Goal: Information Seeking & Learning: Find specific fact

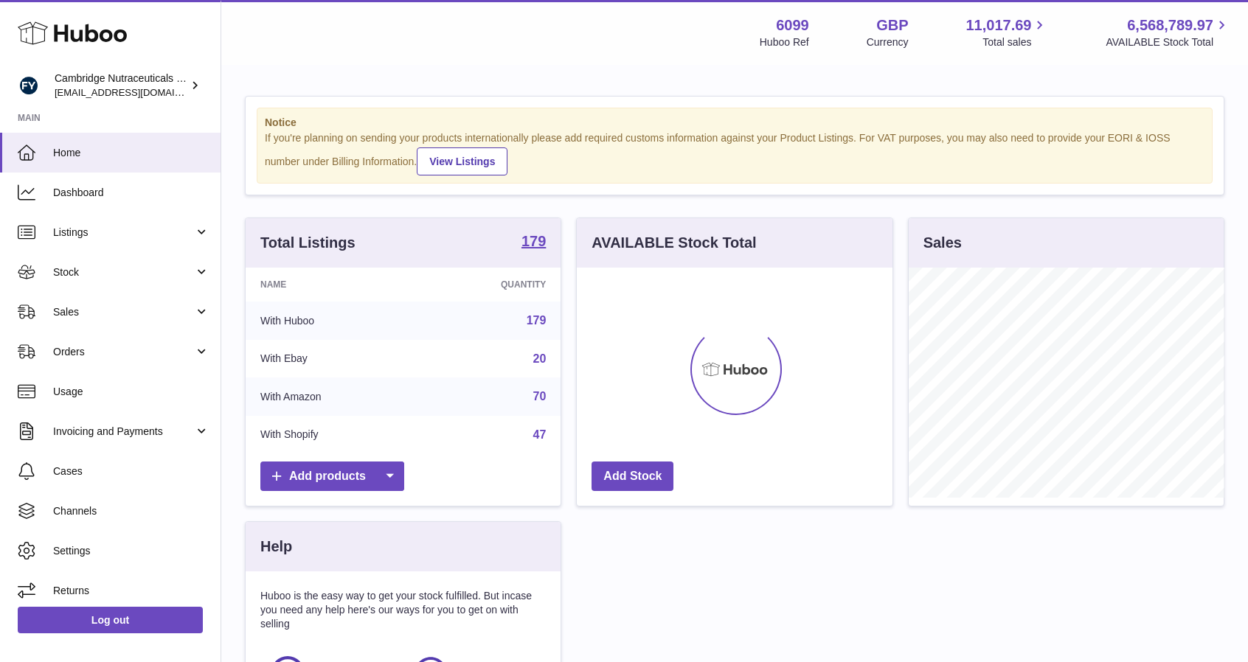
scroll to position [230, 316]
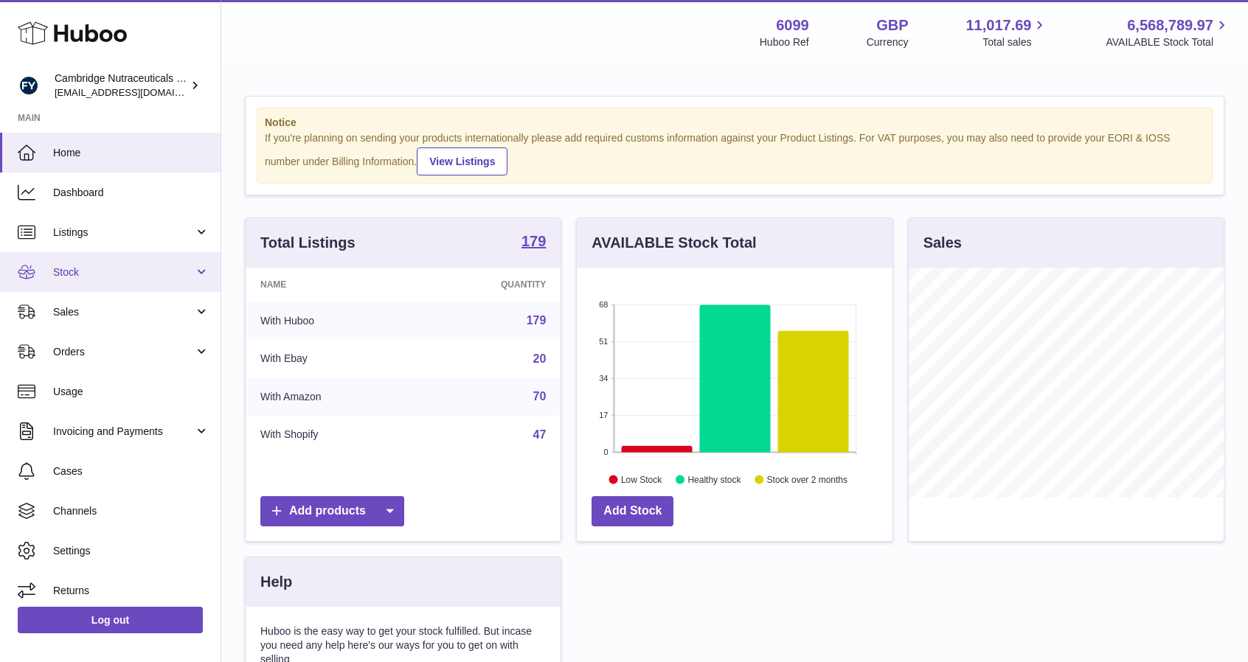
click at [109, 278] on span "Stock" at bounding box center [123, 273] width 141 height 14
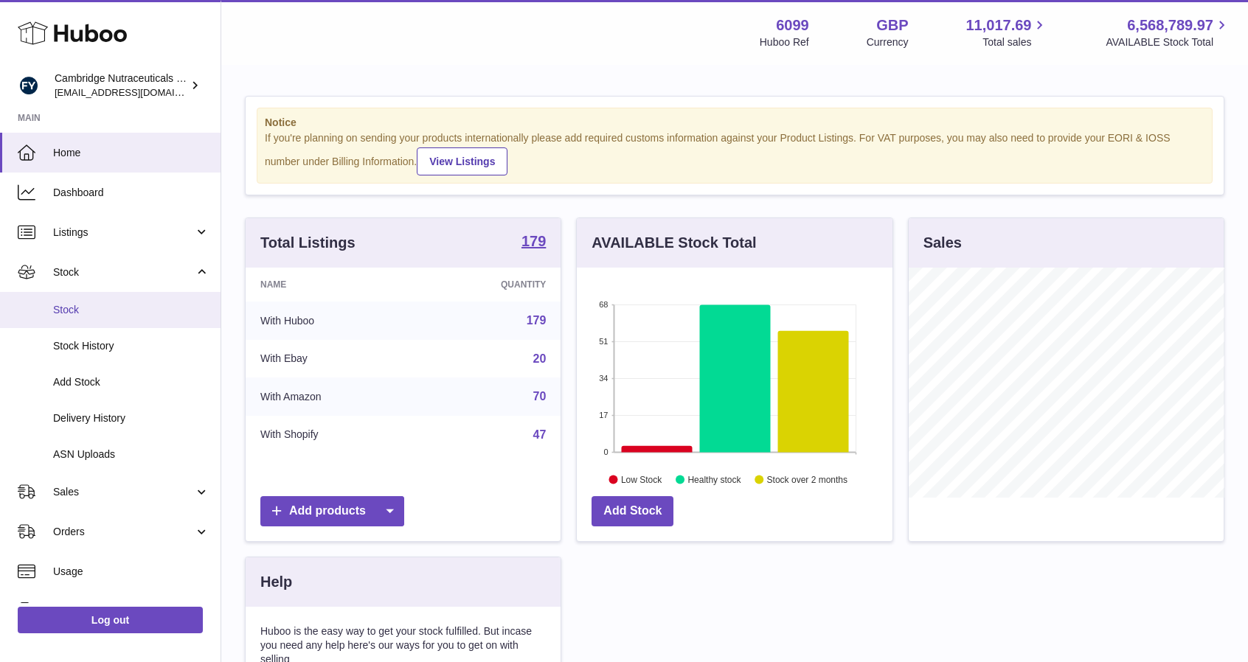
click at [104, 306] on span "Stock" at bounding box center [131, 310] width 156 height 14
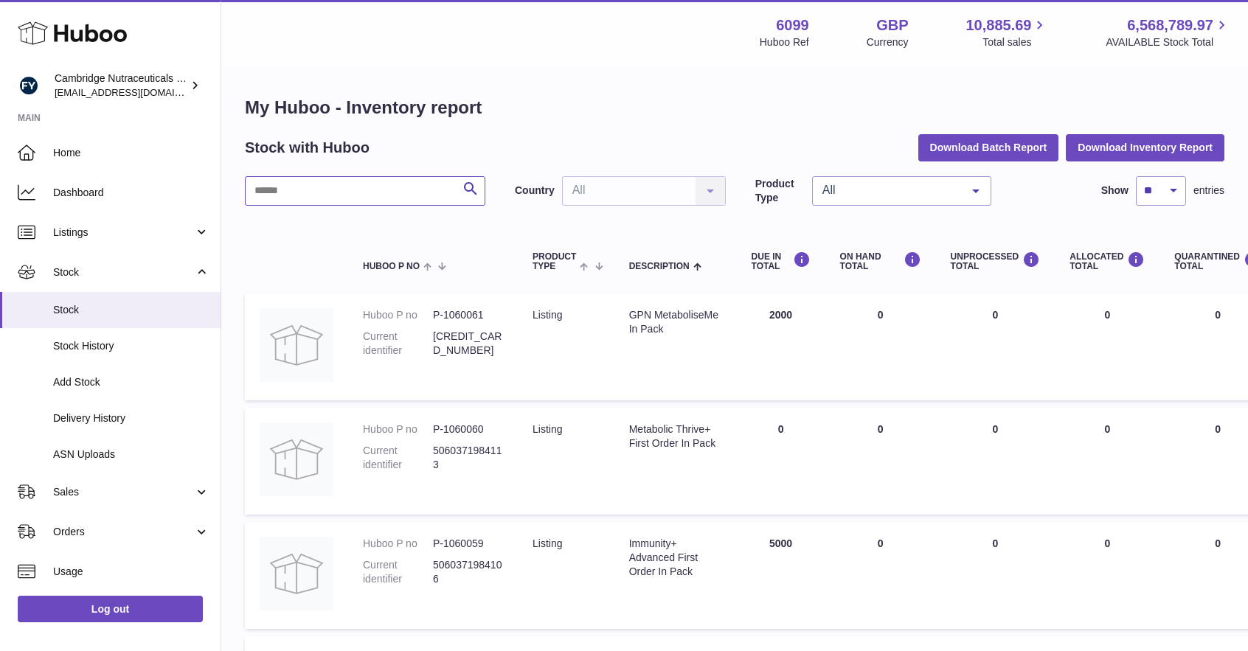
click at [392, 181] on input "text" at bounding box center [365, 191] width 240 height 30
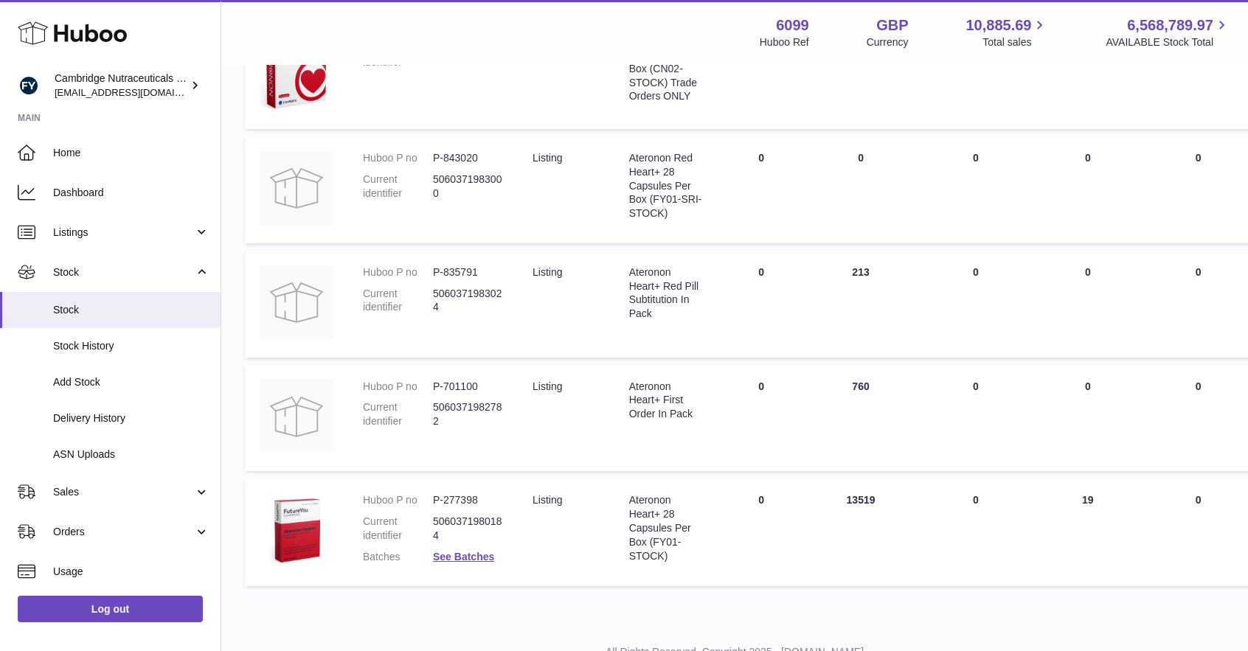
scroll to position [462, 0]
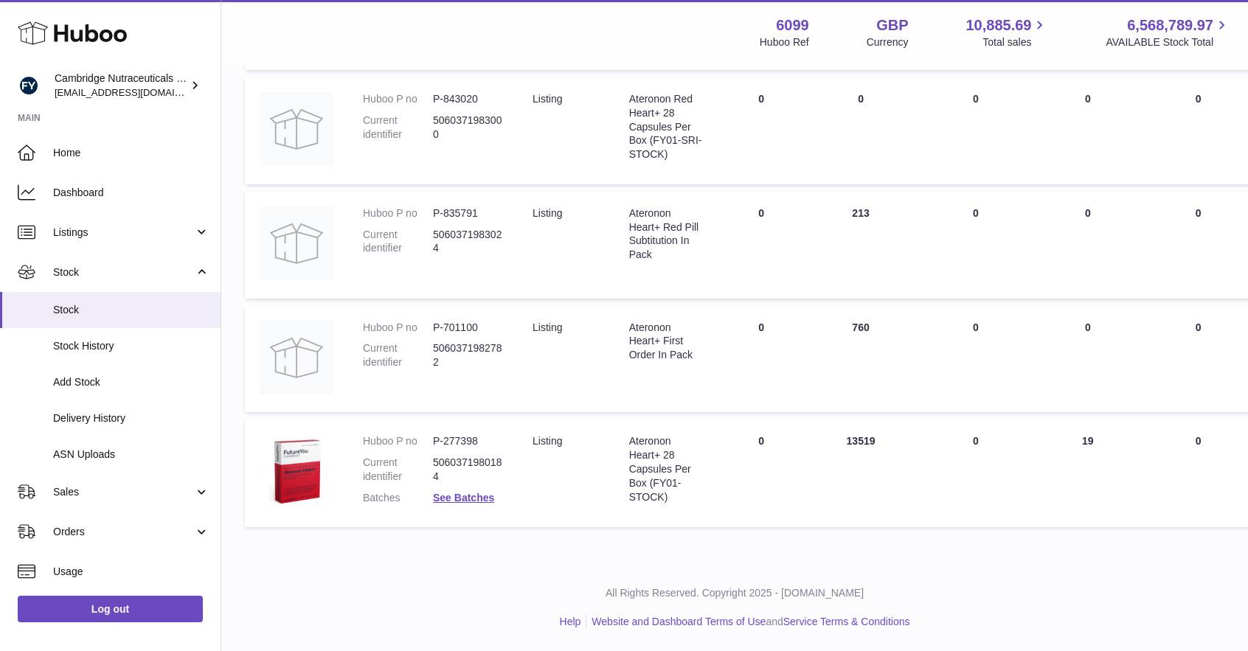
click at [471, 505] on dd "See Batches" at bounding box center [468, 498] width 70 height 14
click at [473, 502] on link "See Batches" at bounding box center [463, 498] width 61 height 12
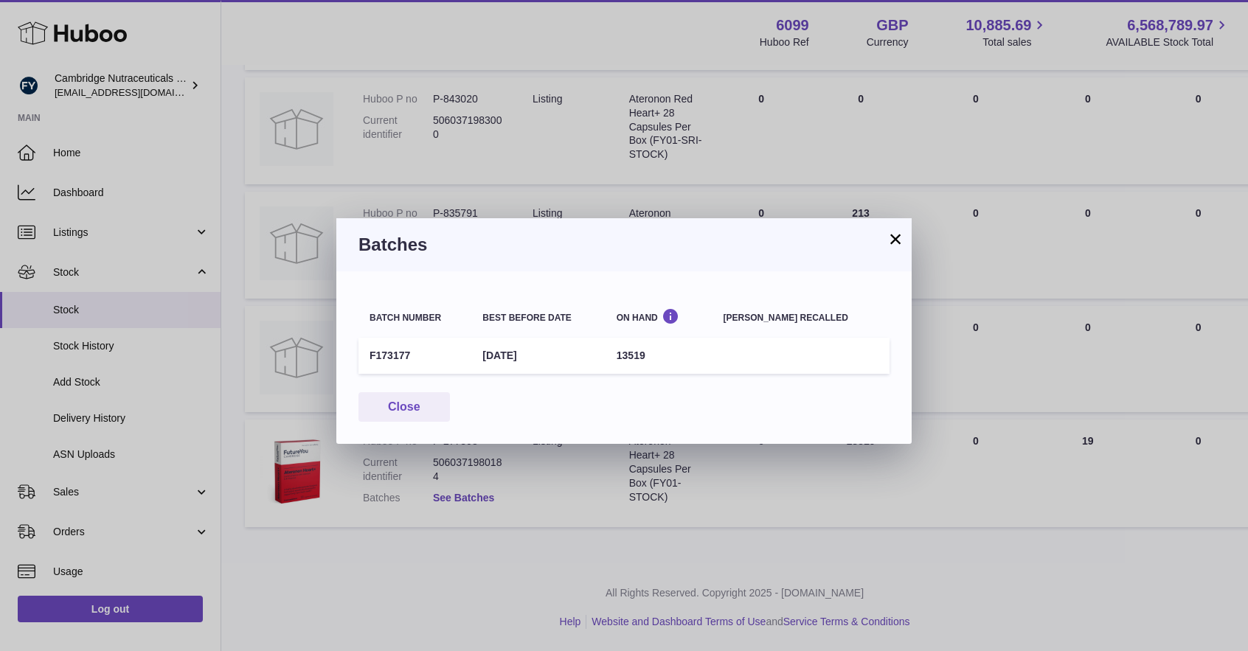
scroll to position [450, 0]
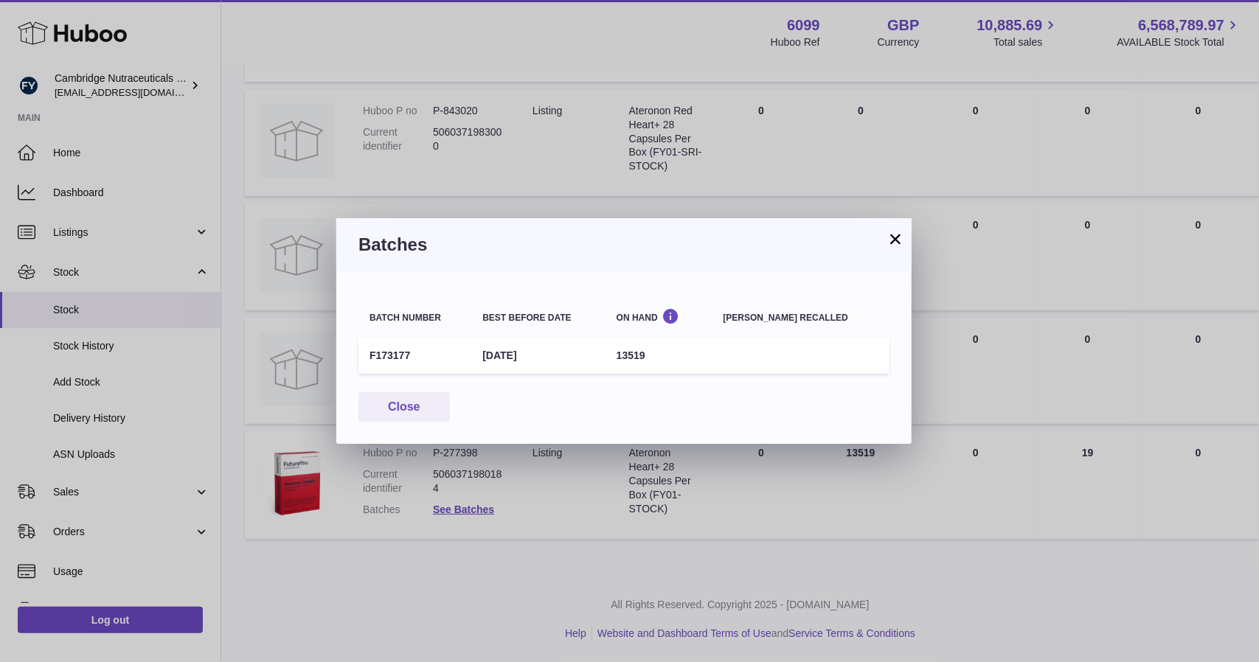
drag, startPoint x: 565, startPoint y: 352, endPoint x: 493, endPoint y: 353, distance: 72.3
click at [493, 353] on td "31st Dec 2027" at bounding box center [538, 356] width 134 height 36
copy td "31st Dec 2027"
click at [896, 233] on button "×" at bounding box center [896, 239] width 18 height 18
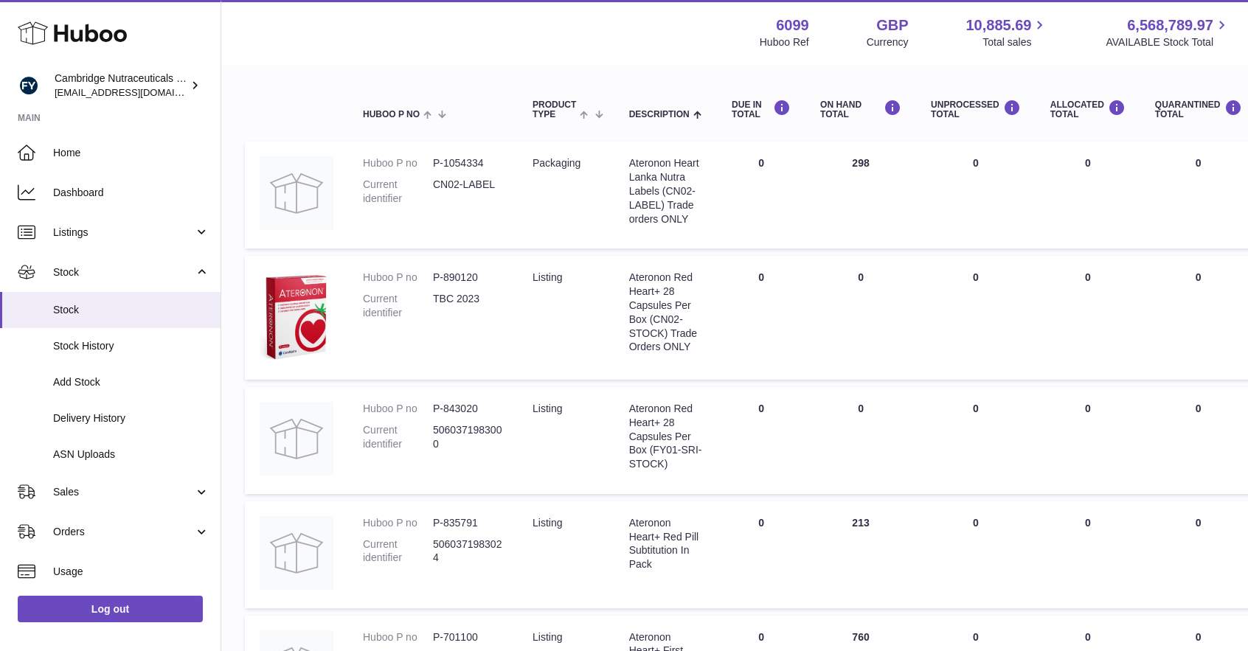
scroll to position [0, 0]
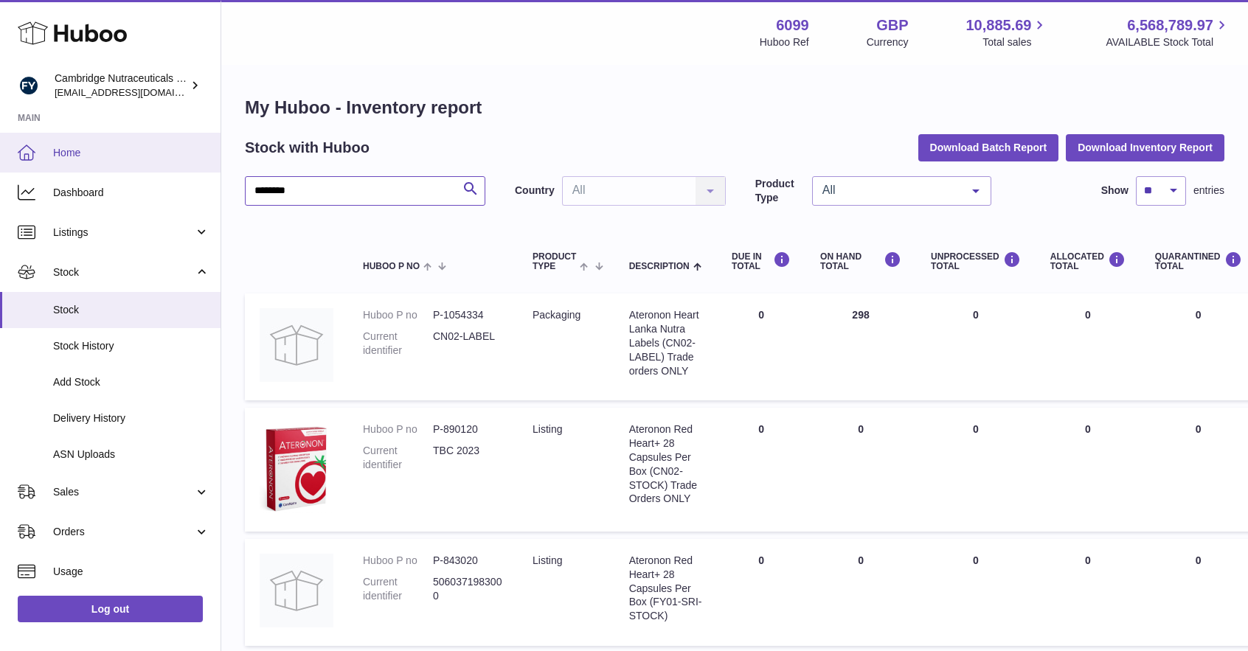
drag, startPoint x: 378, startPoint y: 186, endPoint x: 151, endPoint y: 170, distance: 227.7
click at [149, 181] on div "Huboo Cambridge Nutraceuticals Ltd huboo@camnutra.com Main Home Dashboard Listi…" at bounding box center [624, 556] width 1248 height 1113
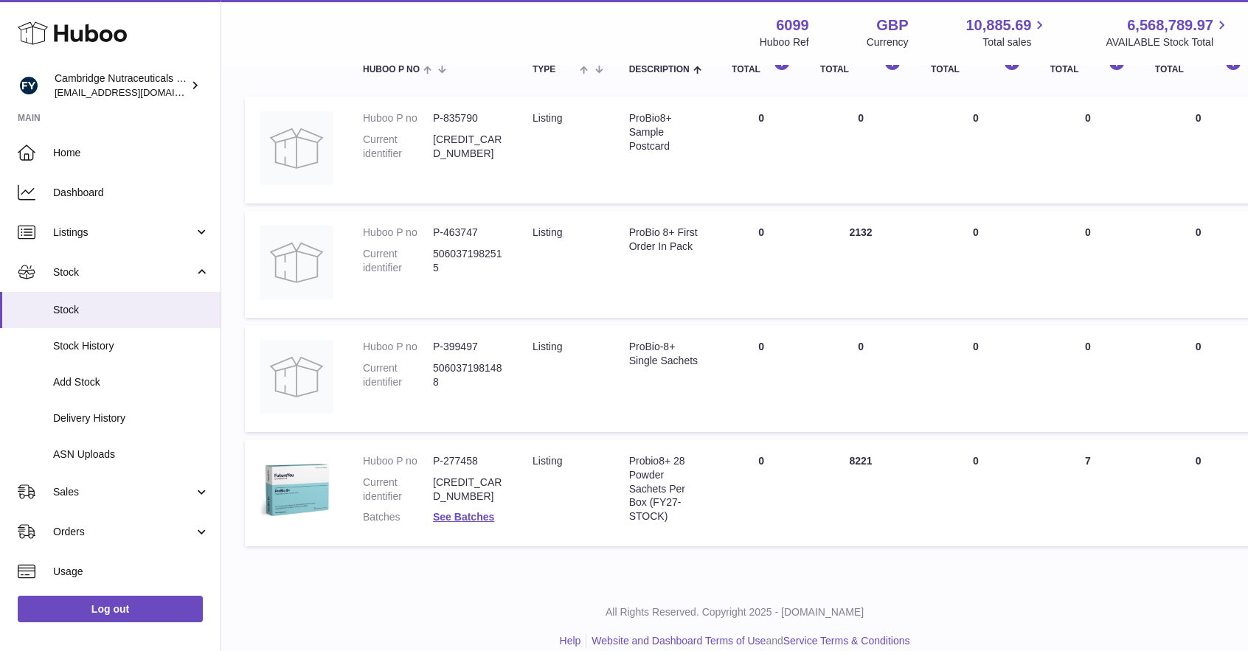
scroll to position [216, 0]
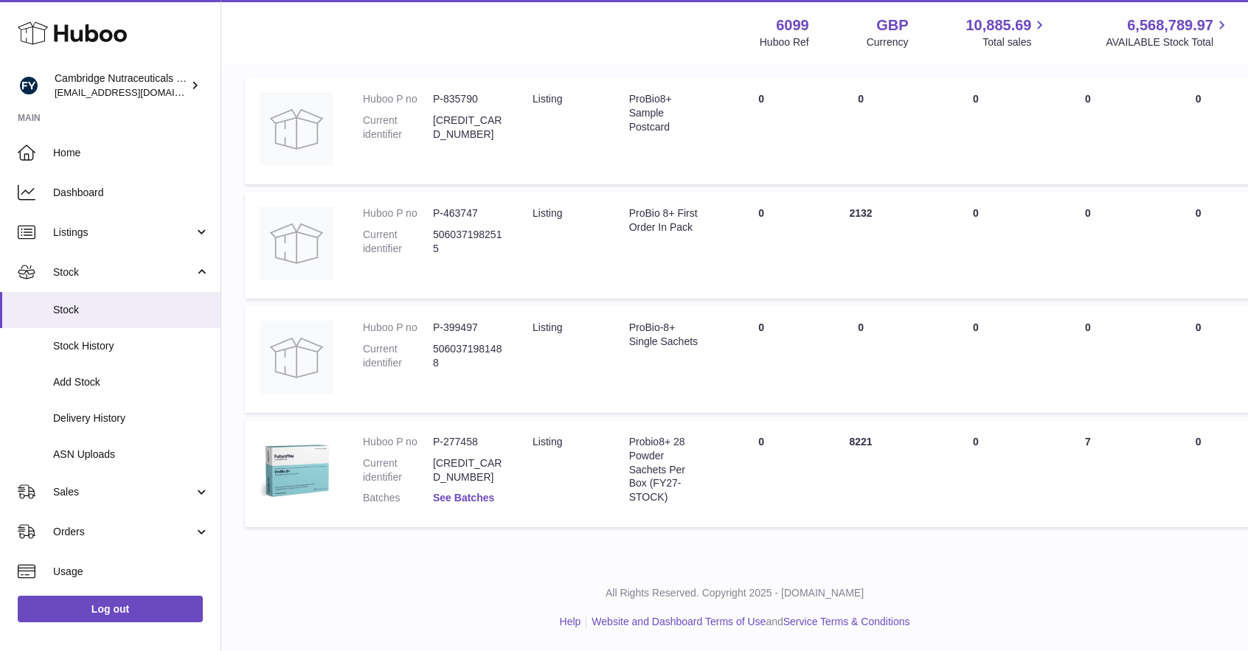
click at [479, 496] on link "See Batches" at bounding box center [463, 498] width 61 height 12
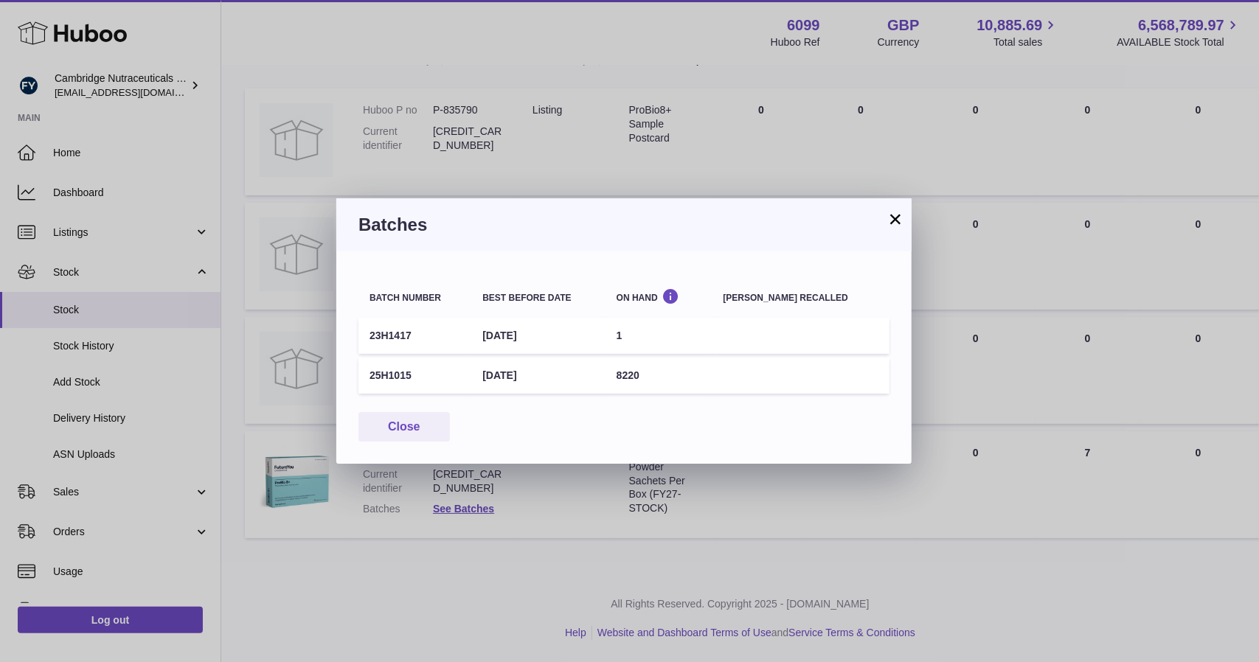
drag, startPoint x: 566, startPoint y: 377, endPoint x: 493, endPoint y: 369, distance: 73.5
click at [494, 372] on td "28th Feb 2028" at bounding box center [538, 376] width 134 height 36
copy td "28th Feb 2028"
drag, startPoint x: 894, startPoint y: 217, endPoint x: 878, endPoint y: 228, distance: 19.6
click at [894, 218] on button "×" at bounding box center [896, 219] width 18 height 18
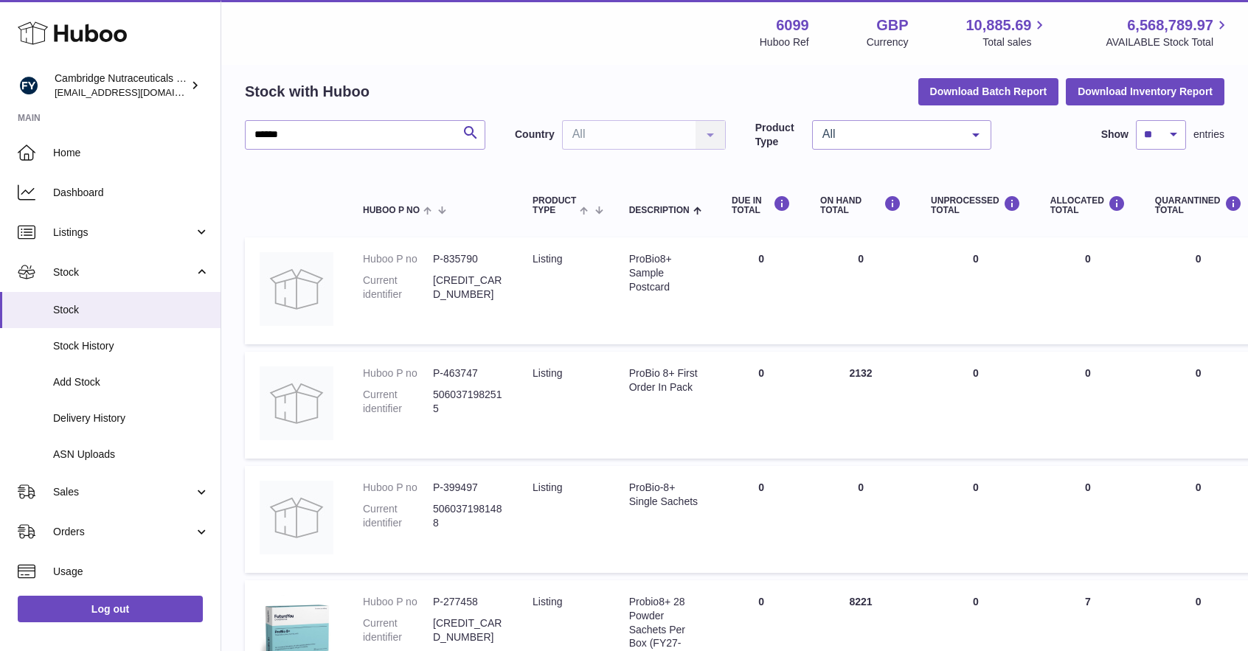
scroll to position [0, 0]
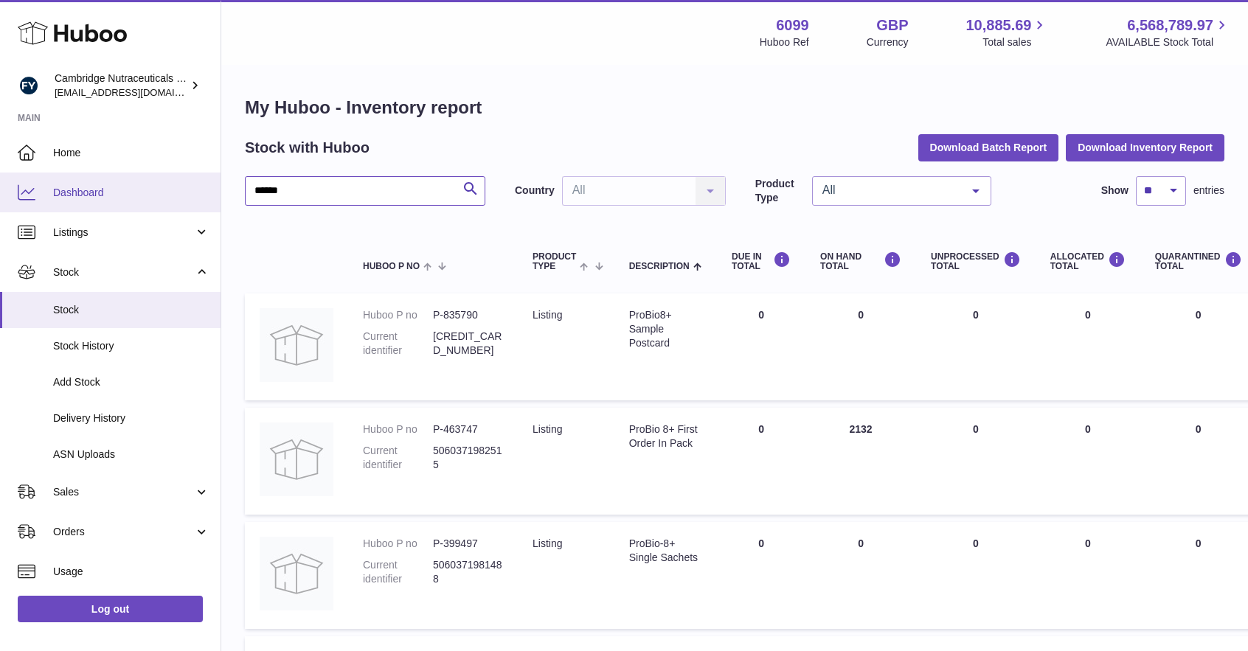
drag, startPoint x: 281, startPoint y: 187, endPoint x: 1, endPoint y: 172, distance: 280.0
click at [0, 174] on div "Huboo Cambridge Nutraceuticals Ltd huboo@camnutra.com Main Home Dashboard Listi…" at bounding box center [624, 433] width 1248 height 867
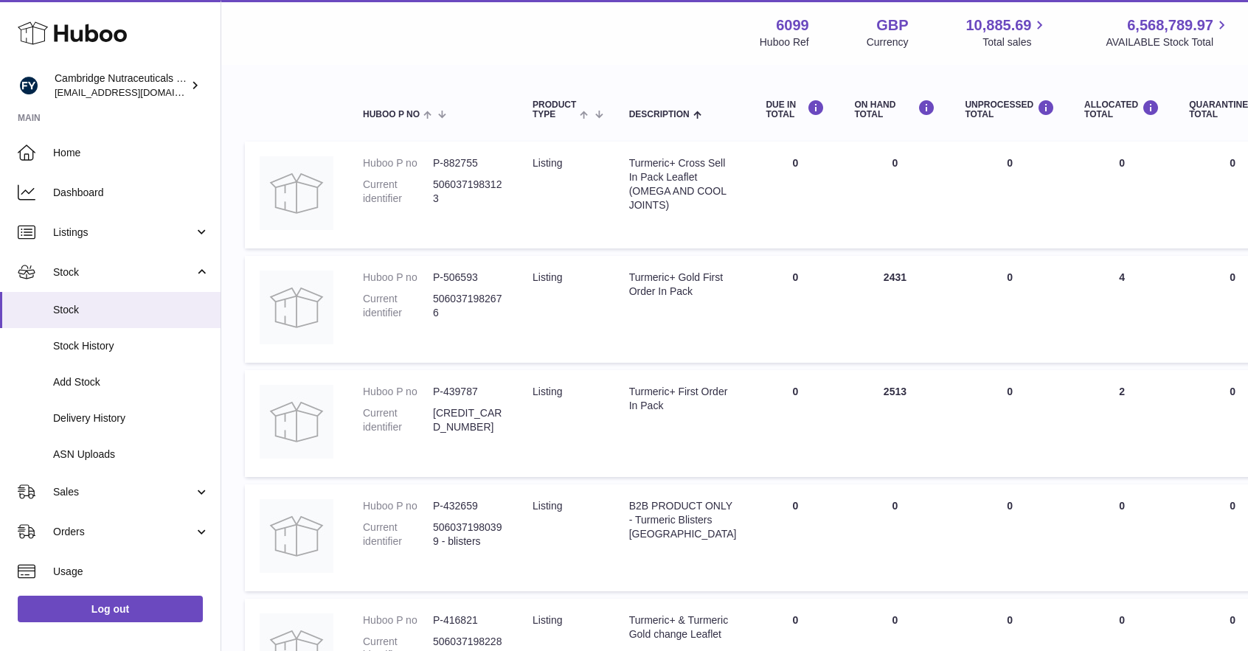
scroll to position [443, 0]
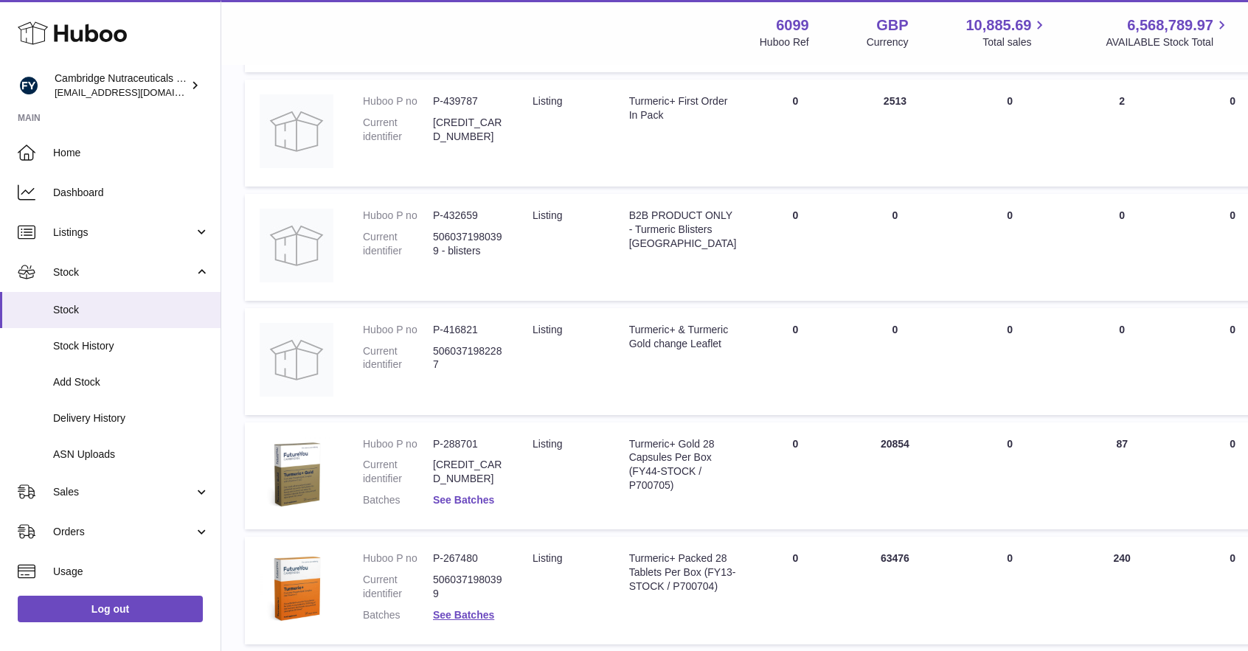
click at [465, 494] on link "See Batches" at bounding box center [463, 500] width 61 height 12
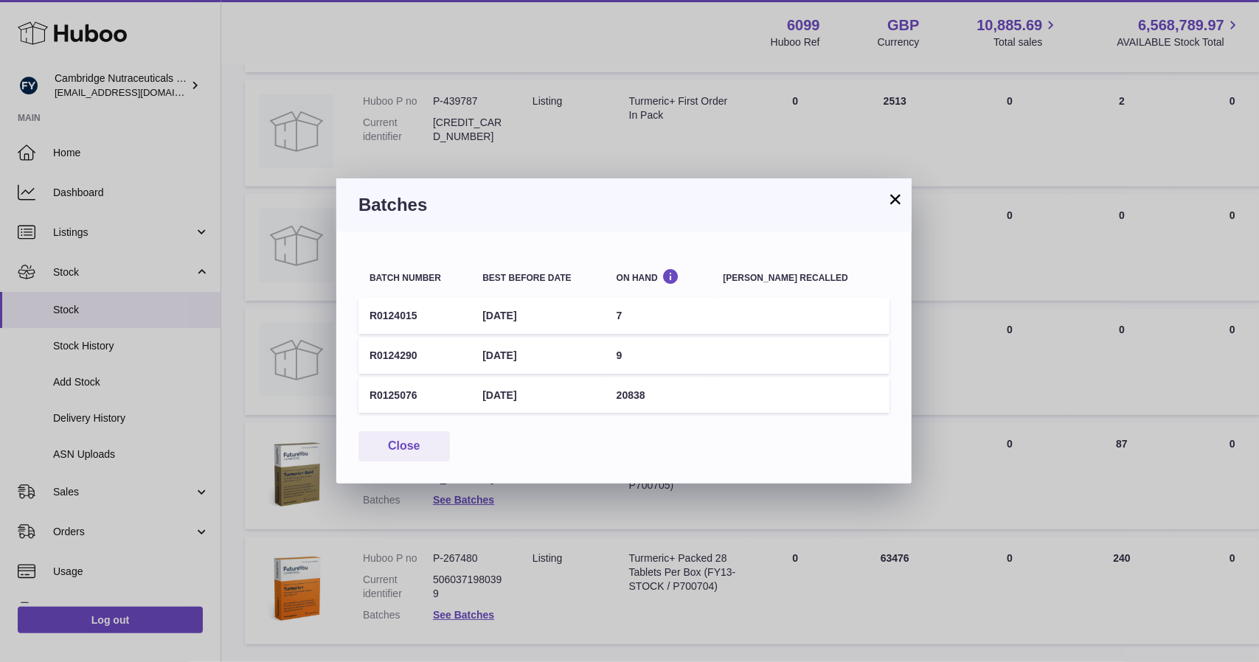
drag, startPoint x: 569, startPoint y: 390, endPoint x: 480, endPoint y: 392, distance: 89.3
click at [480, 392] on tr "R0125076 31st Mar 2028 20838" at bounding box center [623, 396] width 531 height 36
copy tr "31st Mar 2028"
click at [896, 201] on button "×" at bounding box center [896, 199] width 18 height 18
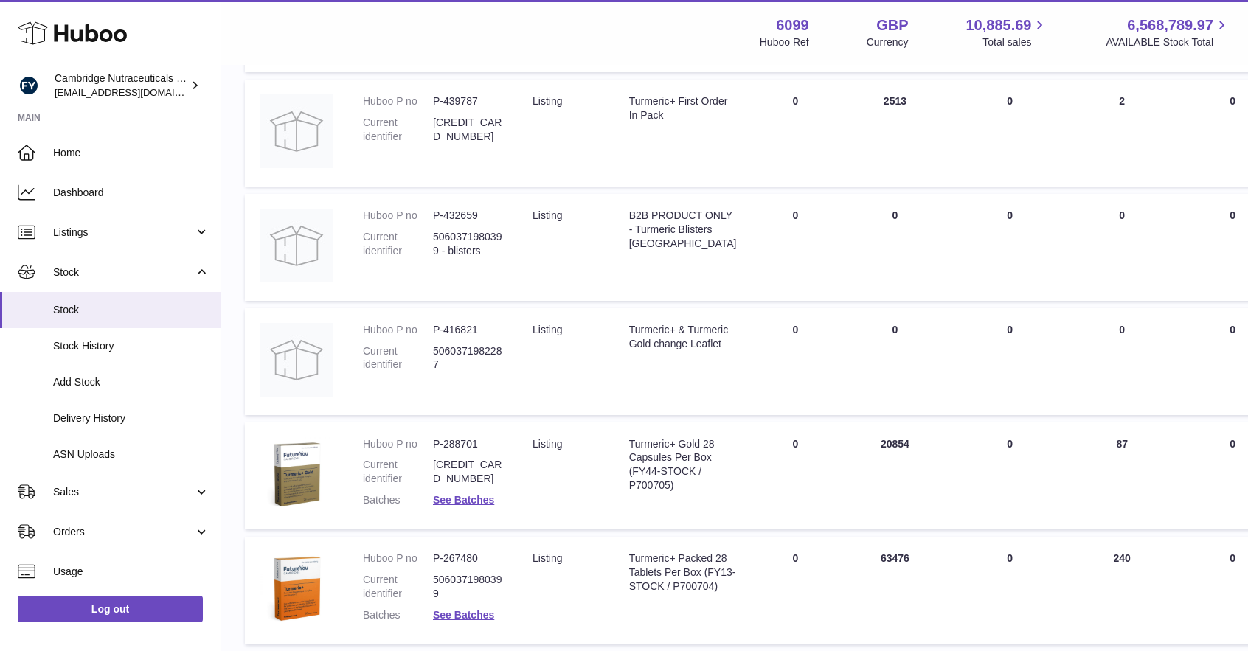
scroll to position [0, 0]
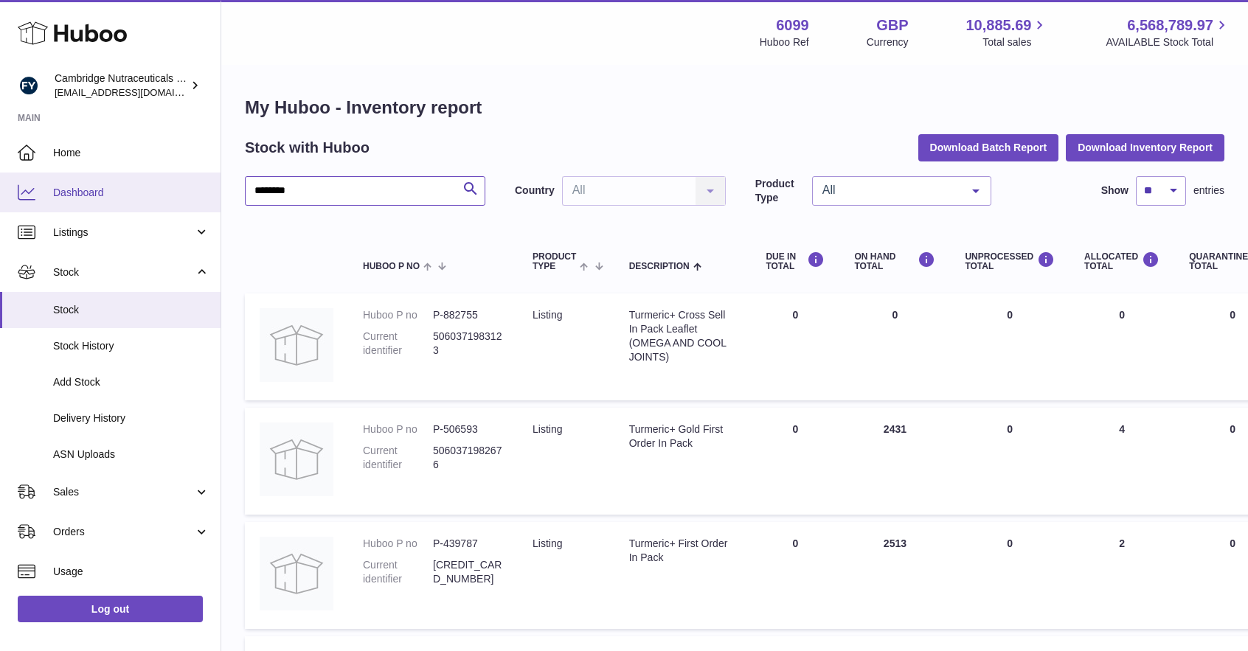
drag, startPoint x: 406, startPoint y: 194, endPoint x: 6, endPoint y: 187, distance: 400.6
click at [0, 193] on div "Huboo Cambridge Nutraceuticals Ltd huboo@camnutra.com Main Home Dashboard Listi…" at bounding box center [624, 605] width 1248 height 1211
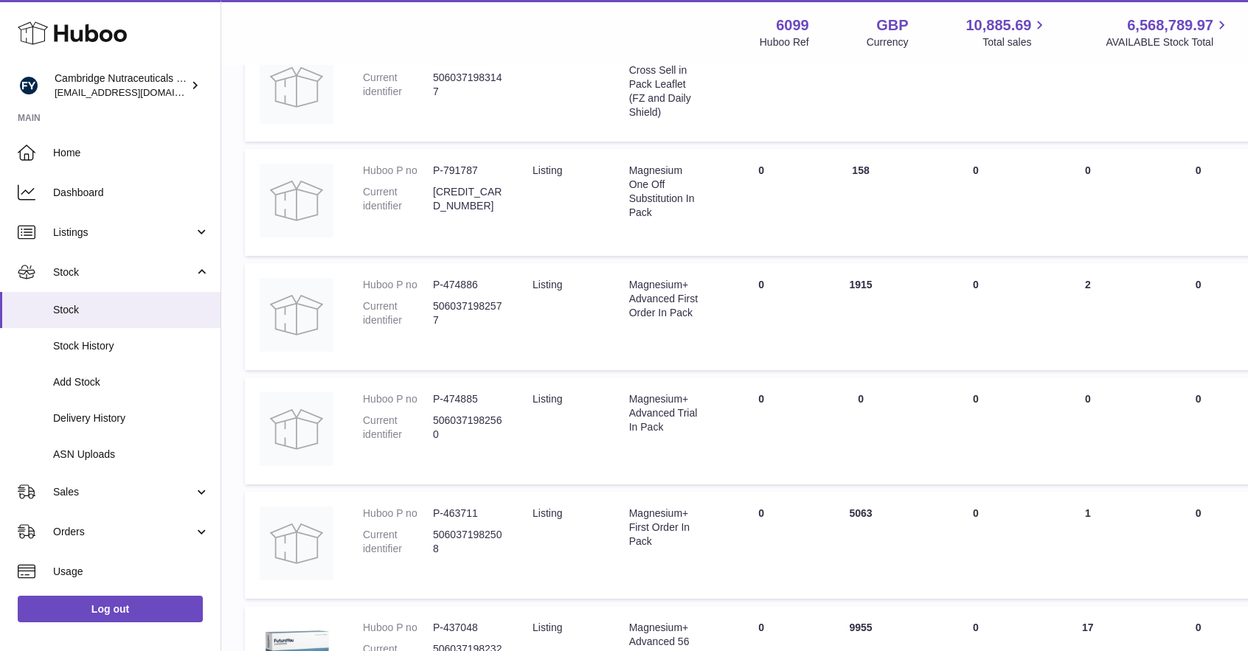
scroll to position [738, 0]
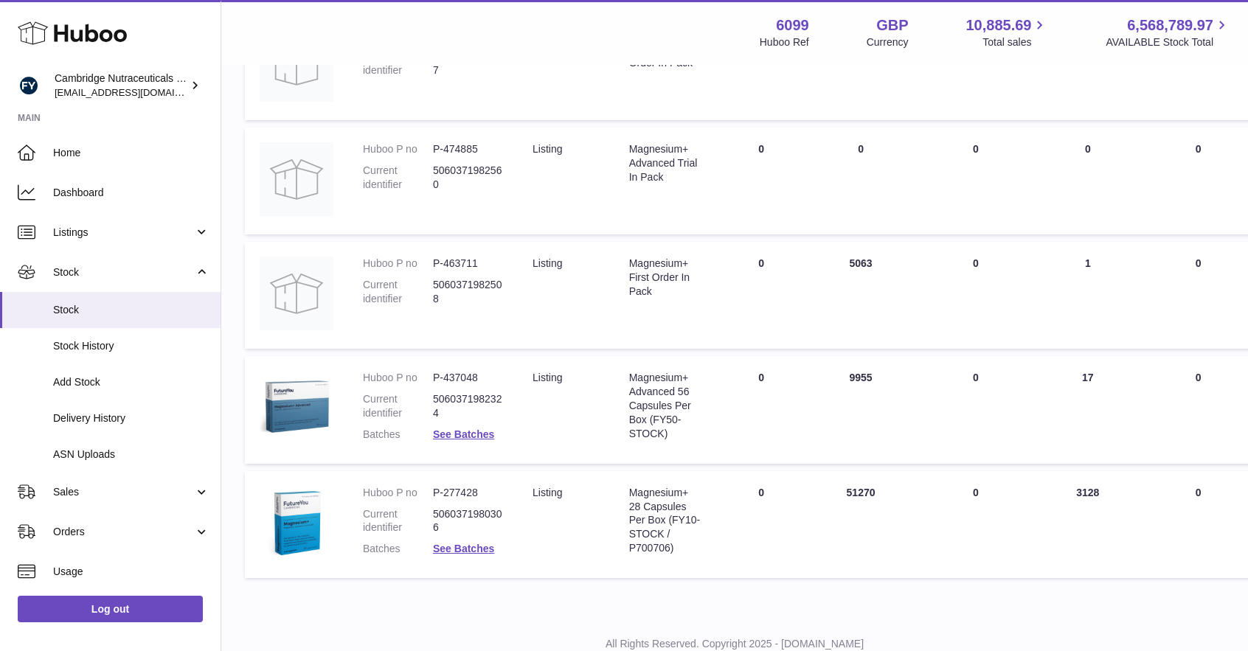
click at [463, 427] on dl "Huboo P no P-437048 Current identifier 5060371982324 Batches See Batches" at bounding box center [433, 410] width 140 height 78
click at [464, 443] on dl "Huboo P no P-437048 Current identifier 5060371982324 Batches See Batches" at bounding box center [433, 410] width 140 height 78
click at [465, 430] on link "See Batches" at bounding box center [463, 435] width 61 height 12
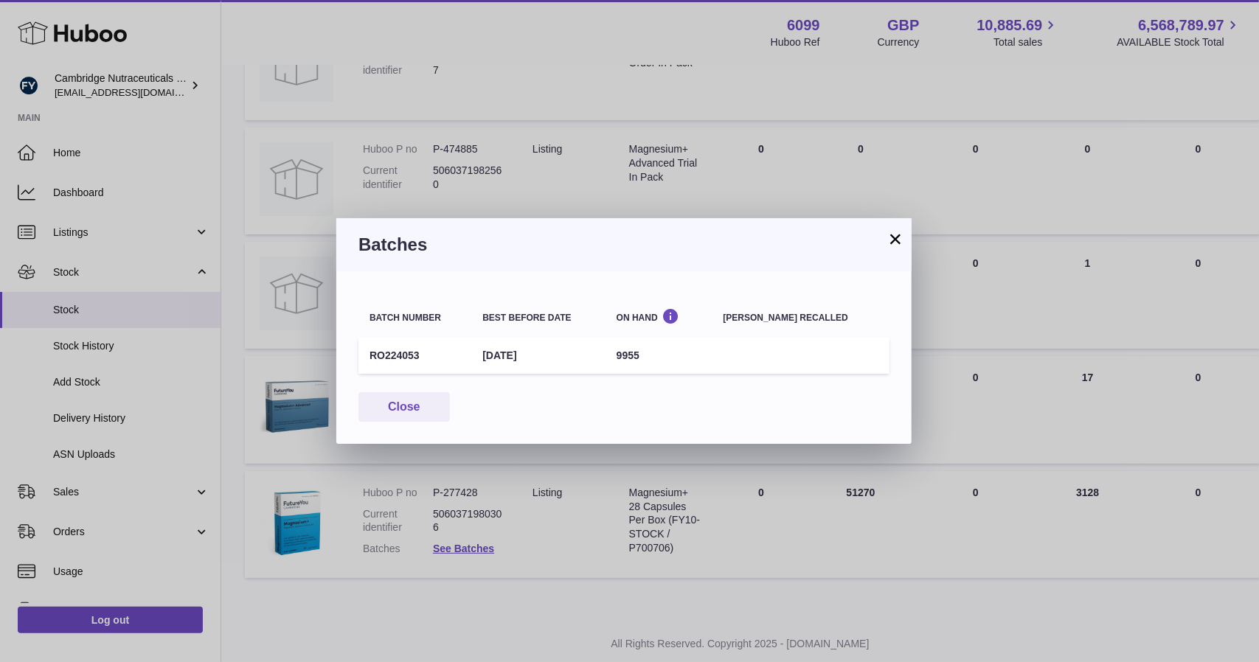
click at [566, 355] on td "28th Feb 2026" at bounding box center [538, 356] width 134 height 36
drag, startPoint x: 566, startPoint y: 355, endPoint x: 484, endPoint y: 349, distance: 82.8
click at [477, 350] on tr "RO224053 28th Feb 2026 9955" at bounding box center [623, 356] width 531 height 36
copy tr "28th Feb 2026"
click at [901, 238] on button "×" at bounding box center [896, 239] width 18 height 18
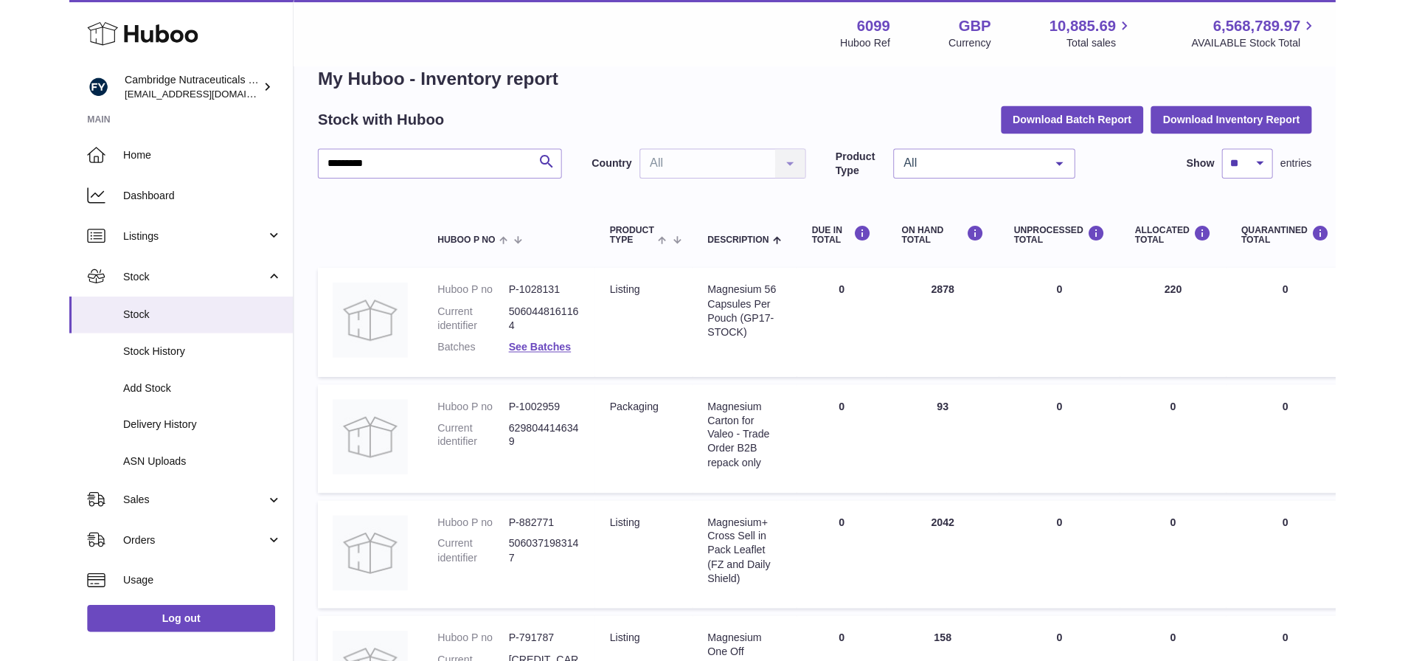
scroll to position [0, 0]
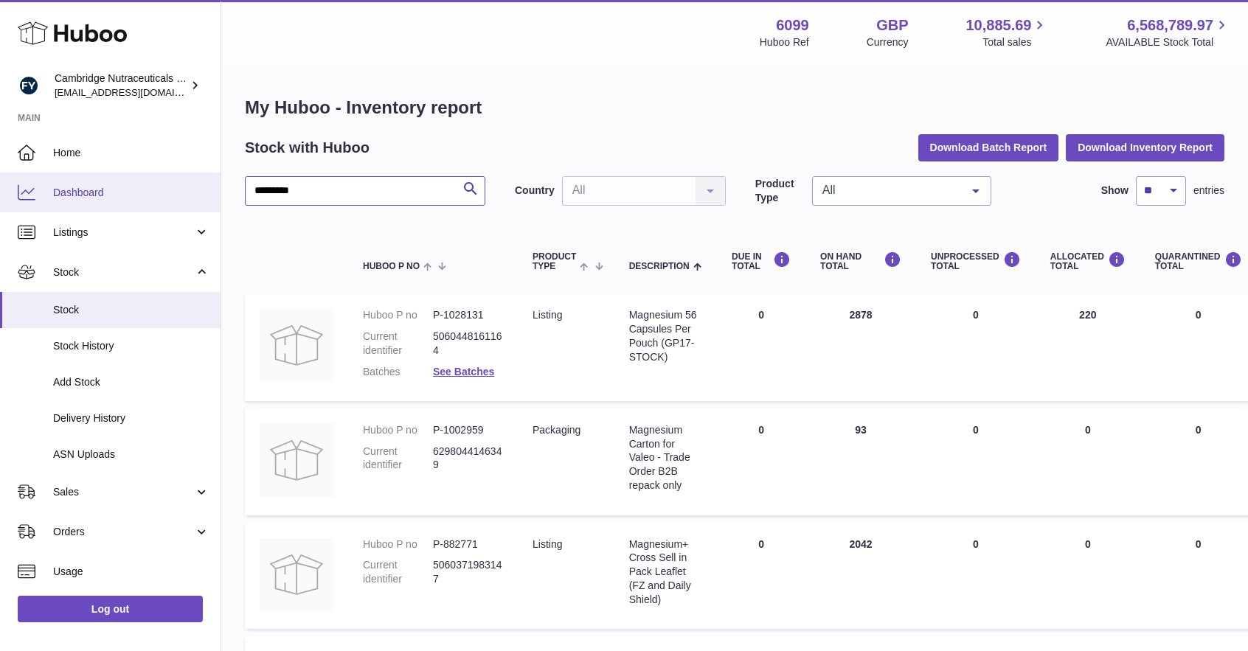
drag, startPoint x: 372, startPoint y: 179, endPoint x: 188, endPoint y: 178, distance: 184.4
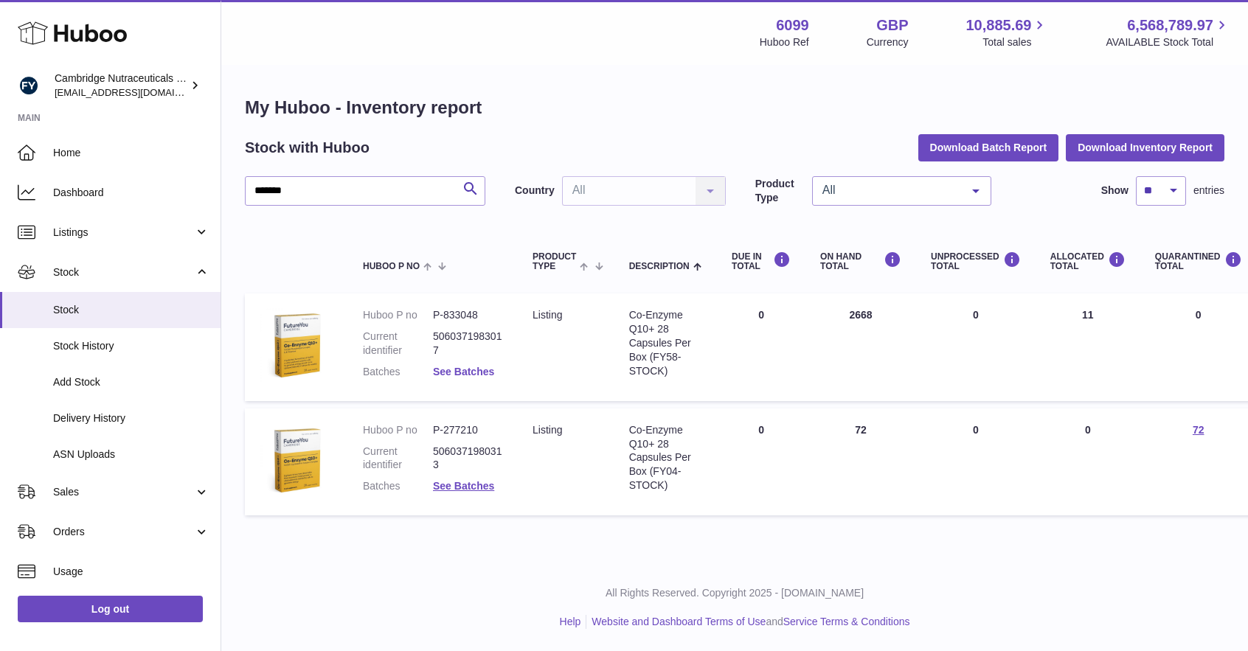
click at [476, 374] on link "See Batches" at bounding box center [463, 372] width 61 height 12
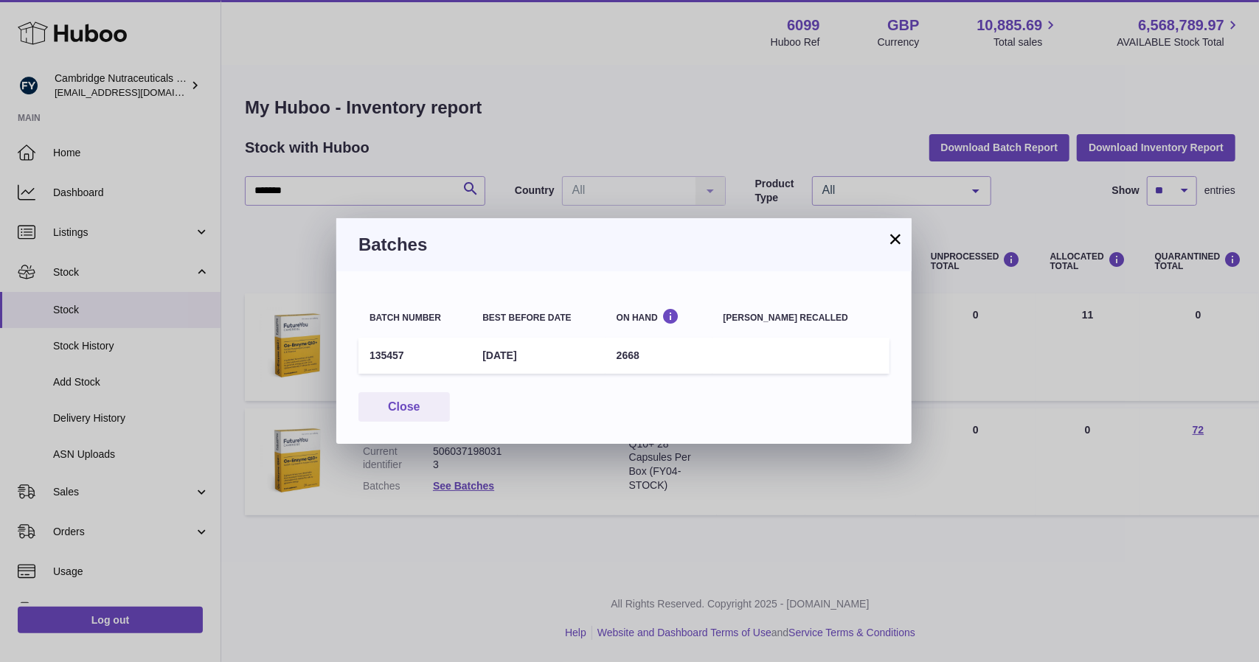
drag, startPoint x: 578, startPoint y: 352, endPoint x: 491, endPoint y: 353, distance: 86.3
click at [491, 353] on td "31st Aug 2026" at bounding box center [538, 356] width 134 height 36
copy td "31st Aug 2026"
click at [895, 240] on button "×" at bounding box center [896, 239] width 18 height 18
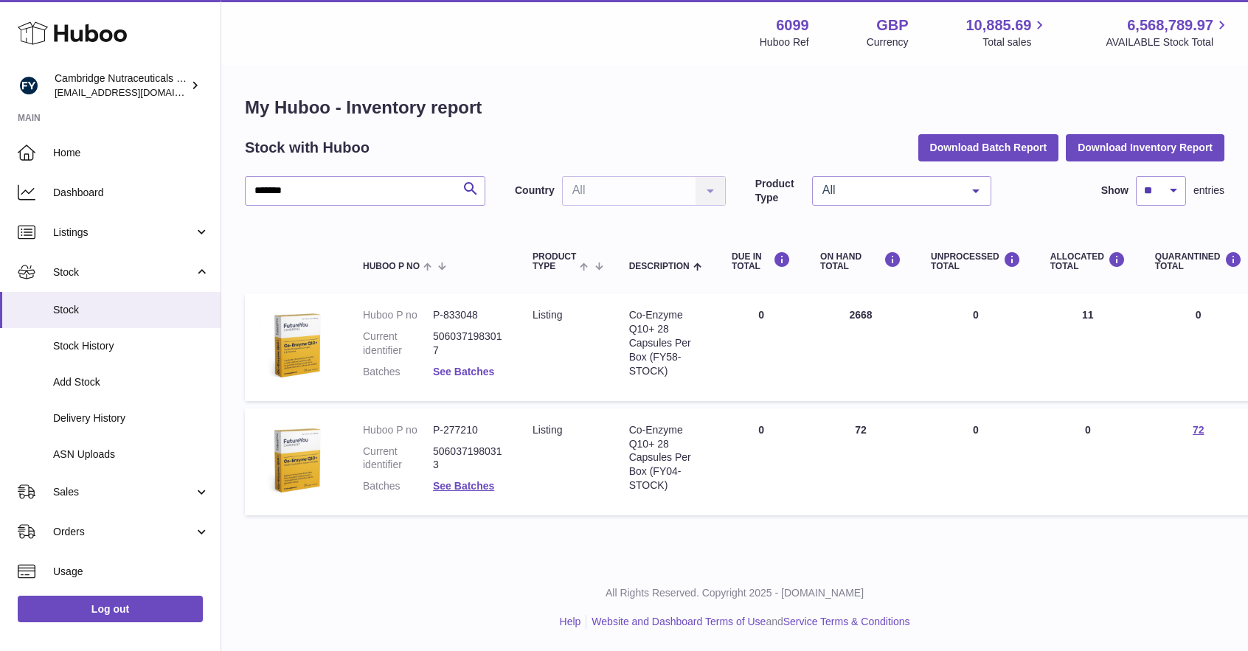
click at [476, 371] on link "See Batches" at bounding box center [463, 372] width 61 height 12
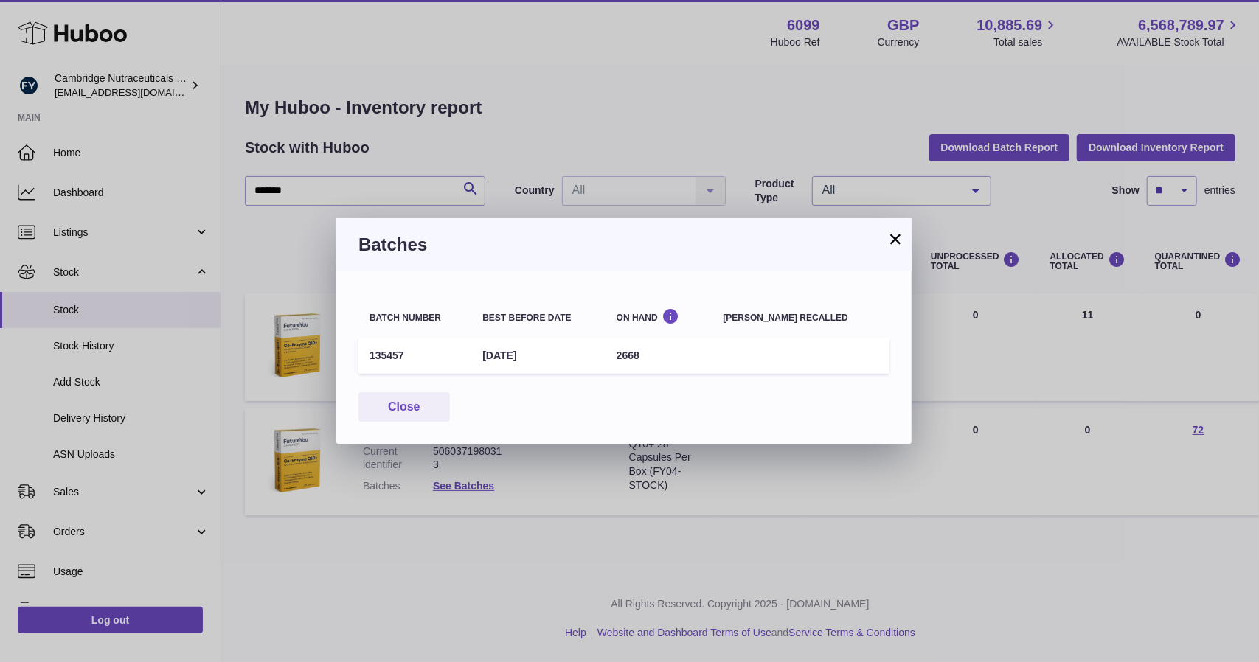
drag, startPoint x: 573, startPoint y: 356, endPoint x: 491, endPoint y: 355, distance: 81.9
click at [491, 356] on td "31st Aug 2026" at bounding box center [538, 356] width 134 height 36
copy td "31st Aug 2026"
click at [898, 241] on button "×" at bounding box center [896, 239] width 18 height 18
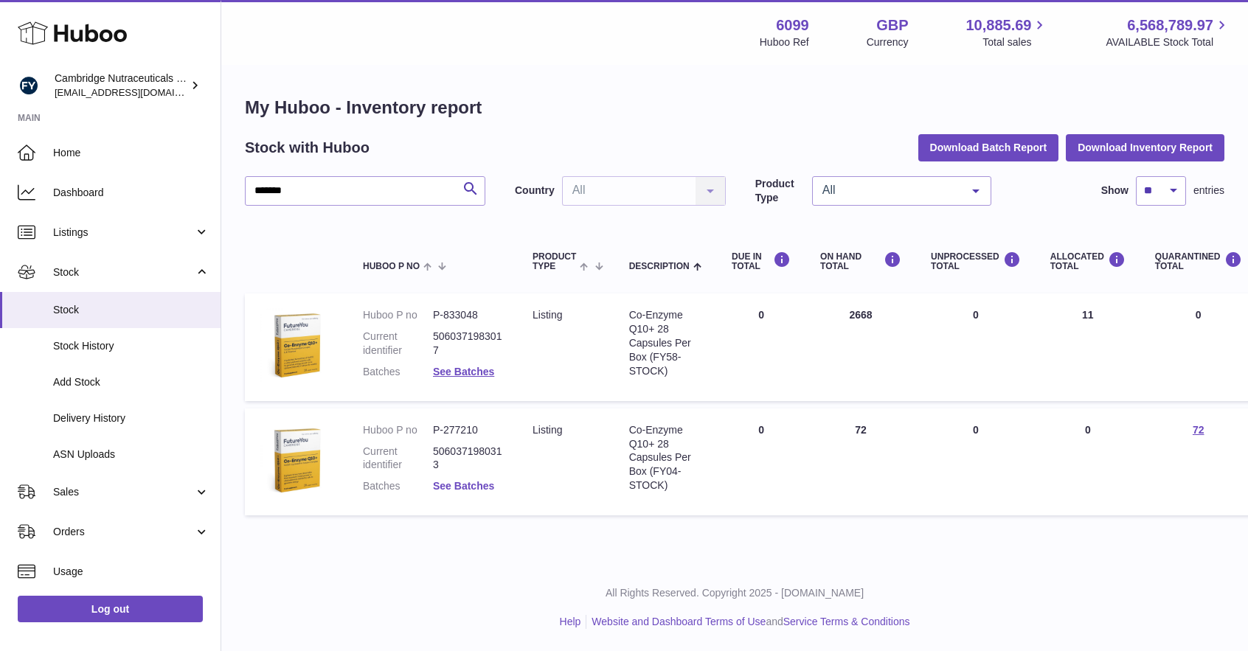
click at [479, 488] on link "See Batches" at bounding box center [463, 486] width 61 height 12
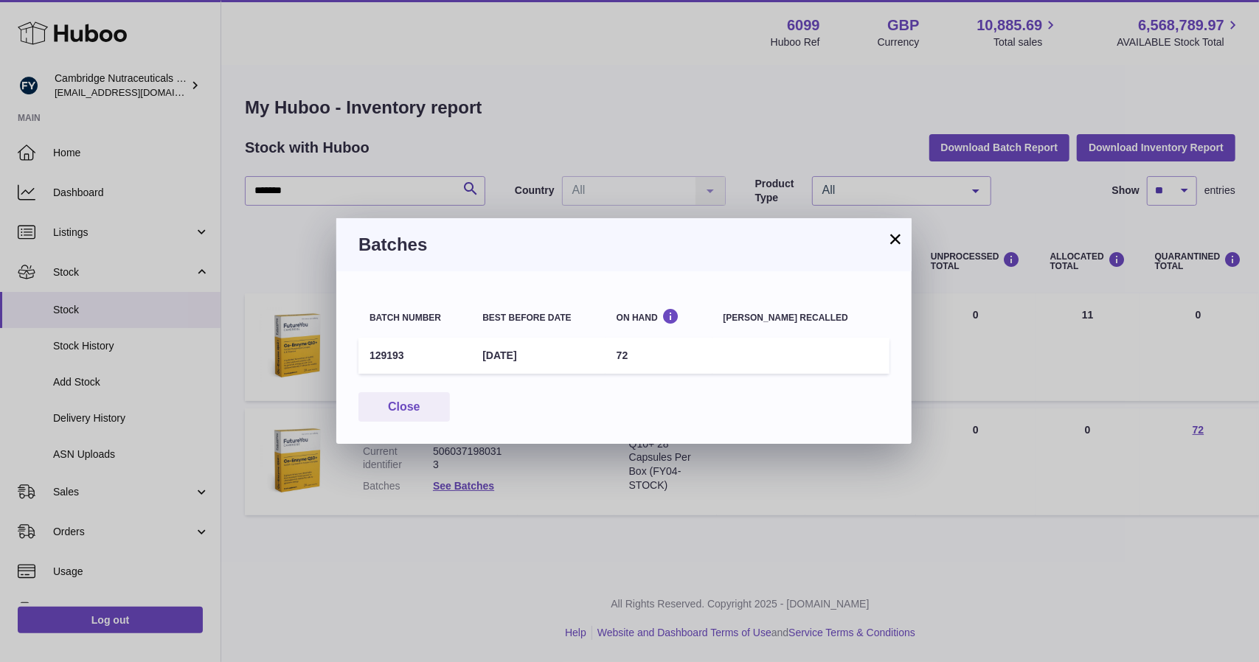
click at [897, 240] on button "×" at bounding box center [896, 239] width 18 height 18
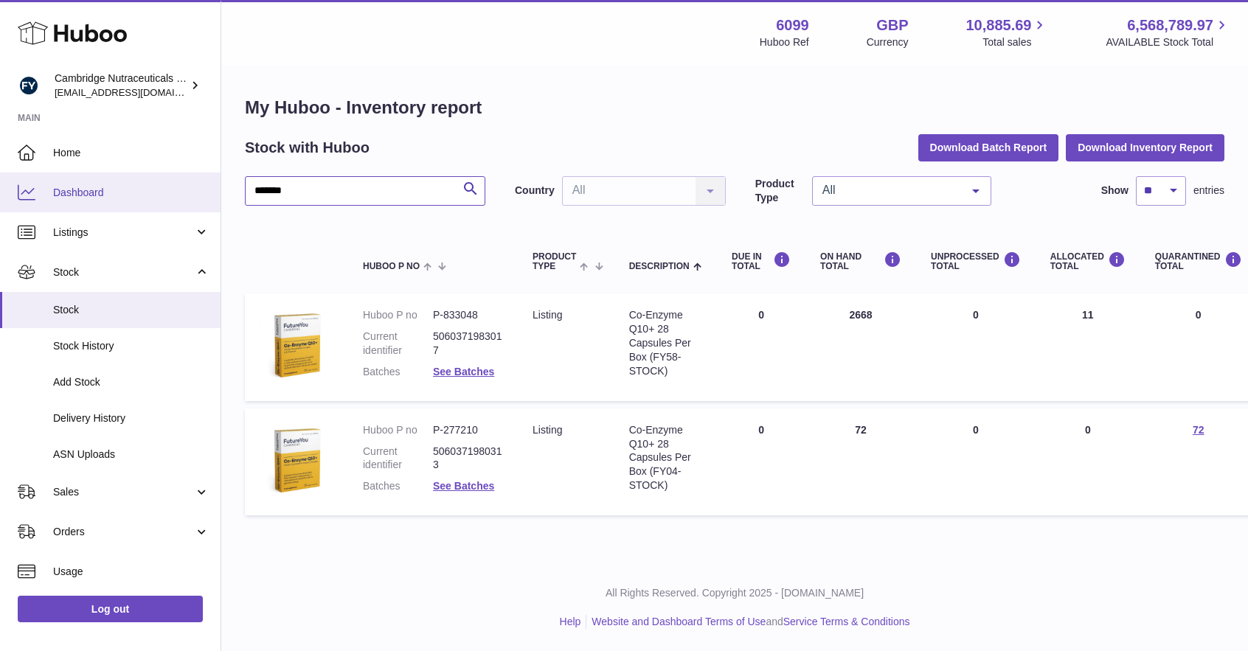
drag, startPoint x: 387, startPoint y: 188, endPoint x: 178, endPoint y: 172, distance: 209.4
click at [178, 172] on div "Huboo Cambridge Nutraceuticals Ltd huboo@camnutra.com Main Home Dashboard Listi…" at bounding box center [624, 325] width 1248 height 651
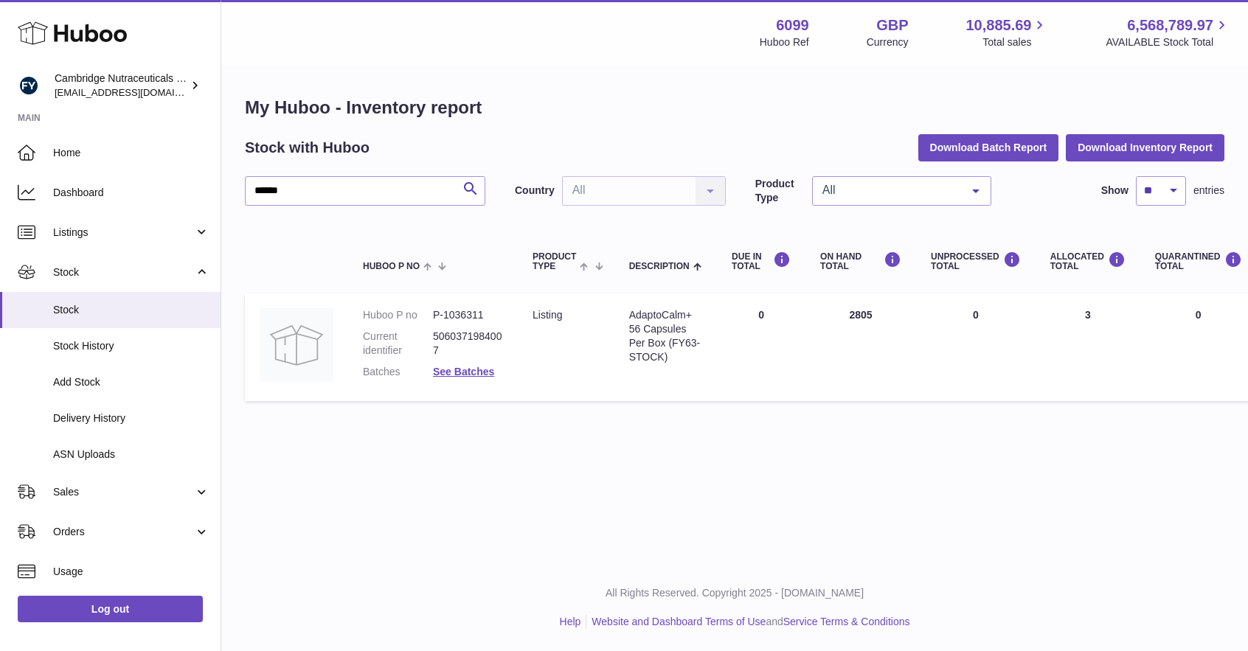
click at [457, 379] on dl "Huboo P no P-1036311 Current identifier 5060371984007 Batches See Batches" at bounding box center [433, 347] width 140 height 78
click at [462, 373] on link "See Batches" at bounding box center [463, 372] width 61 height 12
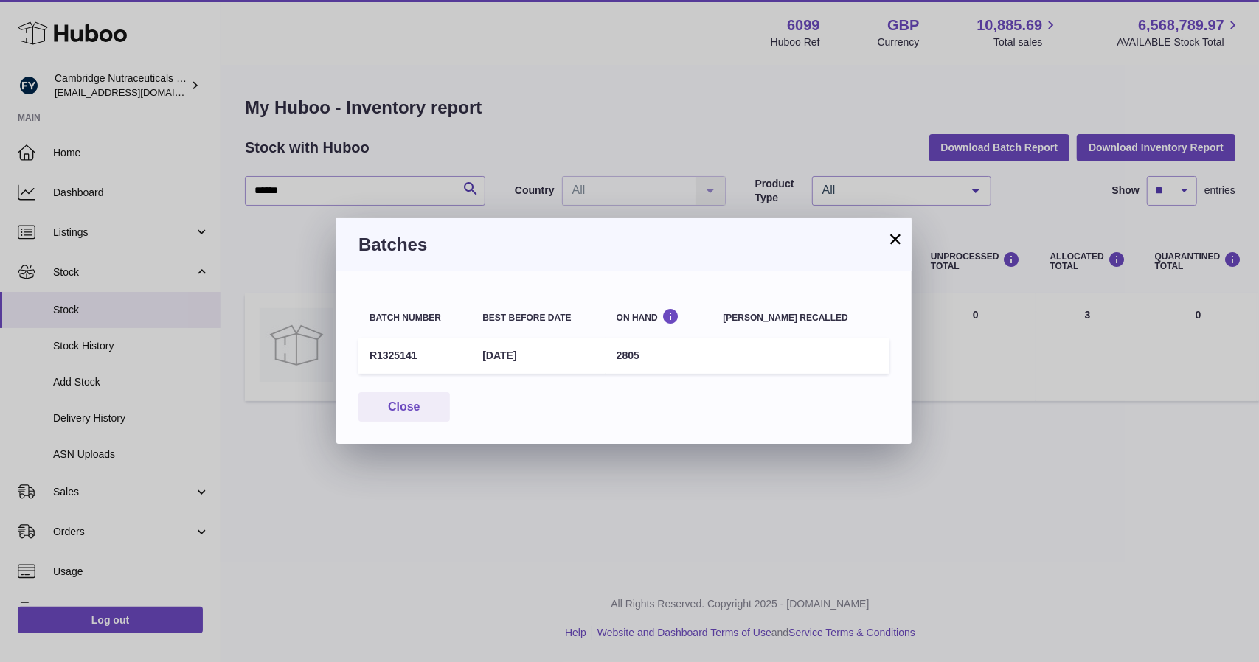
drag, startPoint x: 568, startPoint y: 352, endPoint x: 476, endPoint y: 353, distance: 92.2
click at [476, 353] on tr "R1325141 31st May 2027 2805" at bounding box center [623, 356] width 531 height 36
copy tr "31st May 2027"
drag, startPoint x: 900, startPoint y: 240, endPoint x: 878, endPoint y: 237, distance: 22.3
click at [898, 239] on button "×" at bounding box center [896, 239] width 18 height 18
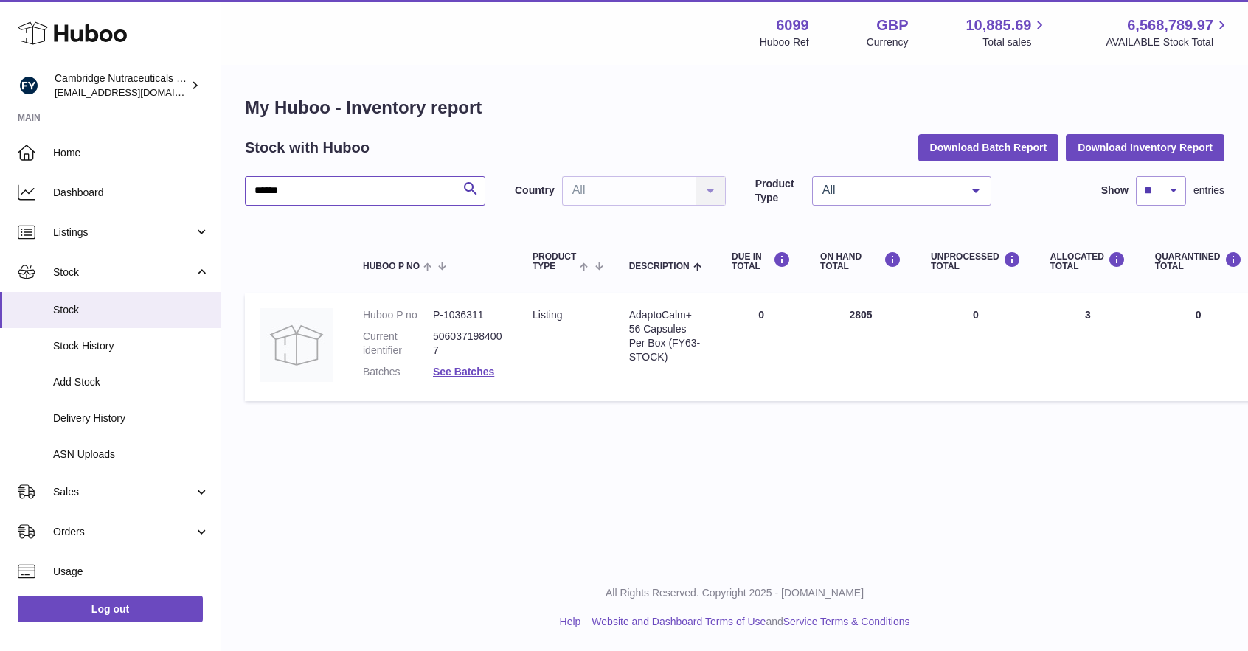
drag, startPoint x: 380, startPoint y: 196, endPoint x: 221, endPoint y: 195, distance: 159.3
click at [221, 195] on div "Huboo Cambridge Nutraceuticals Ltd huboo@camnutra.com Main Home Dashboard Listi…" at bounding box center [624, 325] width 1248 height 651
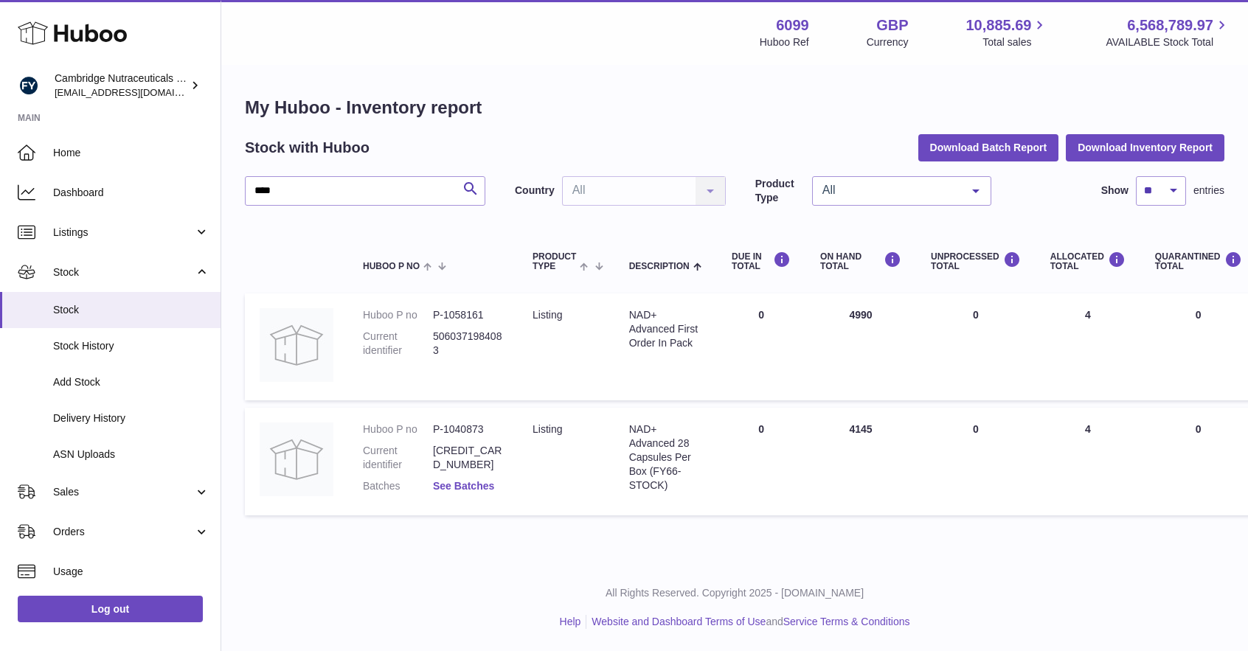
click at [475, 486] on link "See Batches" at bounding box center [463, 486] width 61 height 12
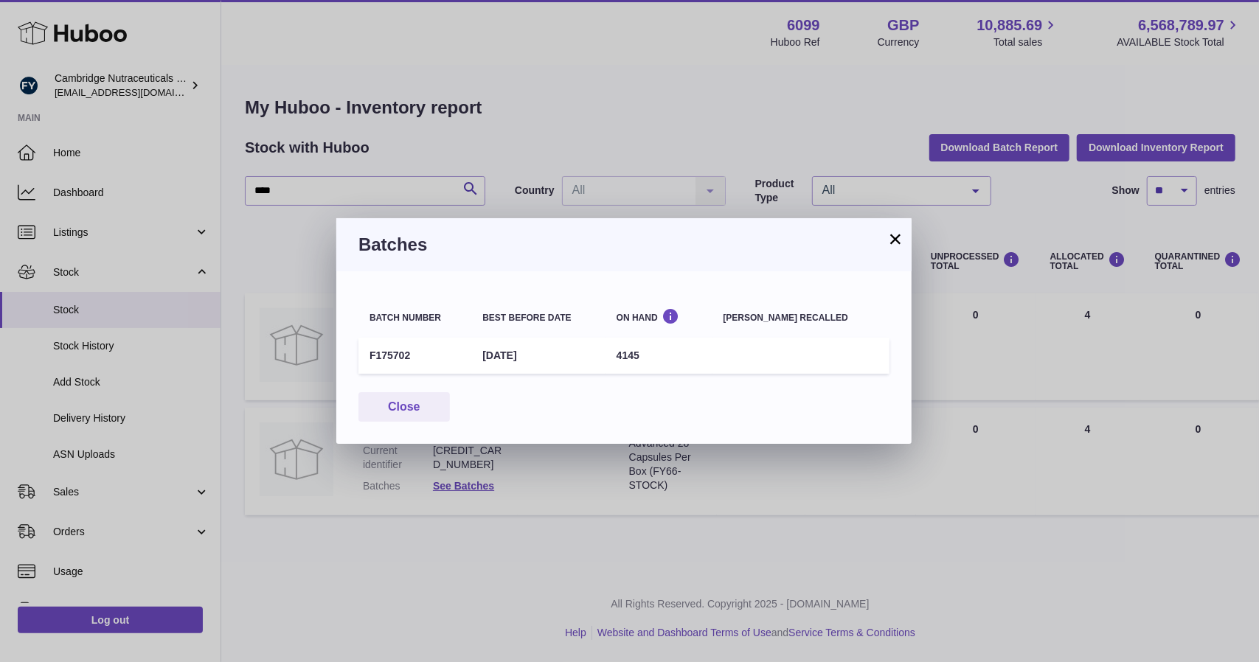
drag, startPoint x: 522, startPoint y: 355, endPoint x: 495, endPoint y: 346, distance: 28.7
click at [488, 354] on td "31st Jul 2027" at bounding box center [538, 356] width 134 height 36
click at [890, 238] on button "×" at bounding box center [896, 239] width 18 height 18
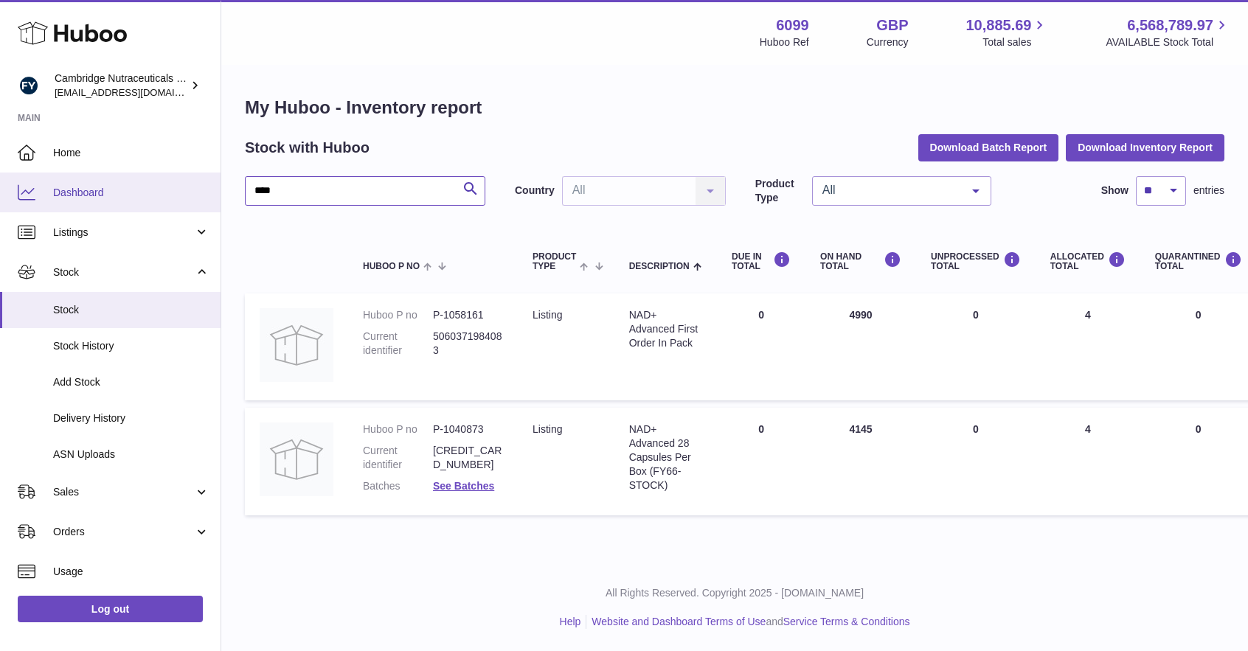
drag, startPoint x: 66, startPoint y: 184, endPoint x: 56, endPoint y: 181, distance: 10.7
click at [56, 182] on div "Huboo Cambridge Nutraceuticals Ltd huboo@camnutra.com Main Home Dashboard Listi…" at bounding box center [624, 325] width 1248 height 651
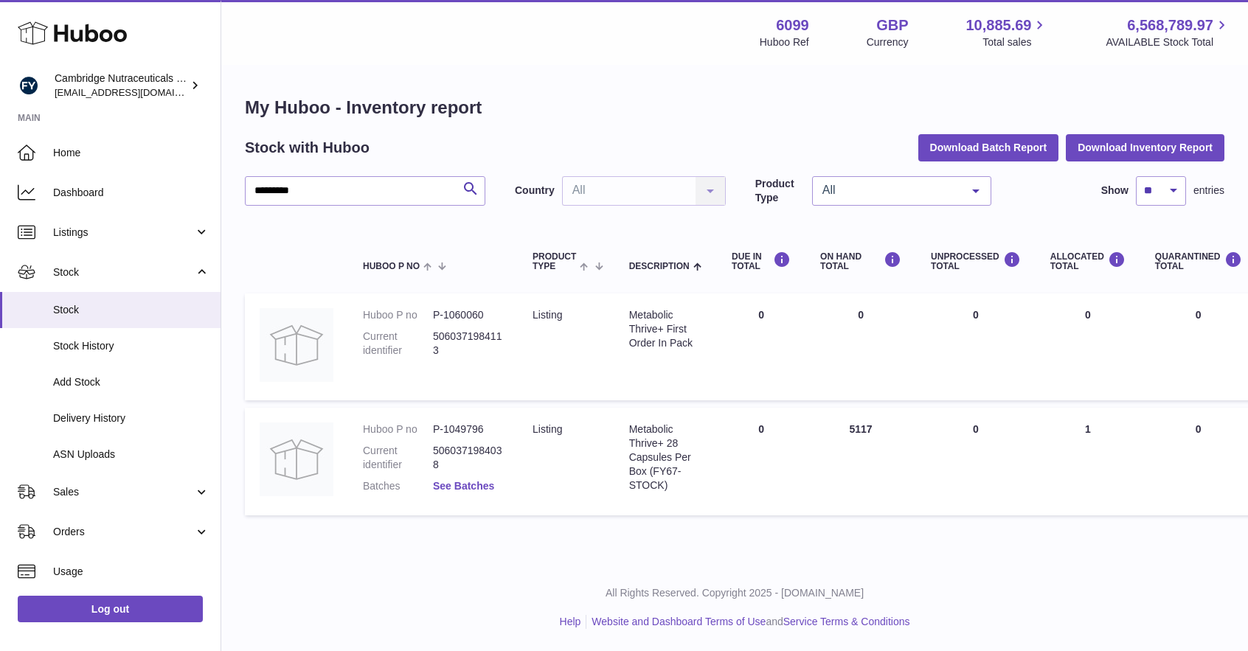
click at [488, 480] on link "See Batches" at bounding box center [463, 486] width 61 height 12
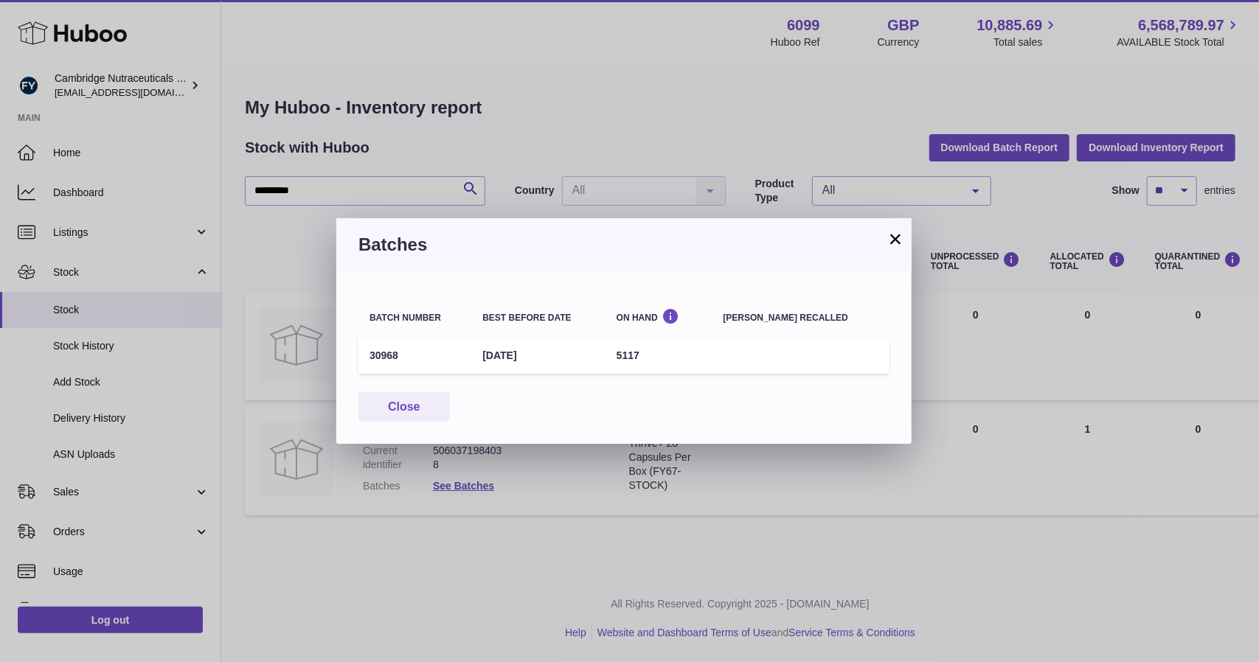
drag, startPoint x: 564, startPoint y: 356, endPoint x: 475, endPoint y: 351, distance: 89.4
click at [466, 359] on tr "30968 31st Jul 2027 5117" at bounding box center [623, 356] width 531 height 36
copy tr "31st Jul 2027"
click at [897, 242] on button "×" at bounding box center [896, 239] width 18 height 18
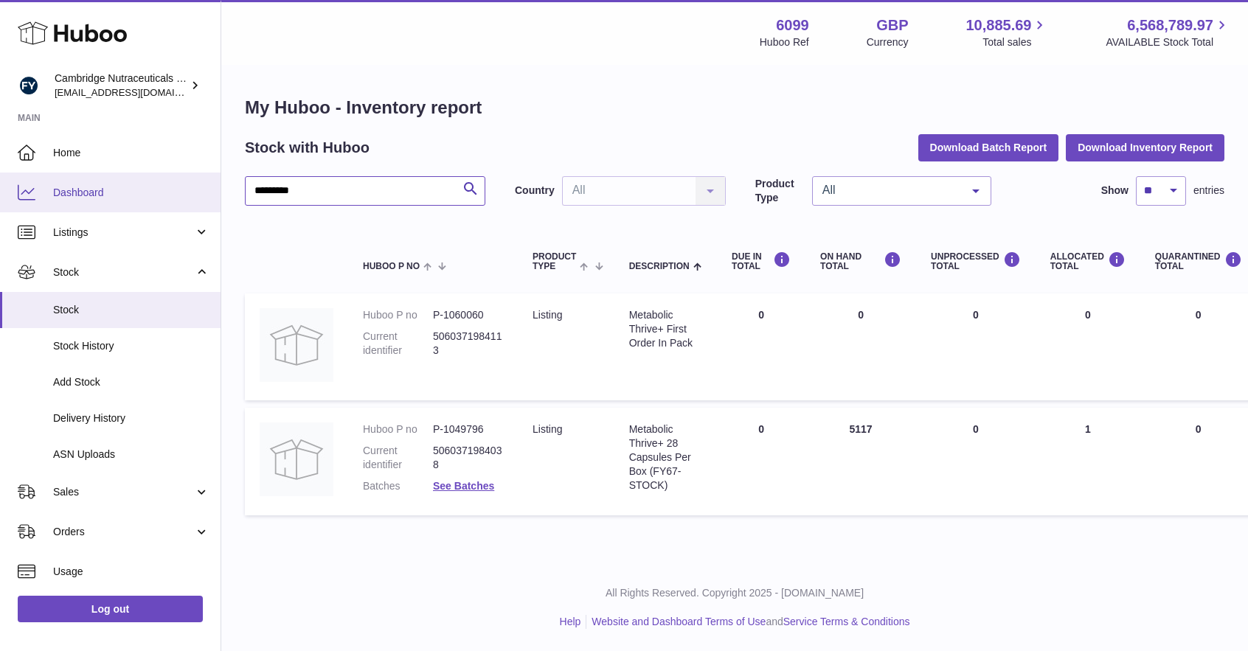
drag, startPoint x: 395, startPoint y: 182, endPoint x: 56, endPoint y: 177, distance: 339.3
click at [56, 177] on div "Huboo Cambridge Nutraceuticals Ltd huboo@camnutra.com Main Home Dashboard Listi…" at bounding box center [624, 325] width 1248 height 651
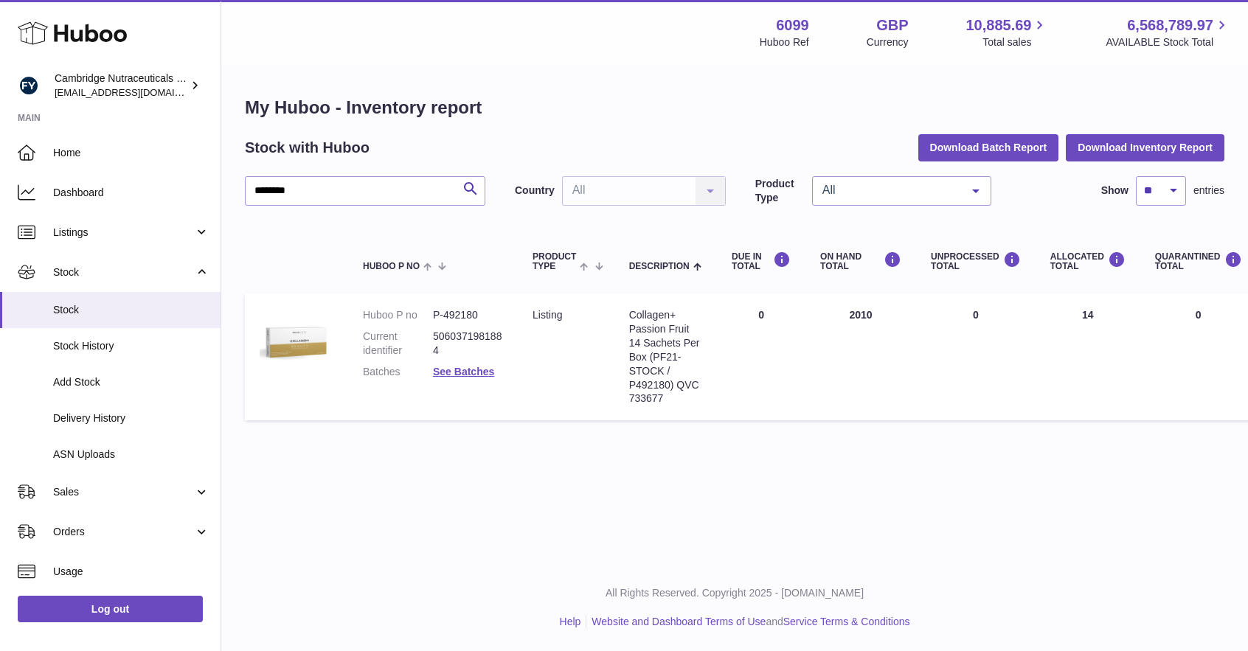
click at [482, 379] on dl "Huboo P no P-492180 Current identifier 5060371981884 Batches See Batches" at bounding box center [433, 347] width 140 height 78
click at [484, 377] on link "See Batches" at bounding box center [463, 372] width 61 height 12
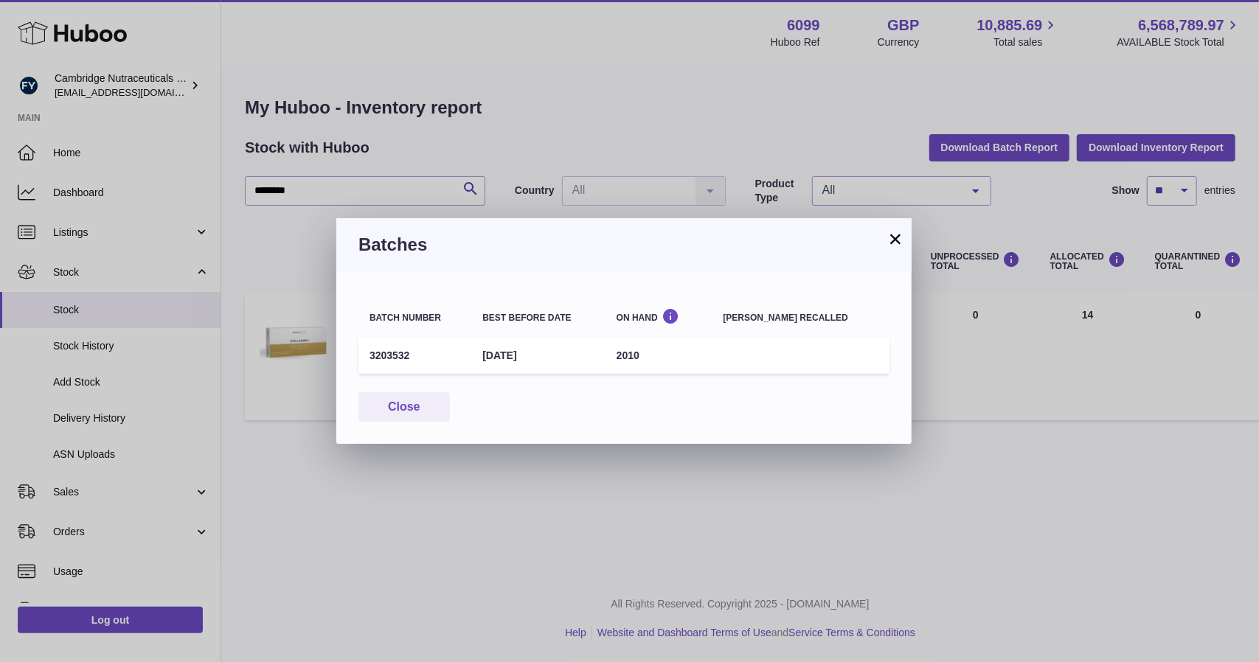
drag, startPoint x: 579, startPoint y: 357, endPoint x: 493, endPoint y: 356, distance: 86.3
click at [493, 356] on td "30th Jun 2027" at bounding box center [538, 356] width 134 height 36
copy td "30th Jun 2027"
click at [894, 231] on button "×" at bounding box center [896, 239] width 18 height 18
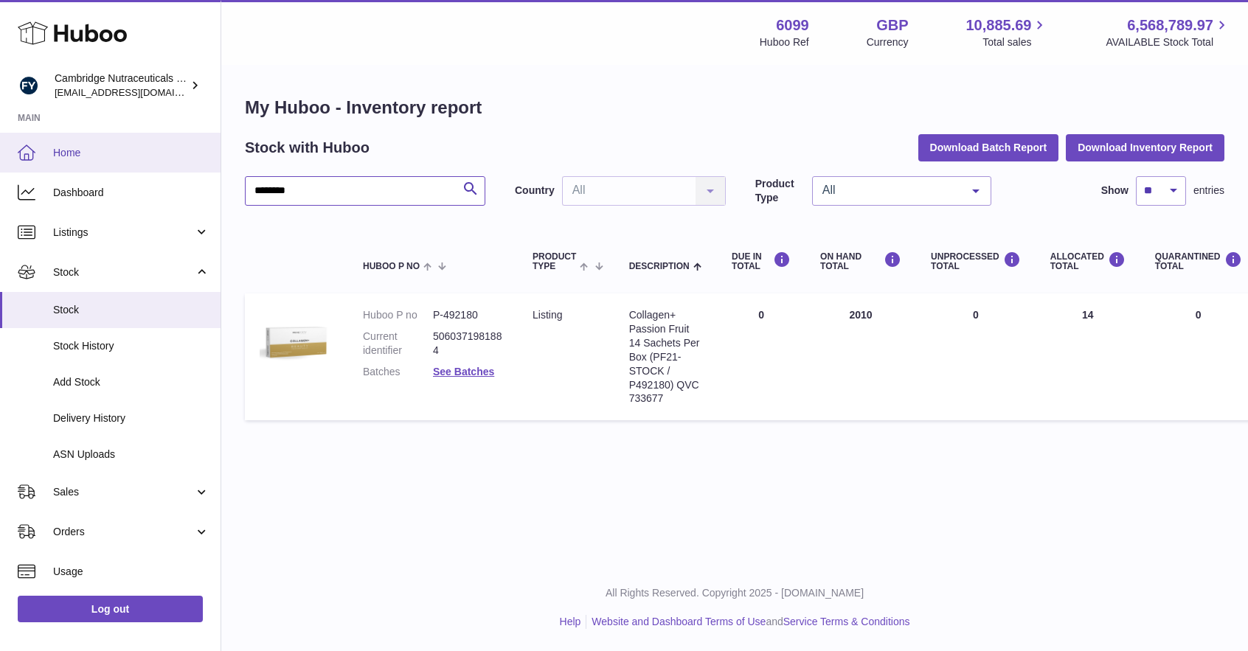
drag, startPoint x: 193, startPoint y: 172, endPoint x: 0, endPoint y: 159, distance: 193.7
click at [0, 163] on div "Huboo Cambridge Nutraceuticals Ltd huboo@camnutra.com Main Home Dashboard Listi…" at bounding box center [624, 325] width 1248 height 651
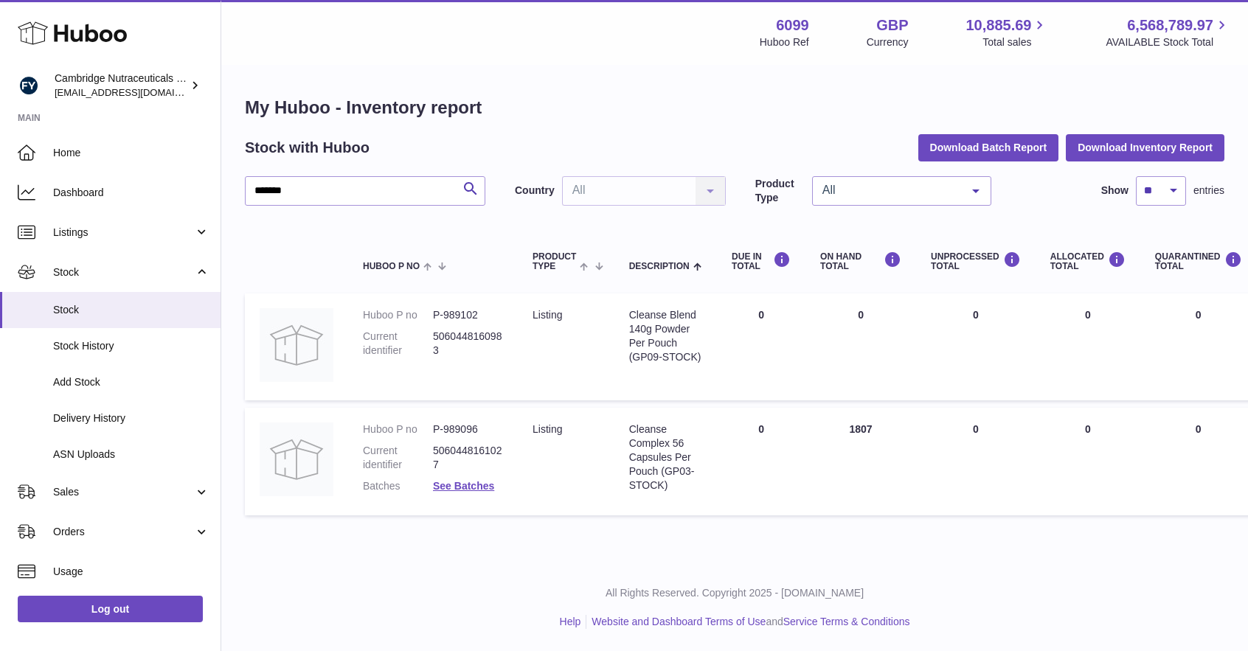
click at [456, 476] on dl "Huboo P no P-989096 Current identifier 5060448161027 Batches See Batches" at bounding box center [433, 462] width 140 height 78
click at [457, 482] on link "See Batches" at bounding box center [463, 486] width 61 height 12
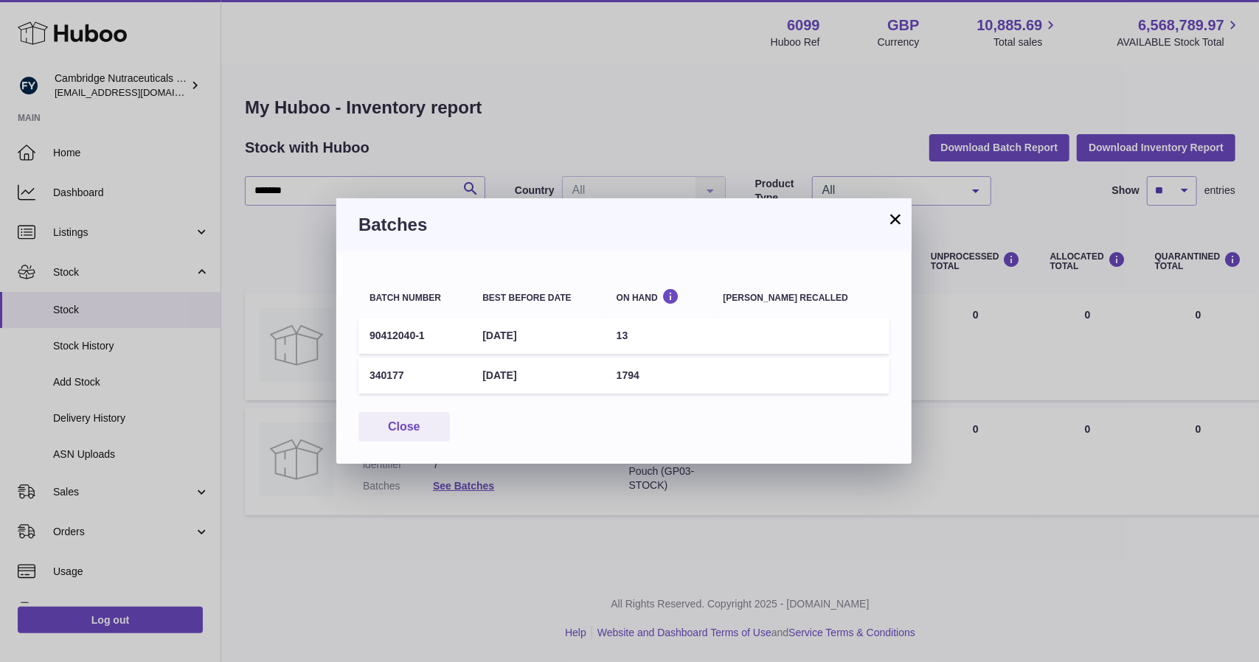
drag, startPoint x: 561, startPoint y: 373, endPoint x: 441, endPoint y: 362, distance: 120.0
click at [435, 370] on tr "340177 22nd May 2027 1794" at bounding box center [623, 376] width 531 height 36
copy tr "22nd May 2027"
click at [892, 210] on button "×" at bounding box center [896, 219] width 18 height 18
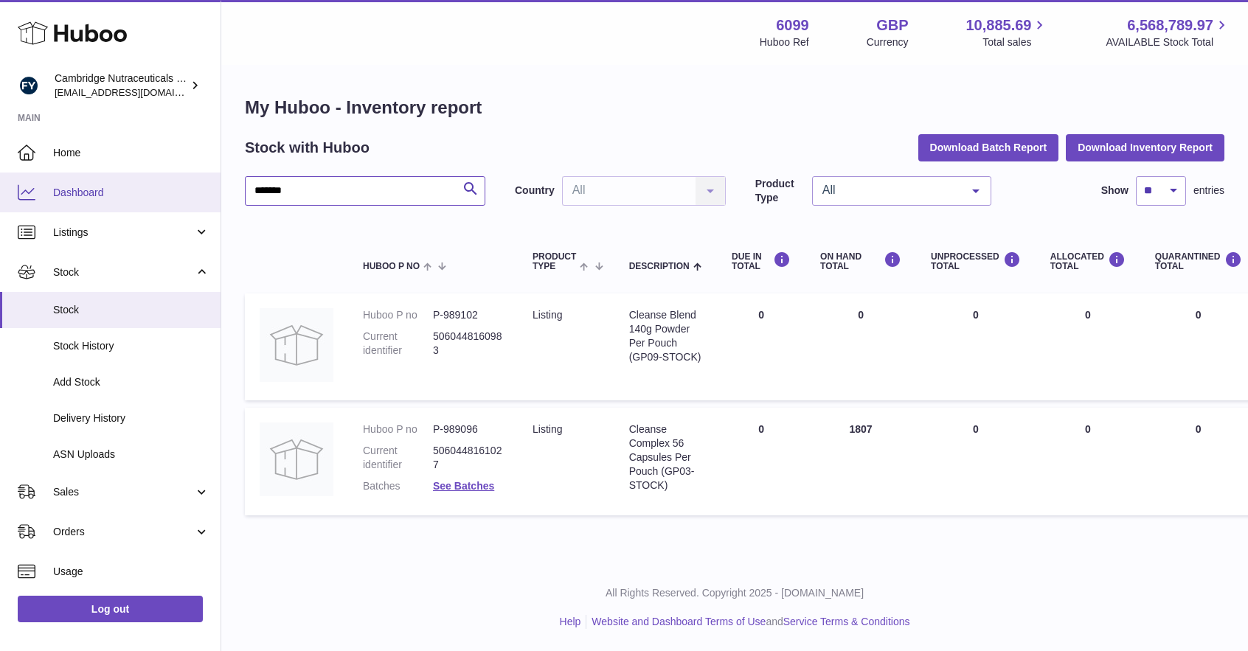
drag, startPoint x: 376, startPoint y: 197, endPoint x: 34, endPoint y: 188, distance: 342.4
click at [35, 194] on div "Huboo Cambridge Nutraceuticals Ltd huboo@camnutra.com Main Home Dashboard Listi…" at bounding box center [624, 325] width 1248 height 651
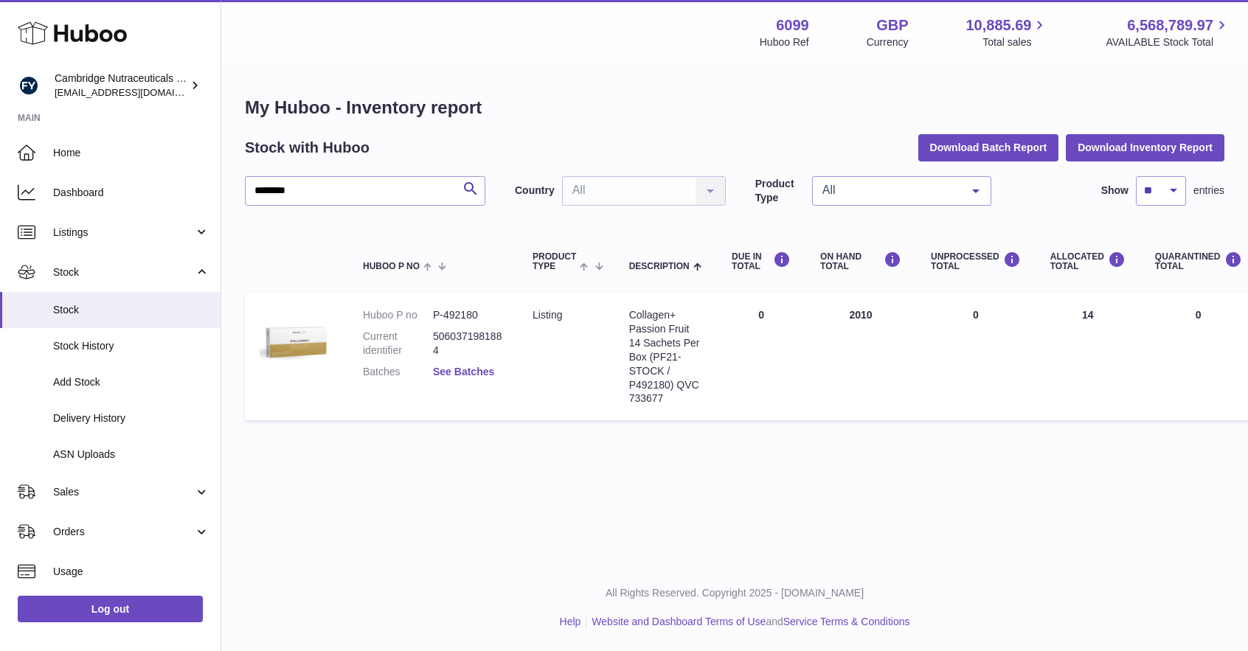
click at [451, 375] on link "See Batches" at bounding box center [463, 372] width 61 height 12
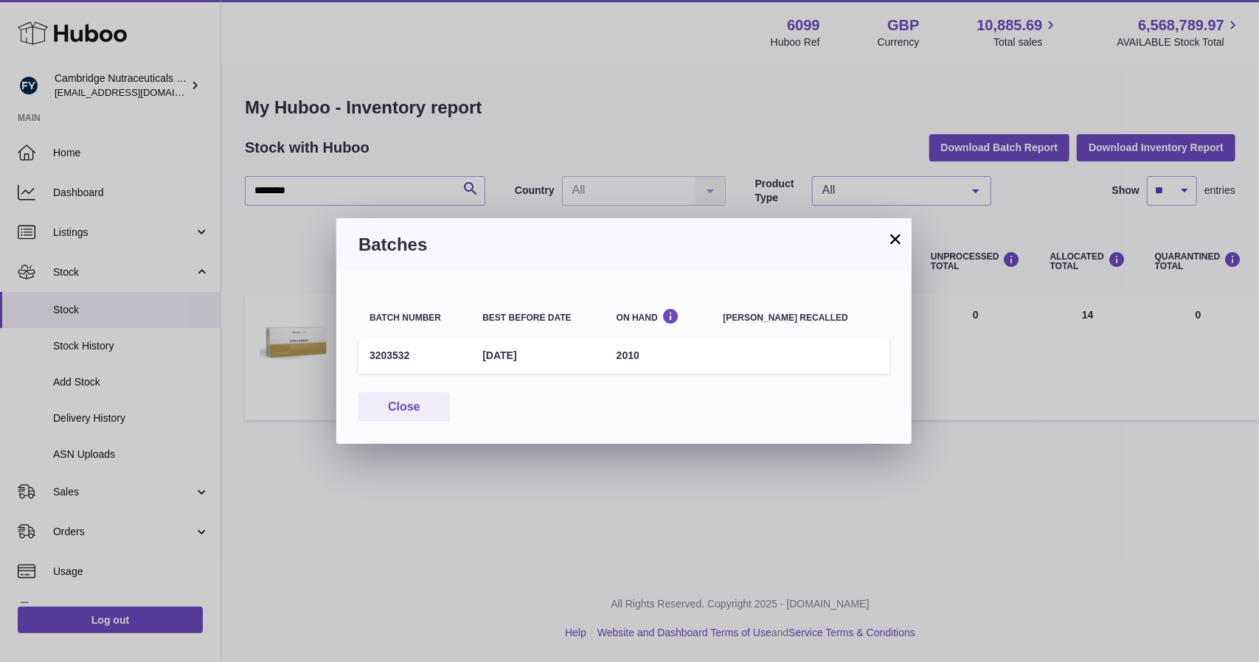
click at [897, 238] on button "×" at bounding box center [896, 239] width 18 height 18
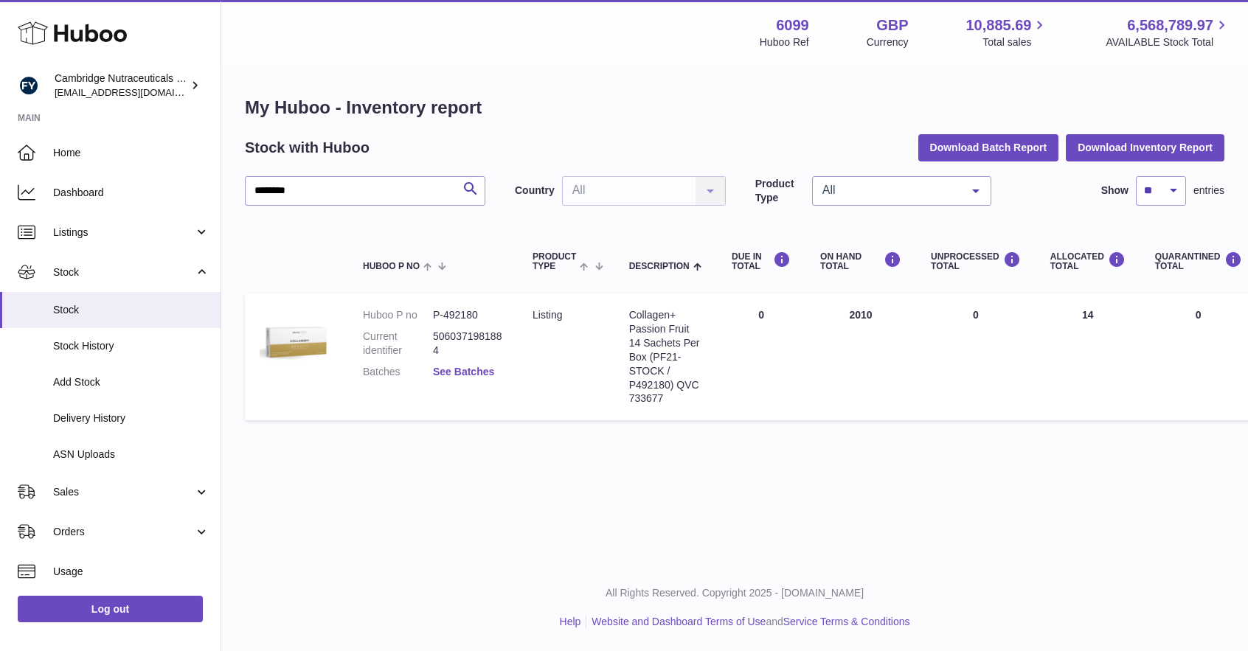
click at [477, 376] on link "See Batches" at bounding box center [463, 372] width 61 height 12
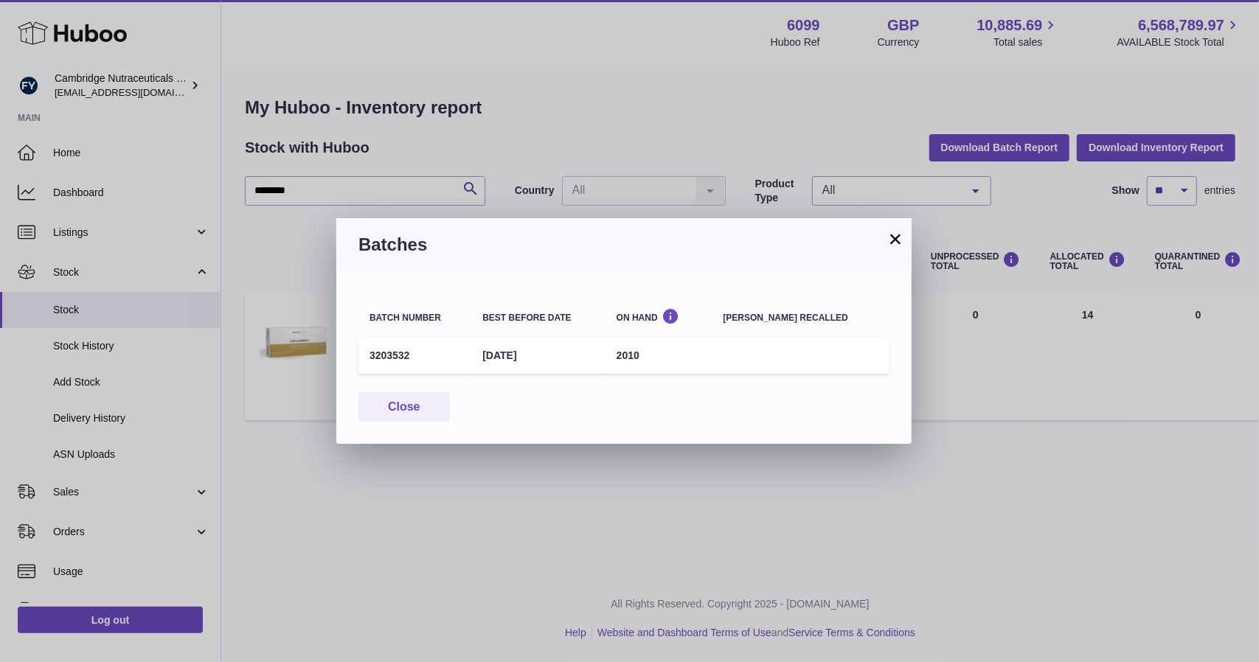
drag, startPoint x: 892, startPoint y: 243, endPoint x: 721, endPoint y: 69, distance: 243.0
click at [891, 243] on button "×" at bounding box center [896, 239] width 18 height 18
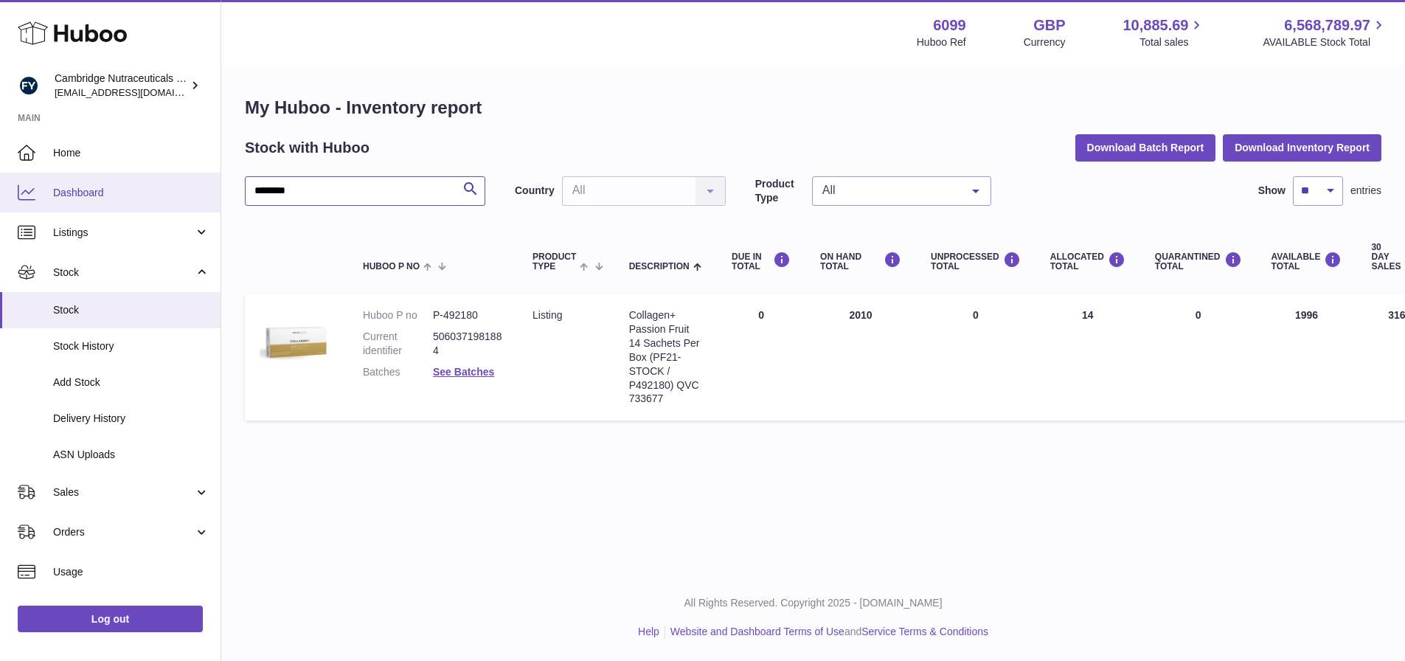
drag, startPoint x: 377, startPoint y: 182, endPoint x: 176, endPoint y: 187, distance: 201.4
click at [170, 192] on div "Huboo Cambridge Nutraceuticals Ltd huboo@camnutra.com Main Home Dashboard Listi…" at bounding box center [702, 330] width 1405 height 661
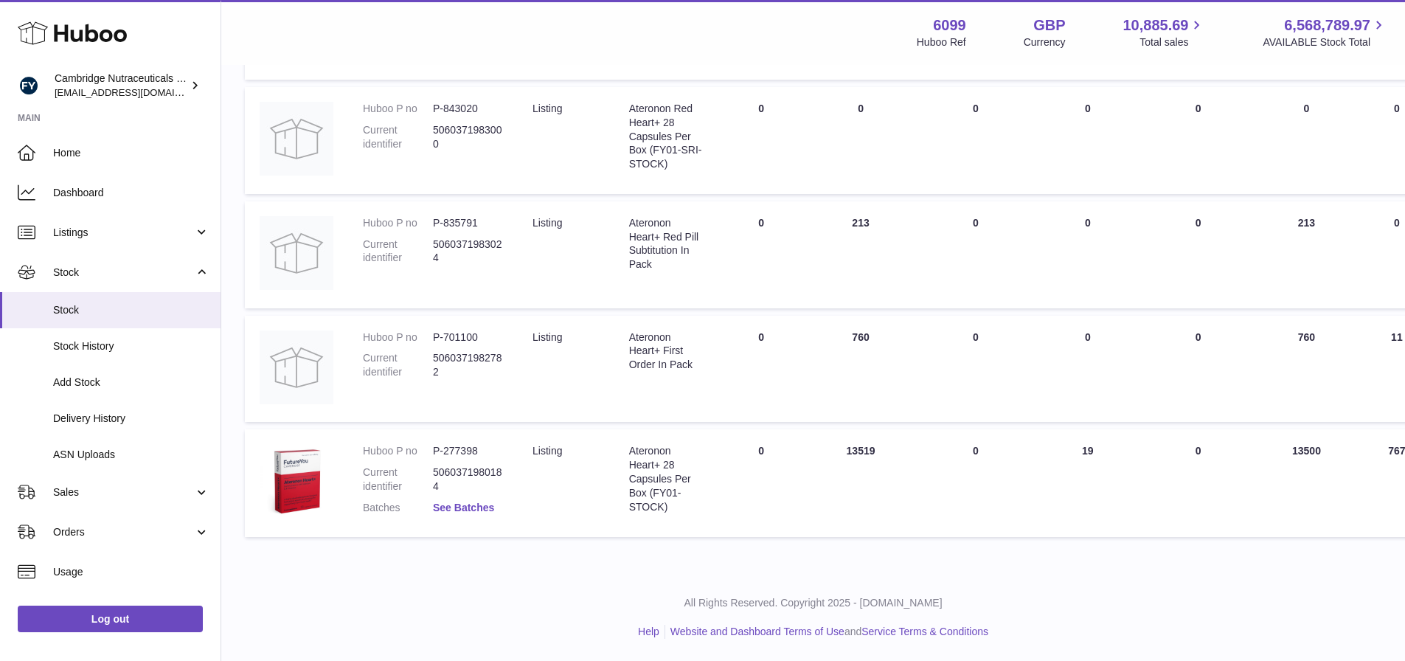
click at [476, 509] on link "See Batches" at bounding box center [463, 508] width 61 height 12
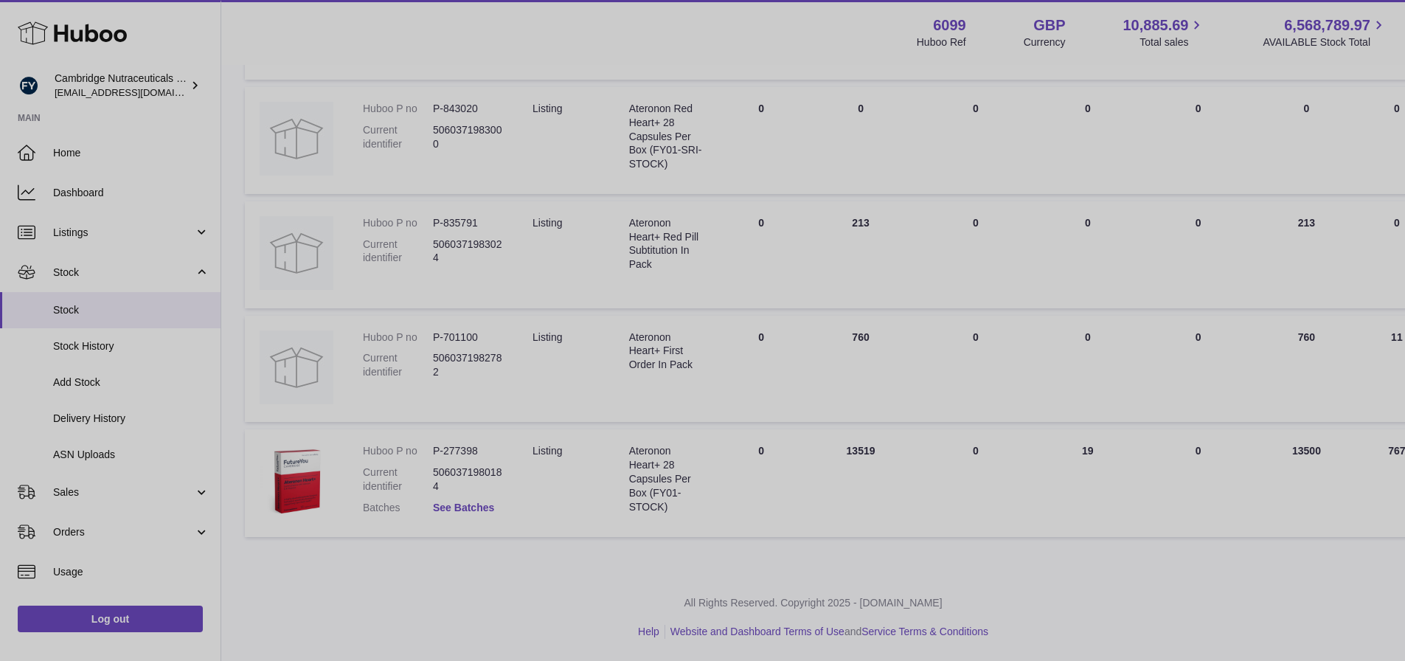
scroll to position [441, 0]
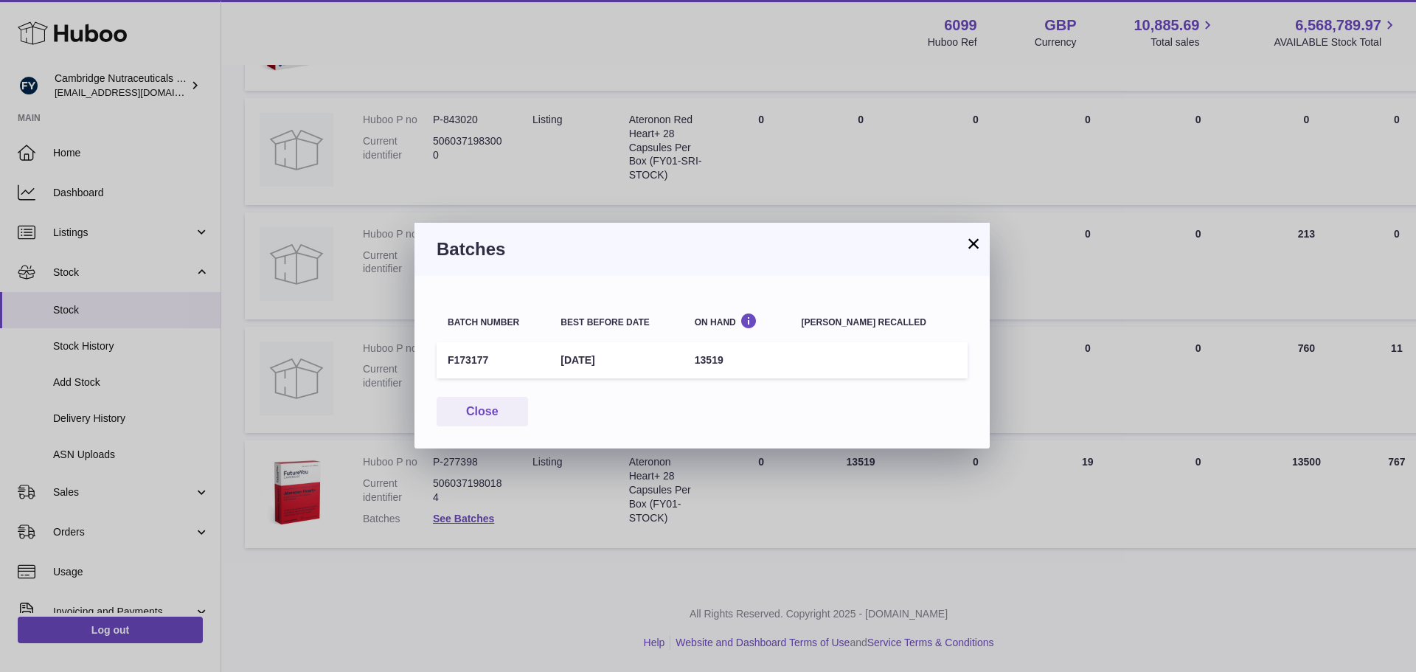
drag, startPoint x: 488, startPoint y: 356, endPoint x: 428, endPoint y: 358, distance: 59.8
click at [428, 358] on div "Batch number Best before date On Hand Batch recalled F173177 31st Dec 2027 1351…" at bounding box center [702, 362] width 575 height 173
click at [454, 364] on td "F173177" at bounding box center [493, 360] width 113 height 36
drag, startPoint x: 488, startPoint y: 361, endPoint x: 449, endPoint y: 361, distance: 39.1
click at [449, 361] on td "F173177" at bounding box center [493, 360] width 113 height 36
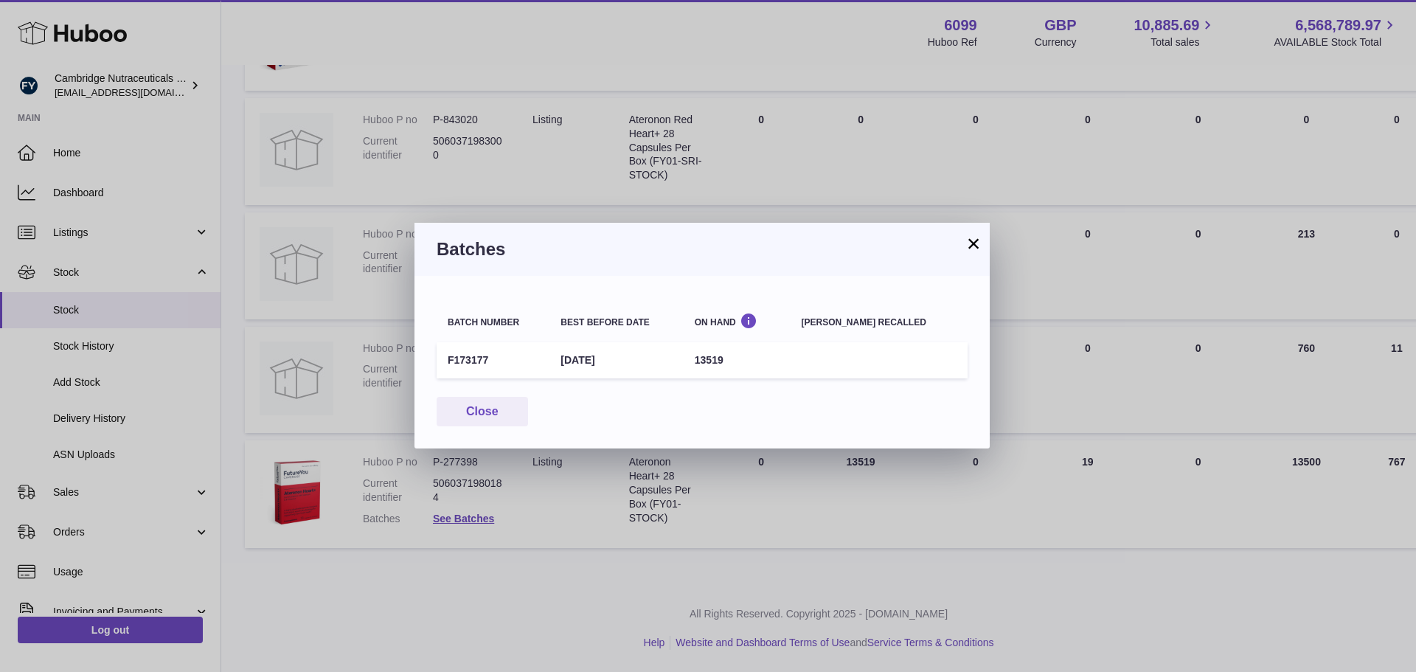
click at [983, 245] on div "Batches" at bounding box center [702, 249] width 575 height 53
click at [974, 240] on button "×" at bounding box center [974, 244] width 18 height 18
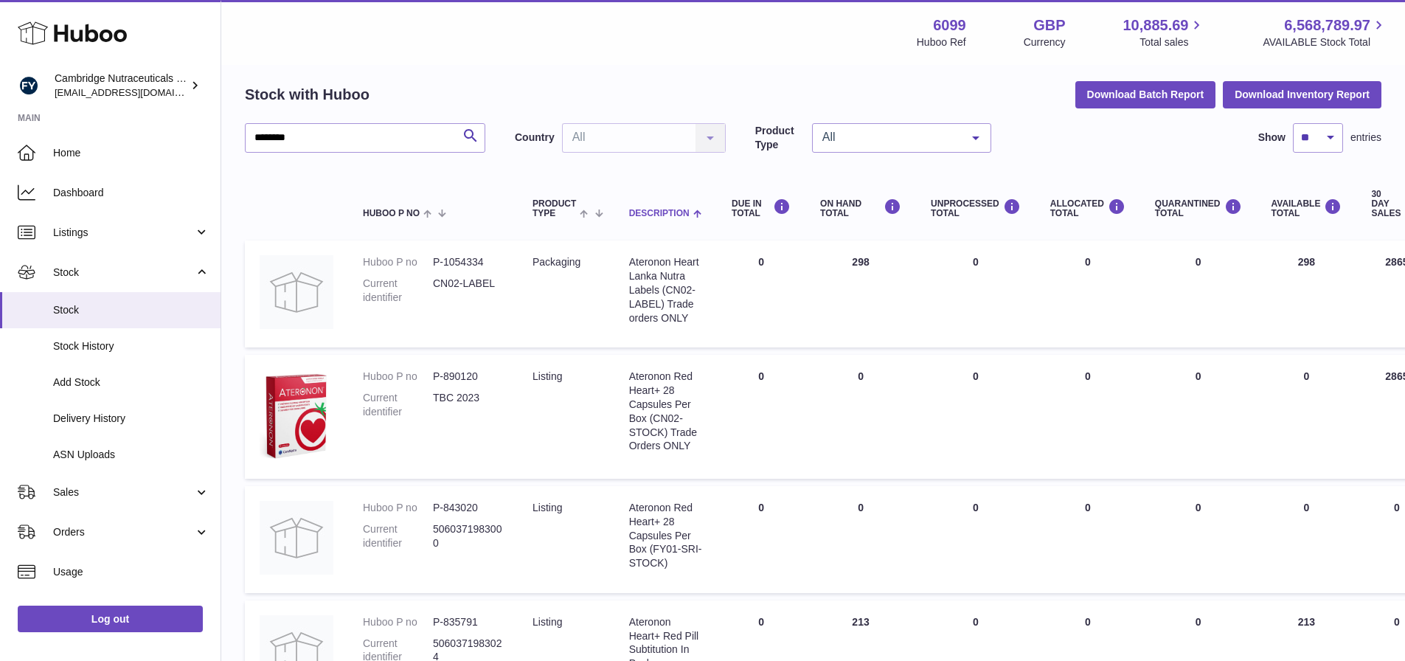
scroll to position [0, 0]
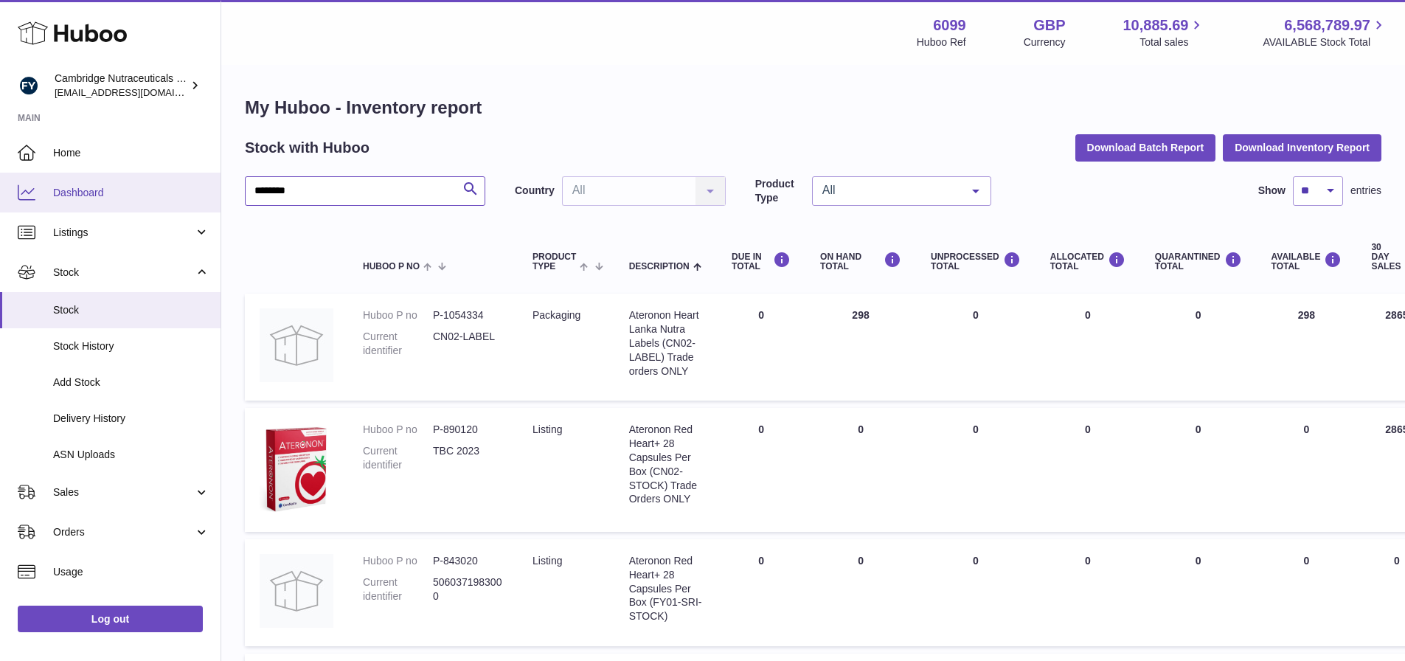
drag, startPoint x: 386, startPoint y: 193, endPoint x: 109, endPoint y: 196, distance: 277.3
click at [111, 196] on div "Huboo Cambridge Nutraceuticals Ltd huboo@camnutra.com Main Home Dashboard Listi…" at bounding box center [702, 556] width 1405 height 1113
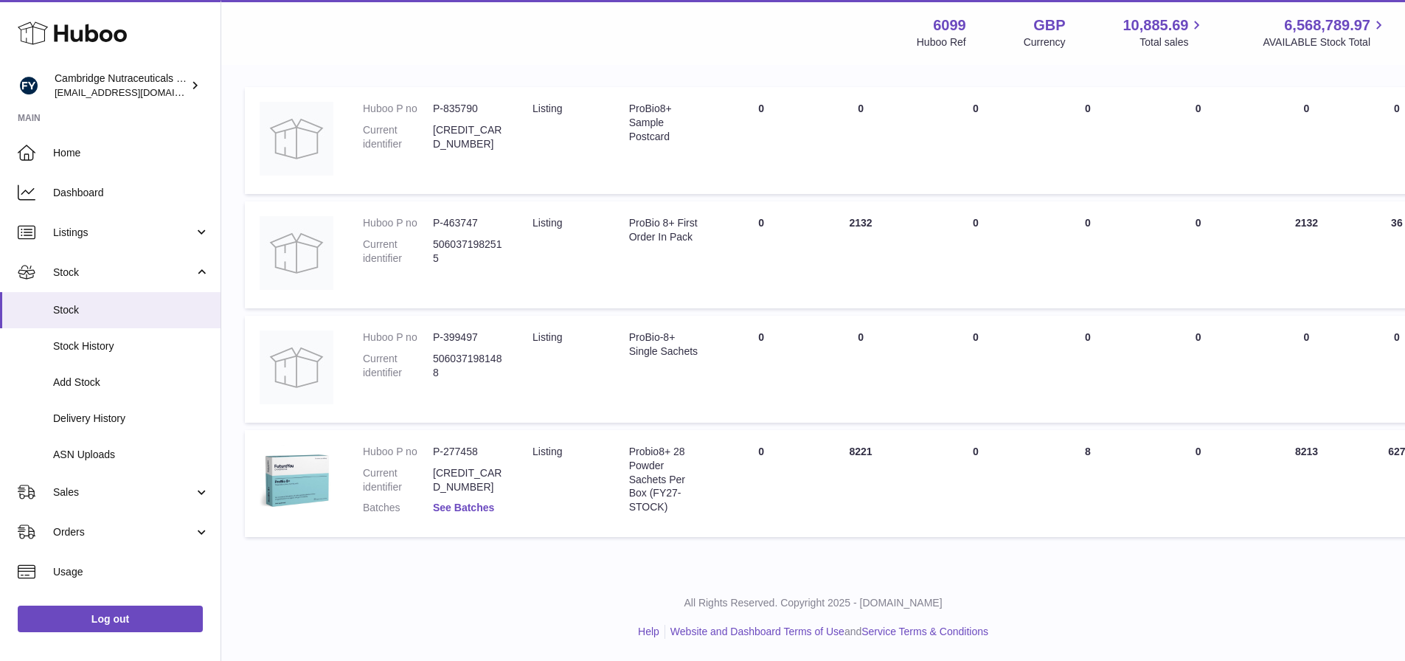
click at [449, 508] on link "See Batches" at bounding box center [463, 508] width 61 height 12
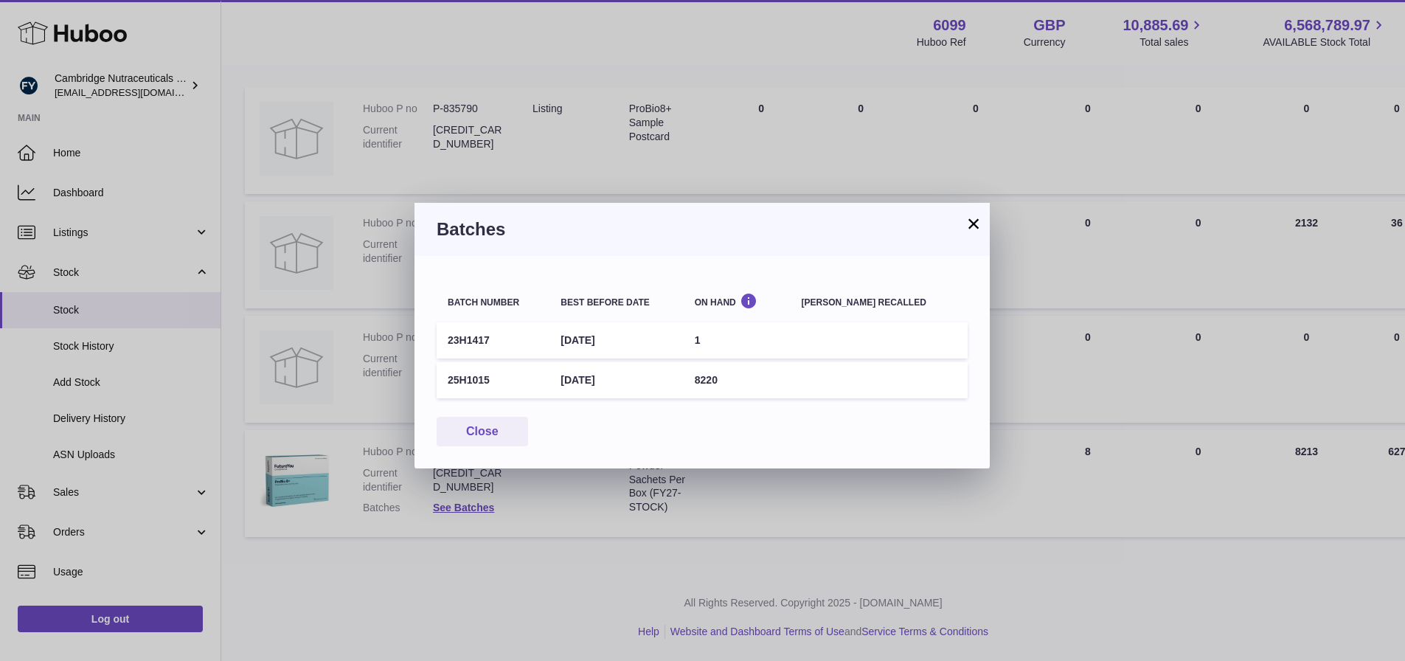
scroll to position [195, 0]
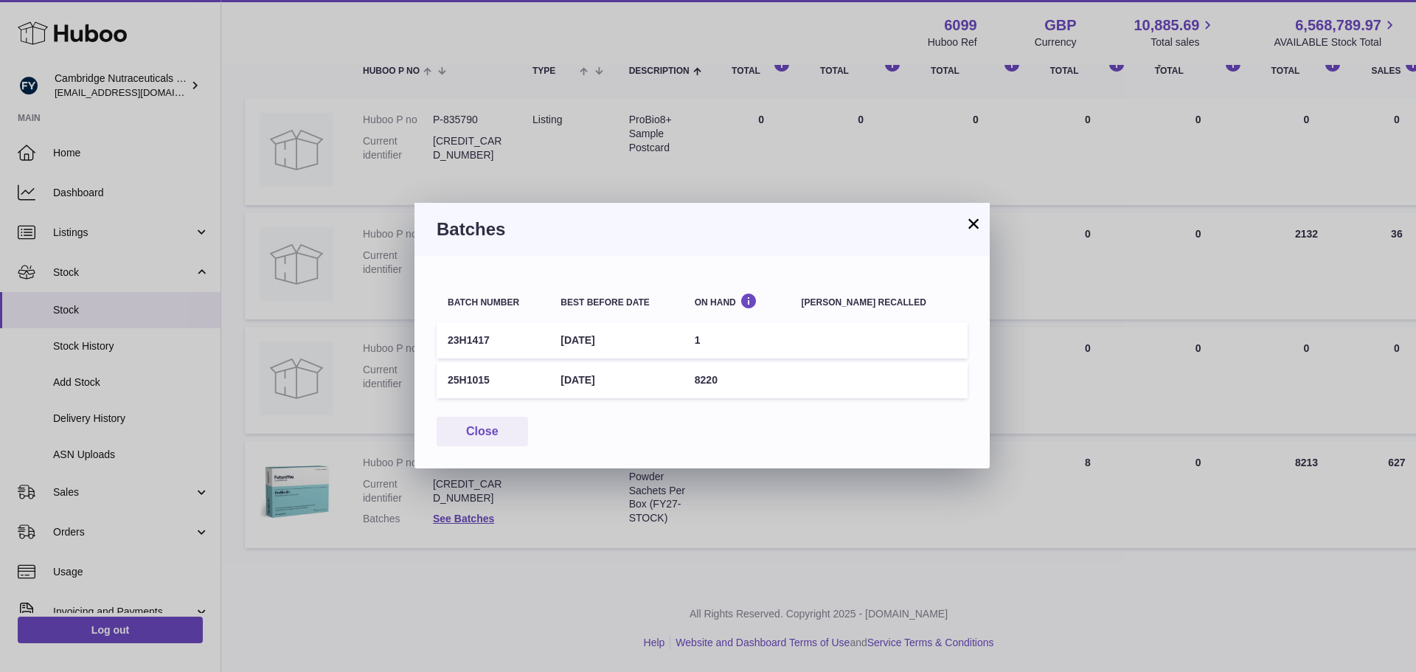
drag, startPoint x: 469, startPoint y: 383, endPoint x: 432, endPoint y: 384, distance: 36.9
click at [432, 384] on div "Batch number Best before date On Hand Batch recalled 23H1417 31st Oct 2026 1 25…" at bounding box center [702, 362] width 575 height 212
click at [447, 380] on td "25H1015" at bounding box center [493, 380] width 113 height 36
drag, startPoint x: 447, startPoint y: 381, endPoint x: 493, endPoint y: 390, distance: 46.6
click at [492, 375] on td "25H1015" at bounding box center [493, 380] width 113 height 36
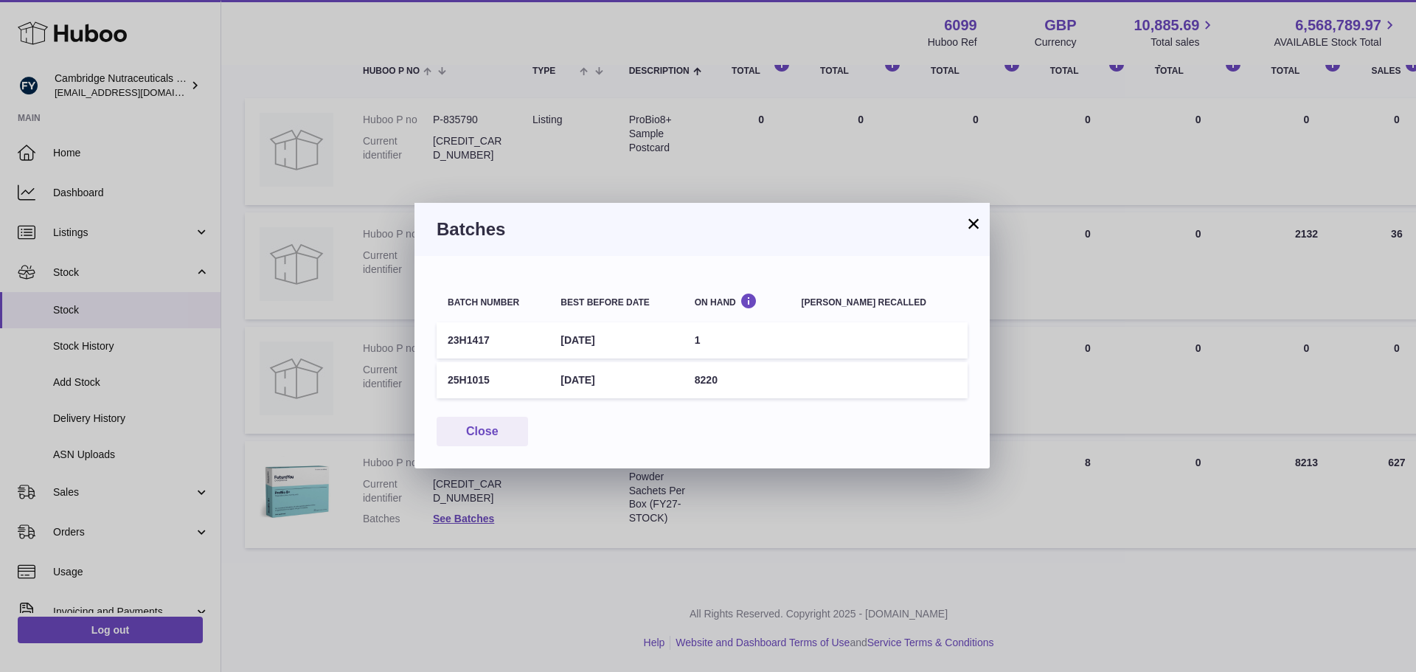
click at [971, 222] on button "×" at bounding box center [974, 224] width 18 height 18
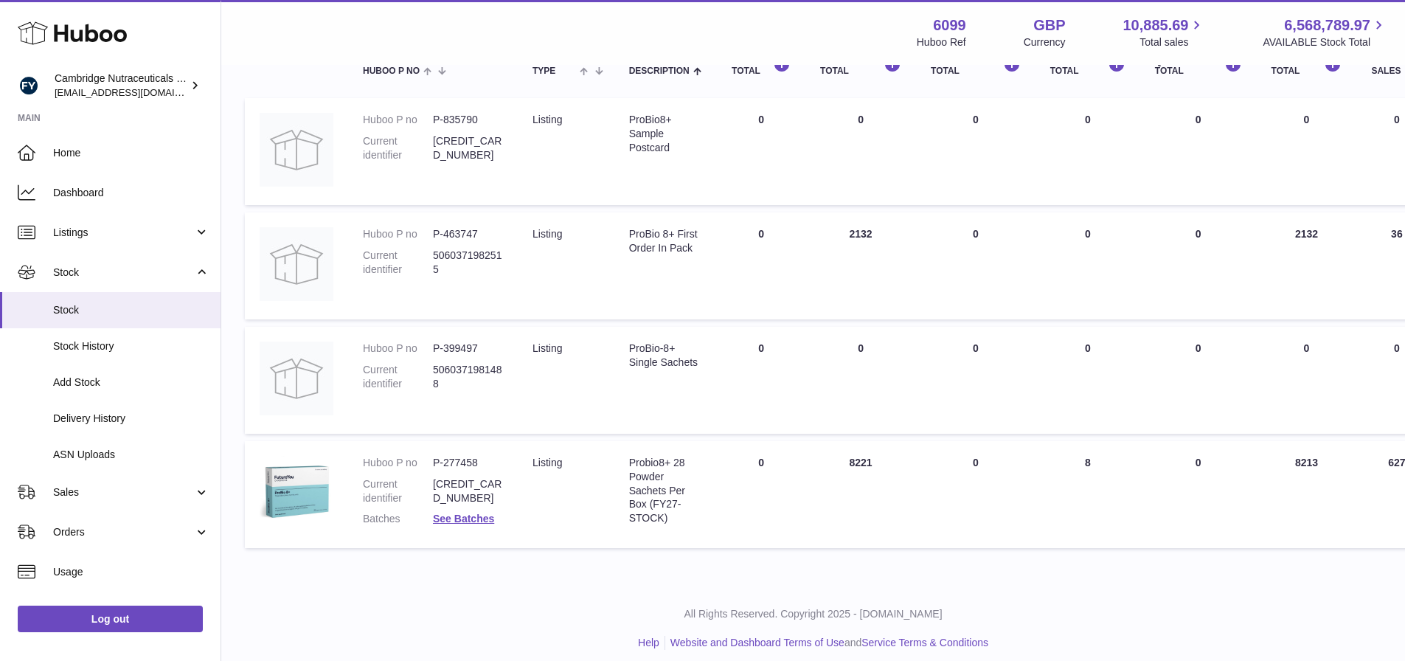
scroll to position [0, 0]
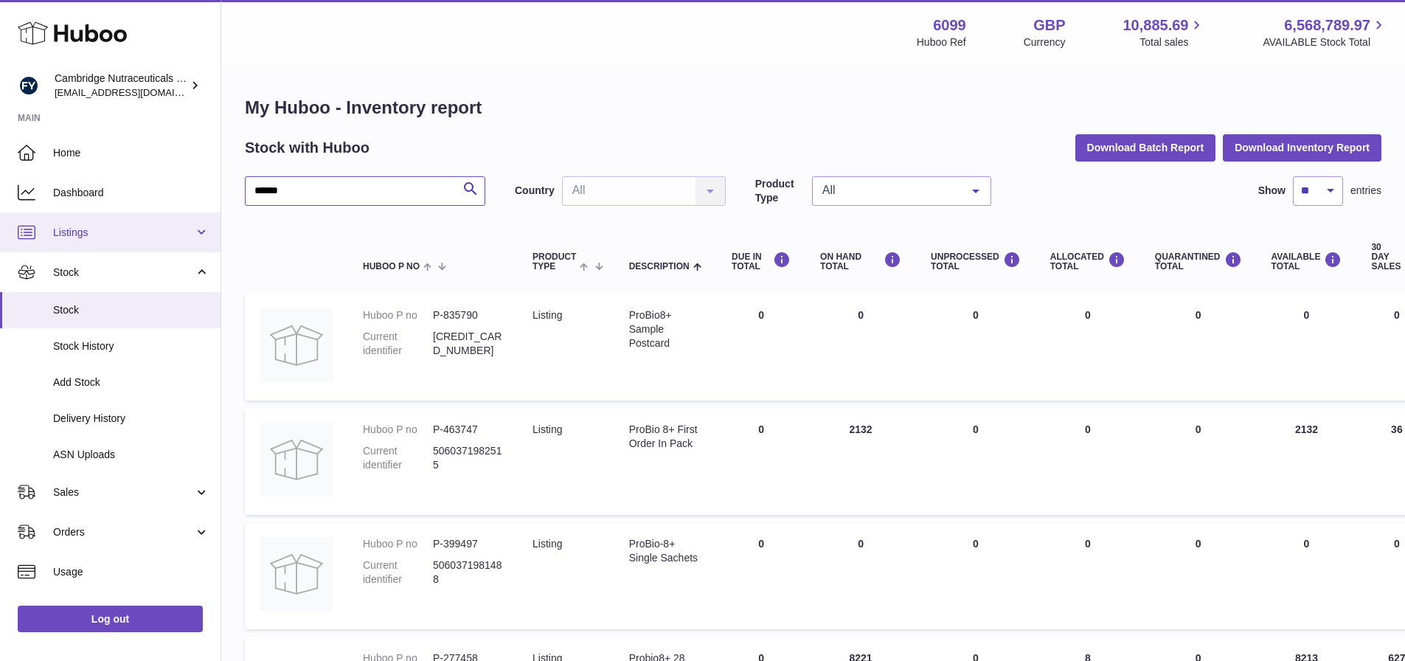
drag, startPoint x: 308, startPoint y: 189, endPoint x: 143, endPoint y: 214, distance: 167.1
click at [133, 212] on div "Huboo Cambridge Nutraceuticals Ltd huboo@camnutra.com Main Home Dashboard Listi…" at bounding box center [702, 433] width 1405 height 867
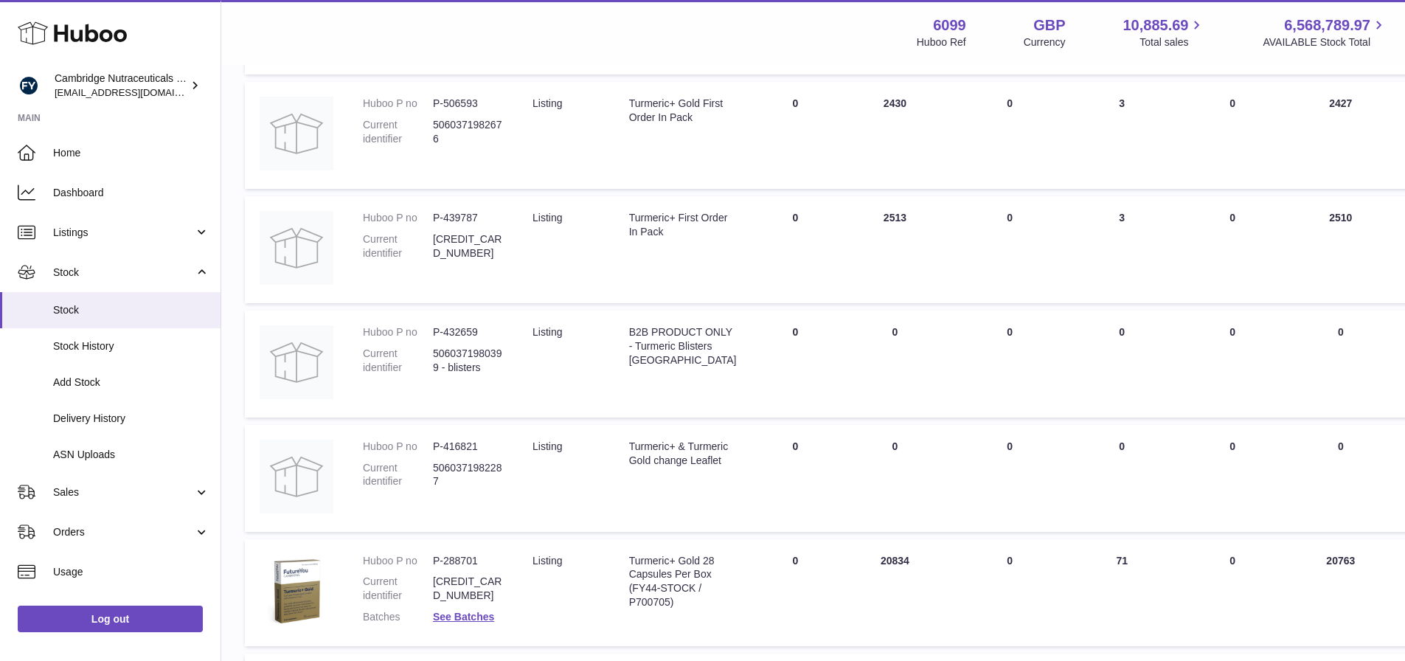
scroll to position [516, 0]
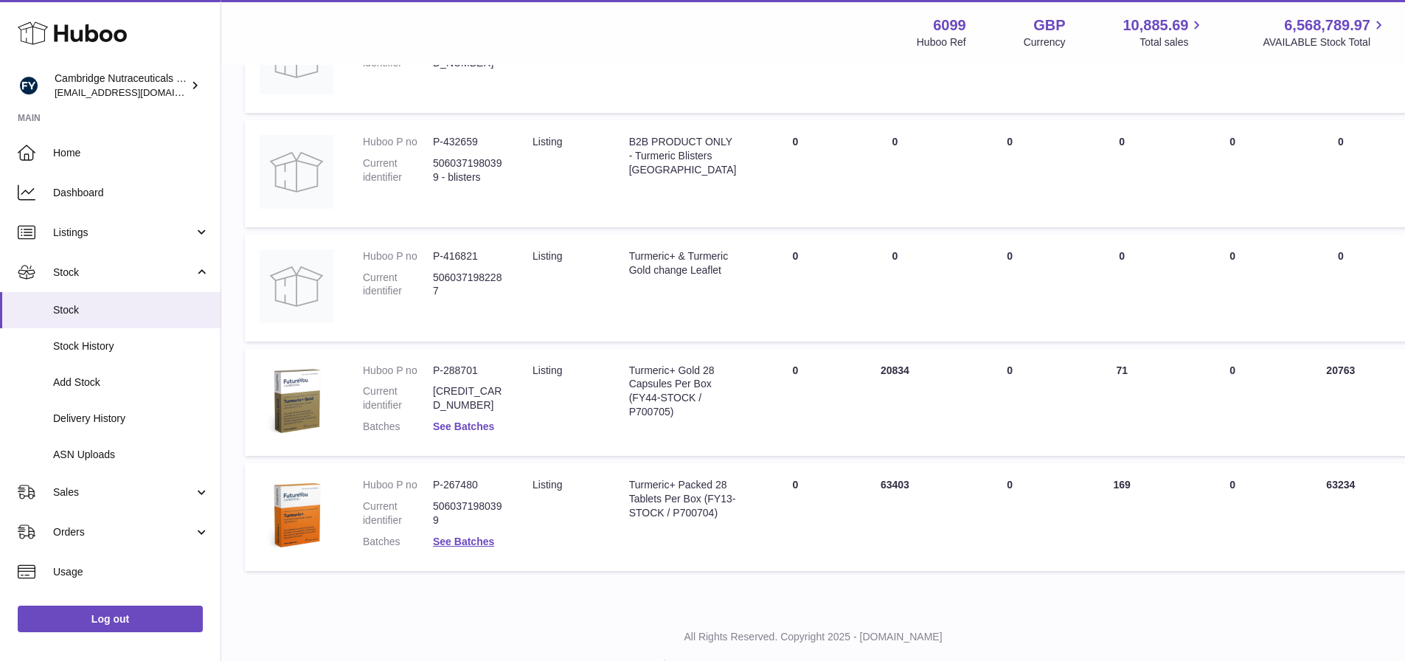
click at [443, 429] on link "See Batches" at bounding box center [463, 426] width 61 height 12
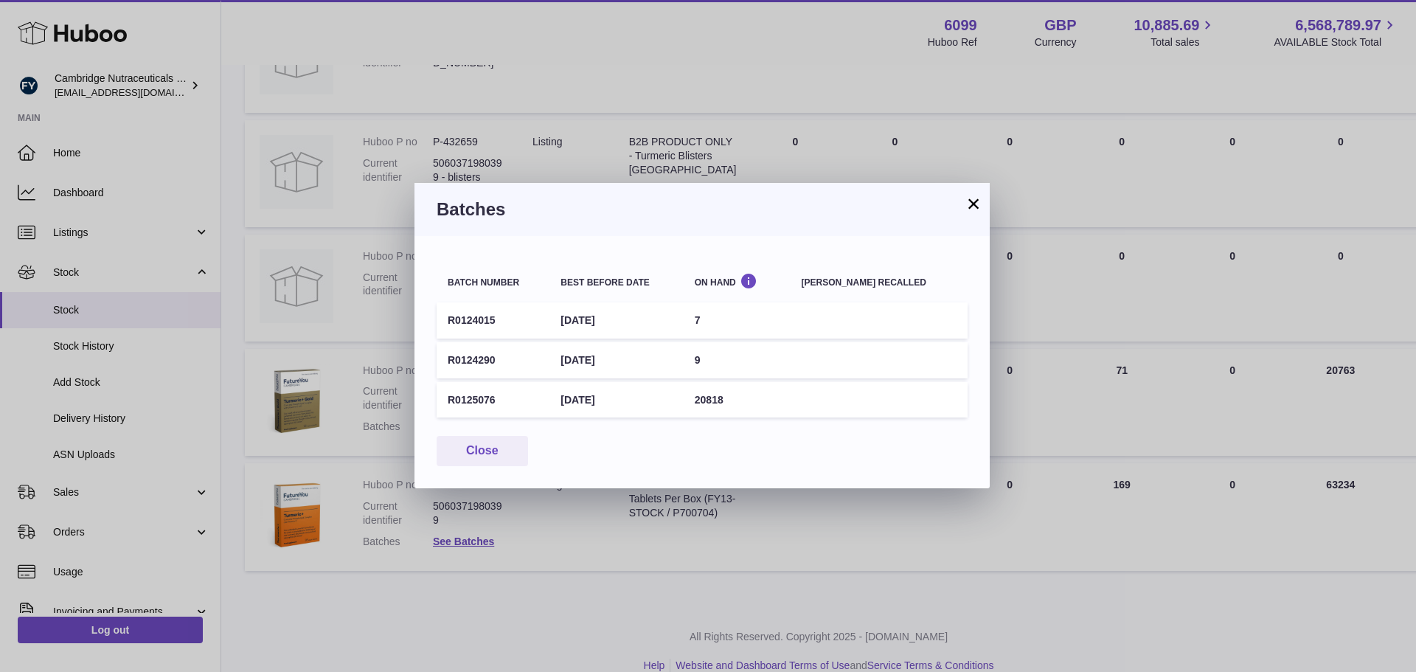
drag, startPoint x: 496, startPoint y: 401, endPoint x: 443, endPoint y: 401, distance: 52.4
click at [443, 401] on td "R0125076" at bounding box center [493, 400] width 113 height 36
click at [972, 204] on button "×" at bounding box center [974, 204] width 18 height 18
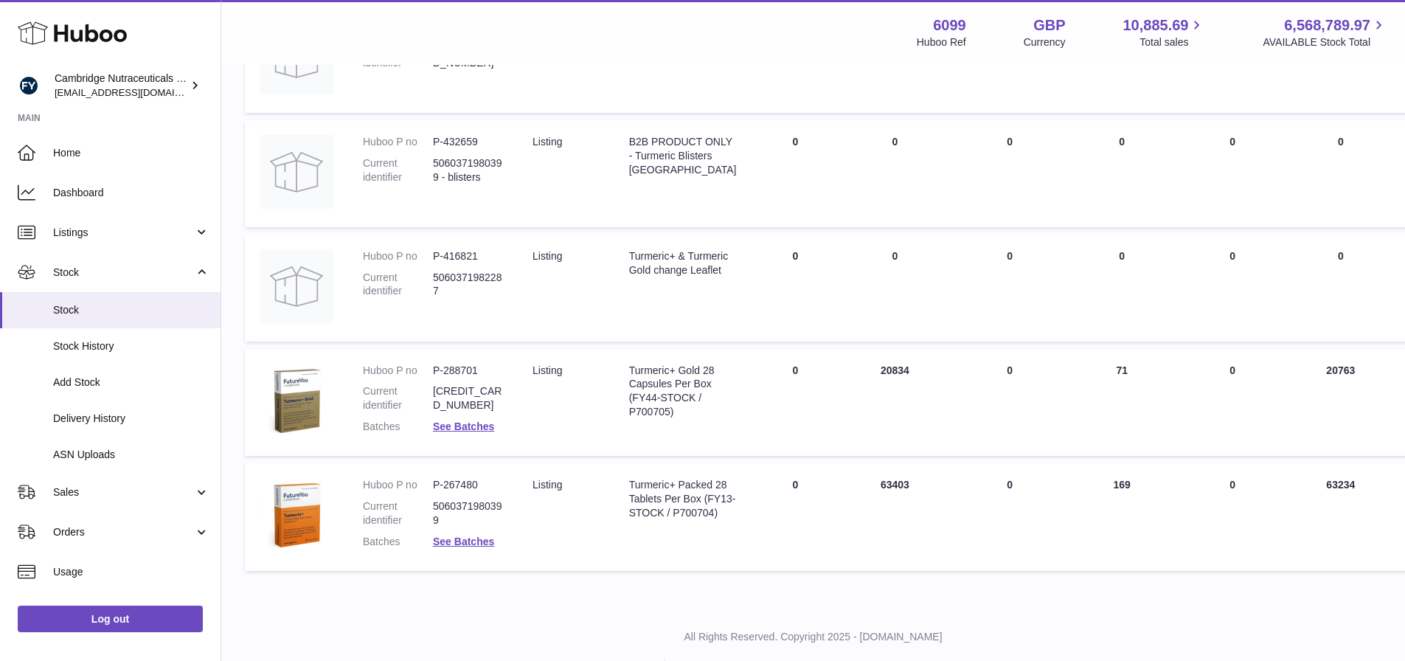
scroll to position [0, 0]
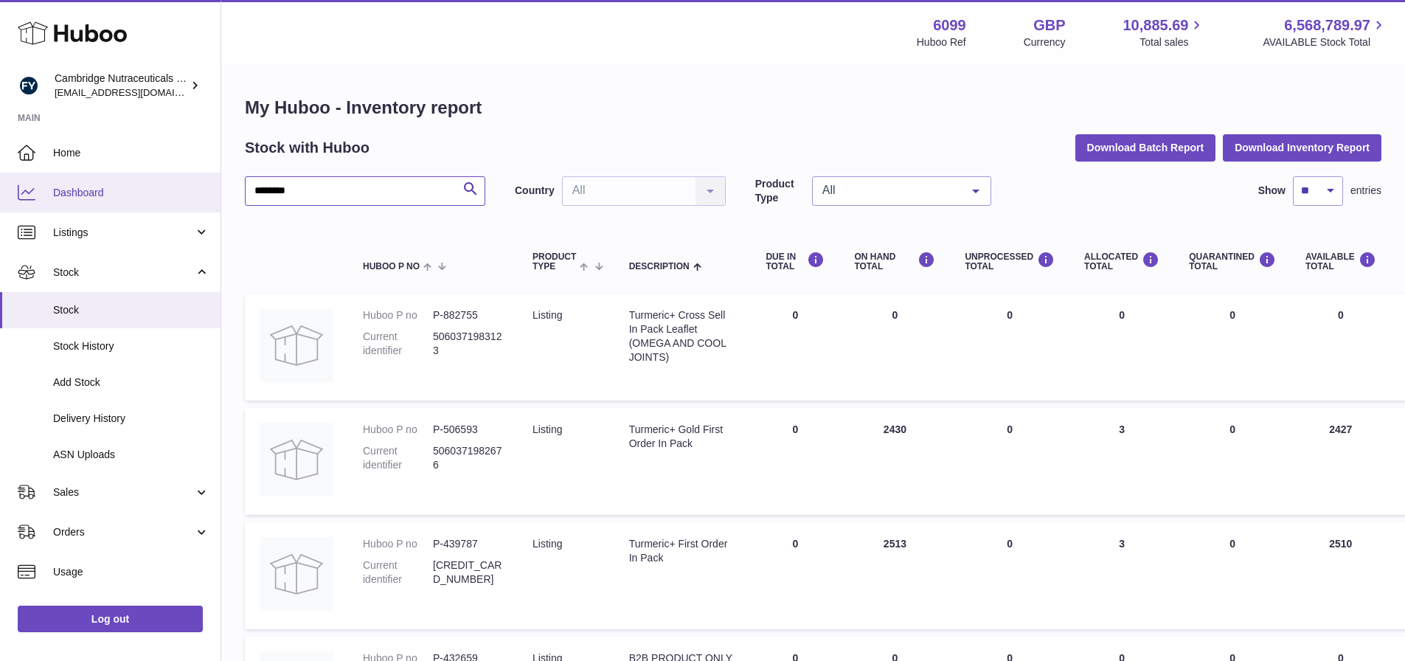
drag, startPoint x: 341, startPoint y: 184, endPoint x: 60, endPoint y: 188, distance: 281.0
click at [60, 192] on div "Huboo Cambridge Nutraceuticals Ltd huboo@camnutra.com Main Home Dashboard Listi…" at bounding box center [702, 605] width 1405 height 1211
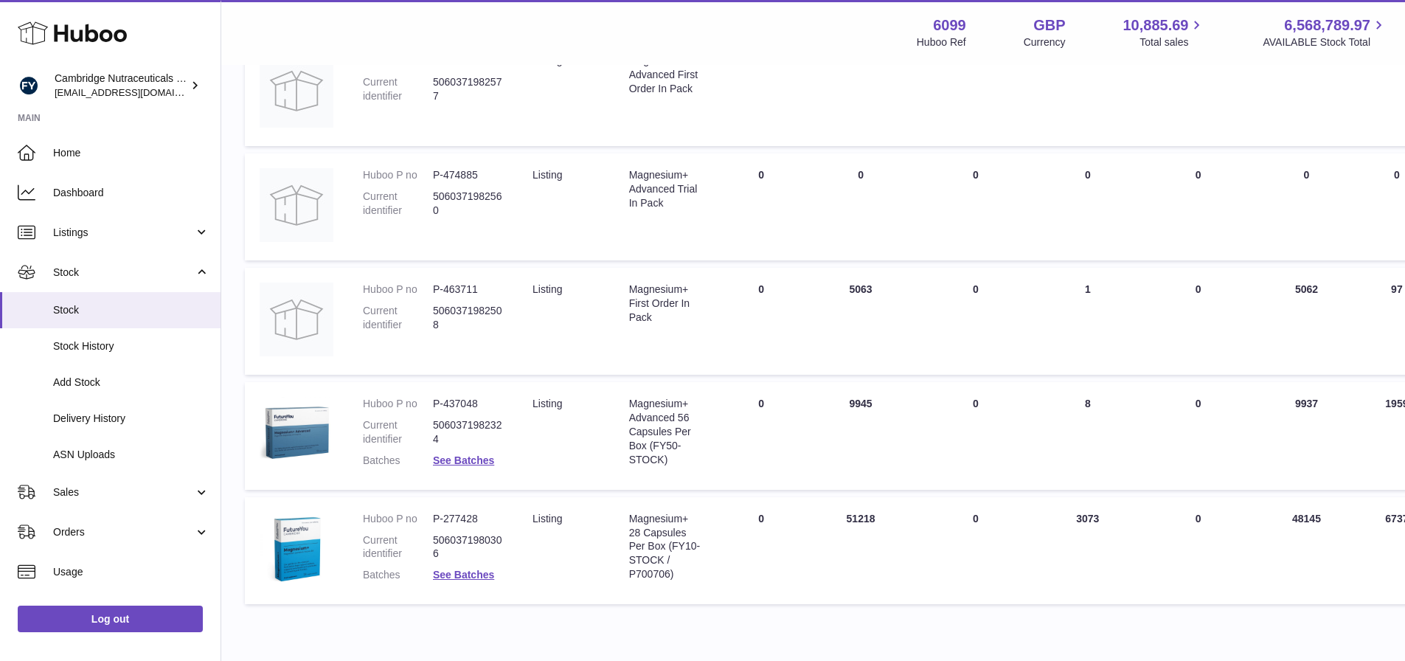
scroll to position [779, 0]
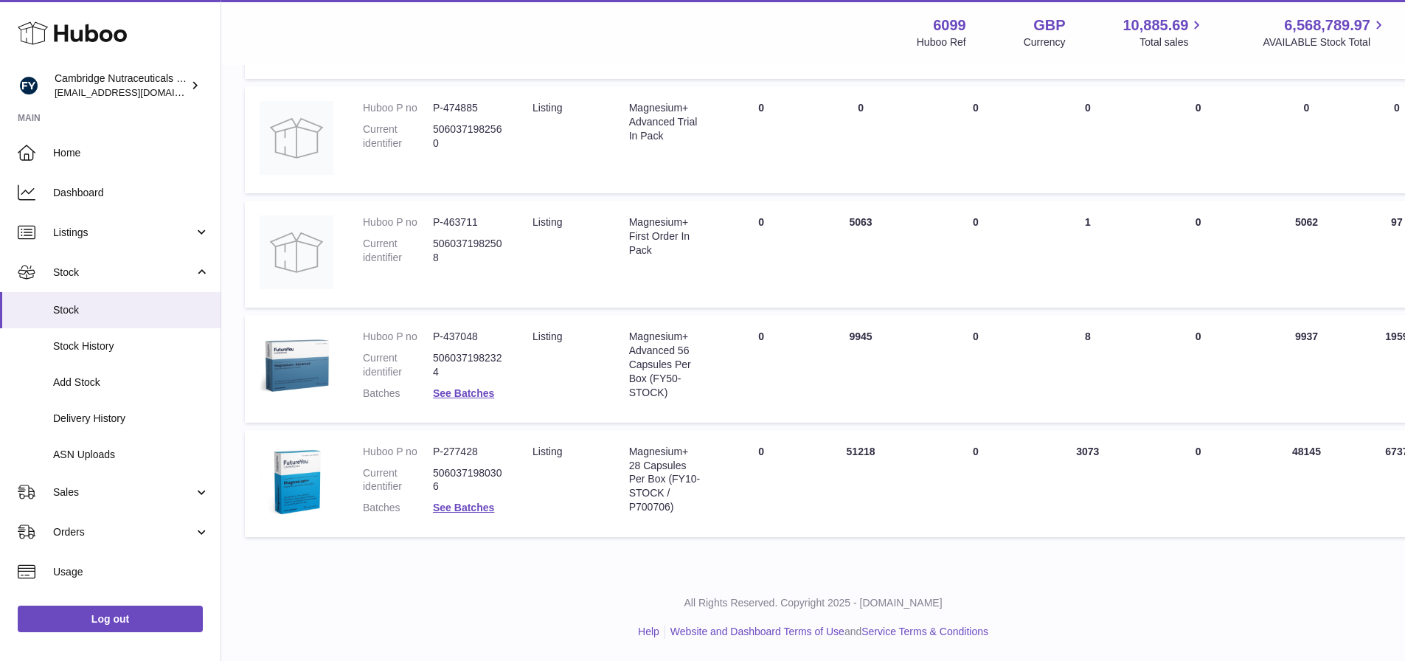
click at [456, 404] on dl "Huboo P no P-437048 Current identifier 5060371982324 Batches See Batches" at bounding box center [433, 369] width 140 height 78
click at [457, 395] on link "See Batches" at bounding box center [463, 393] width 61 height 12
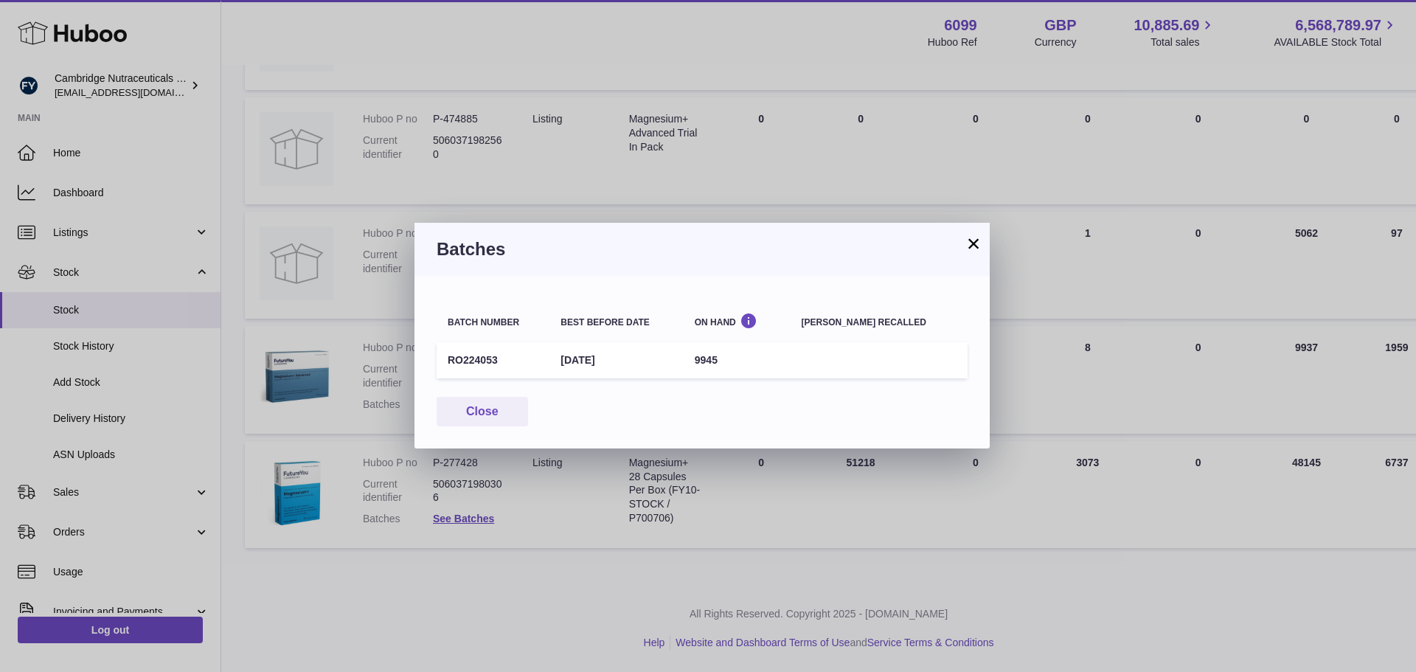
drag, startPoint x: 487, startPoint y: 360, endPoint x: 445, endPoint y: 363, distance: 42.1
click at [445, 362] on td "RO224053" at bounding box center [493, 360] width 113 height 36
drag, startPoint x: 977, startPoint y: 242, endPoint x: 920, endPoint y: 355, distance: 126.3
click at [977, 243] on button "×" at bounding box center [974, 244] width 18 height 18
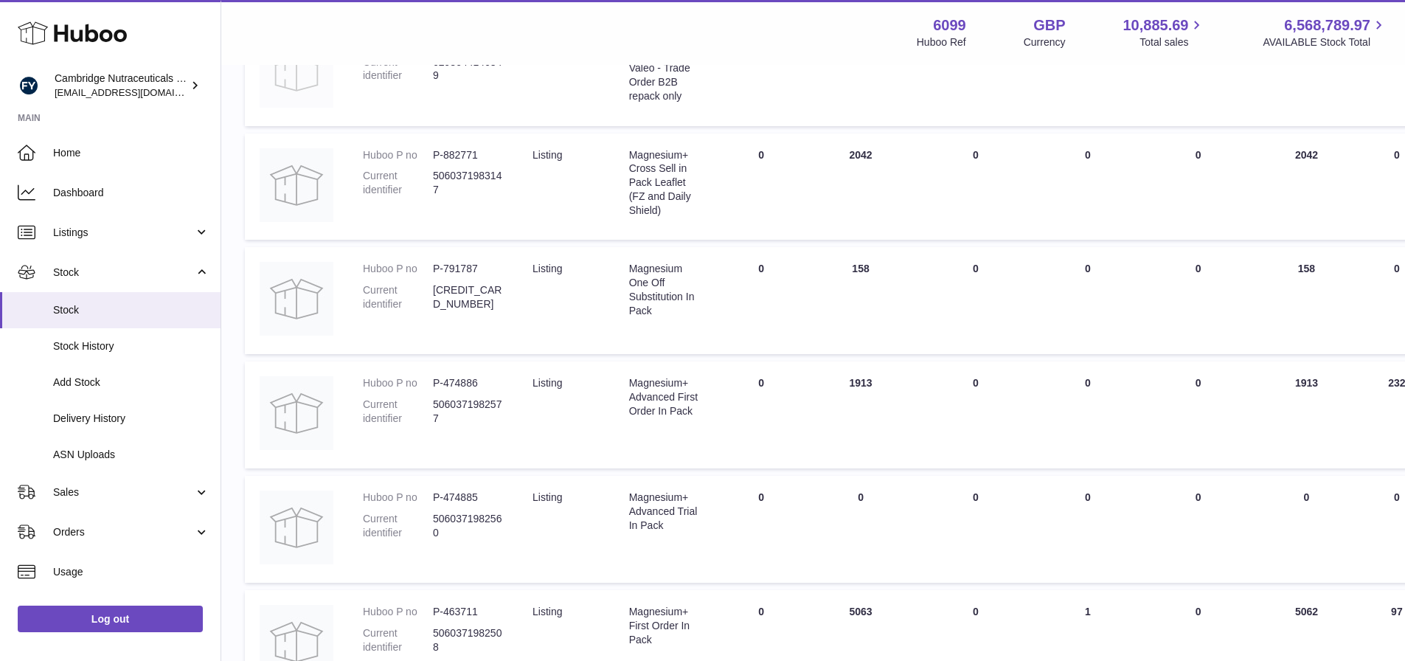
scroll to position [104, 0]
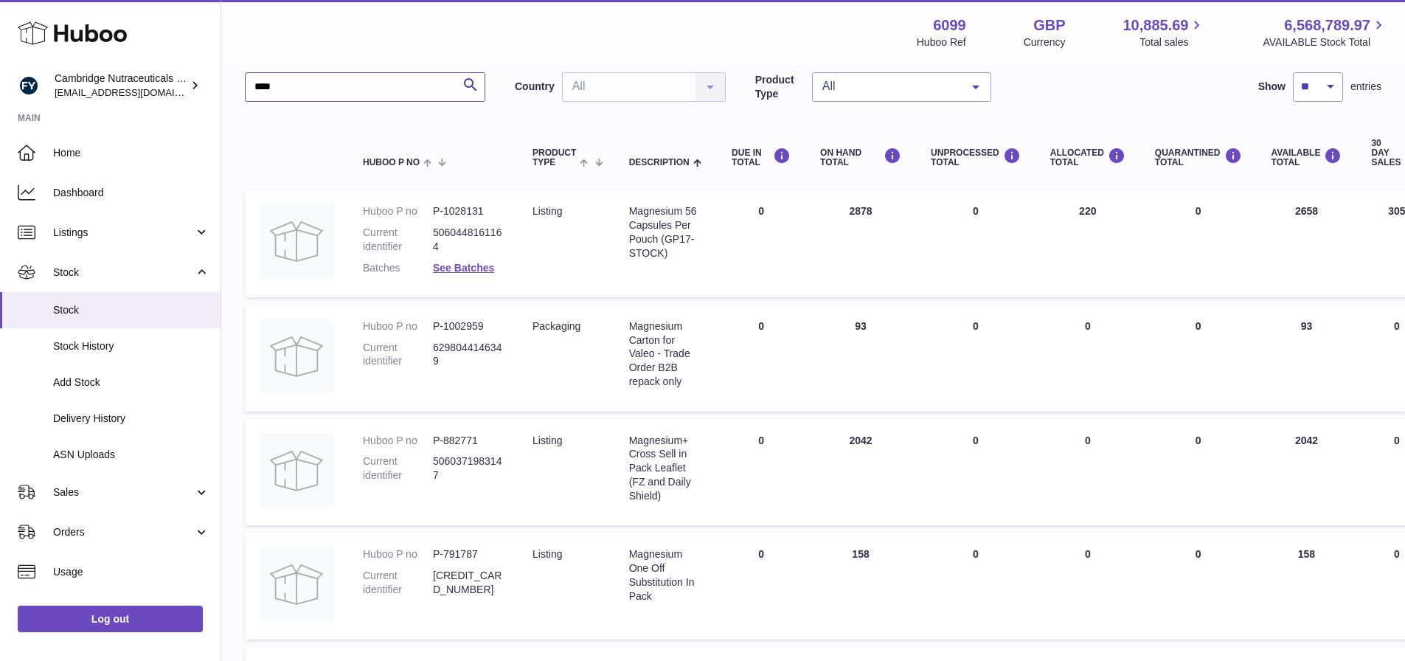
drag, startPoint x: 389, startPoint y: 80, endPoint x: 383, endPoint y: 212, distance: 131.4
click at [221, 83] on div "Huboo Cambridge Nutraceuticals Ltd huboo@camnutra.com Main Home Dashboard Listi…" at bounding box center [702, 616] width 1405 height 1440
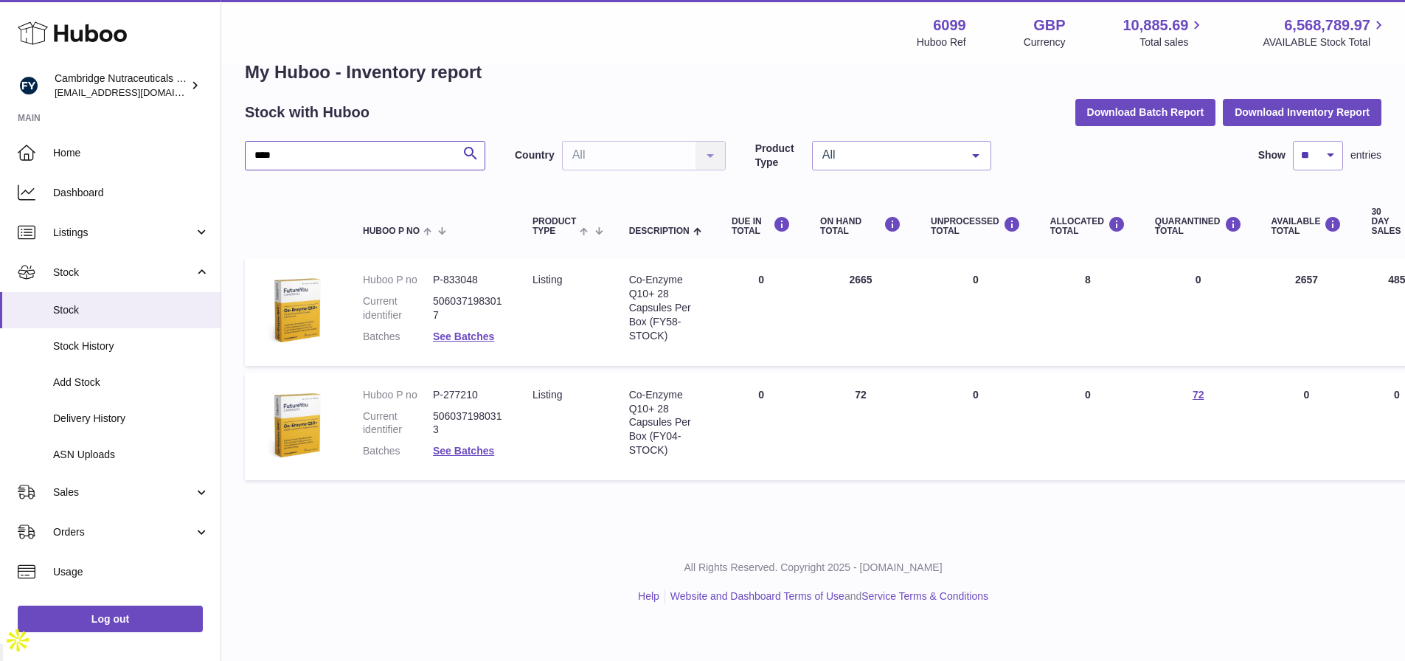
scroll to position [11, 0]
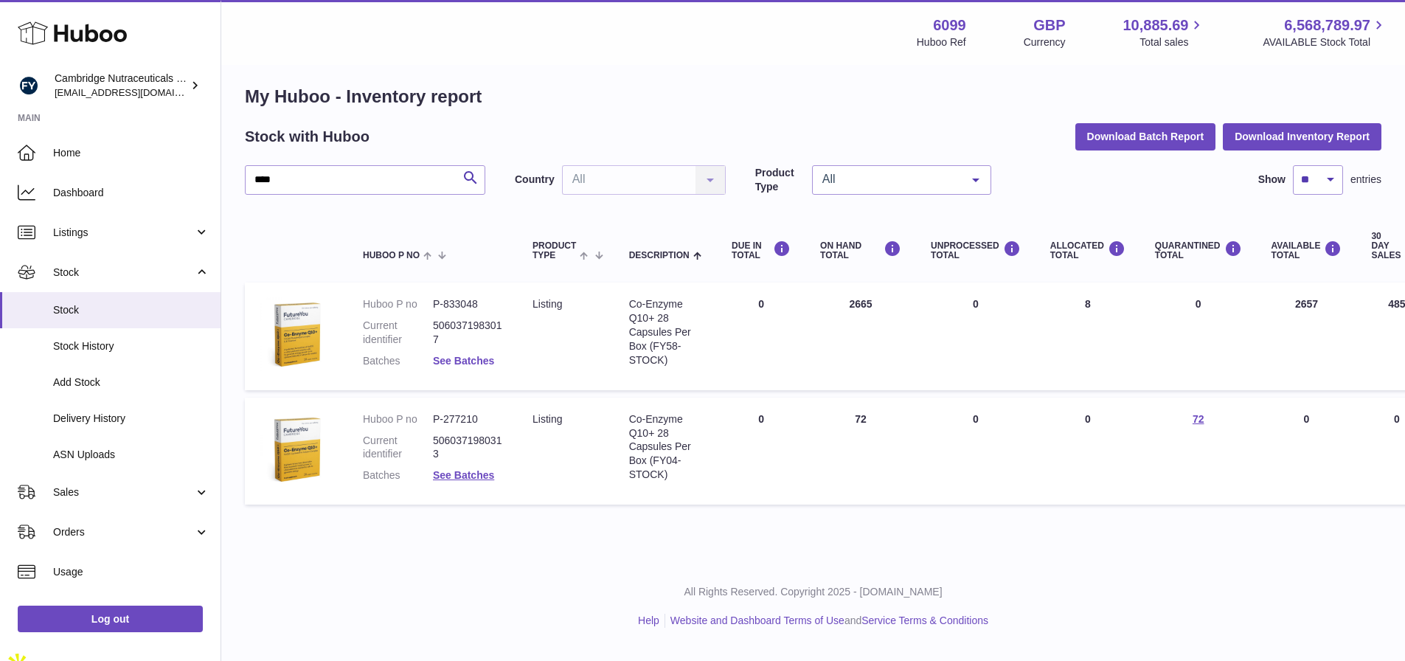
click at [457, 360] on link "See Batches" at bounding box center [463, 361] width 61 height 12
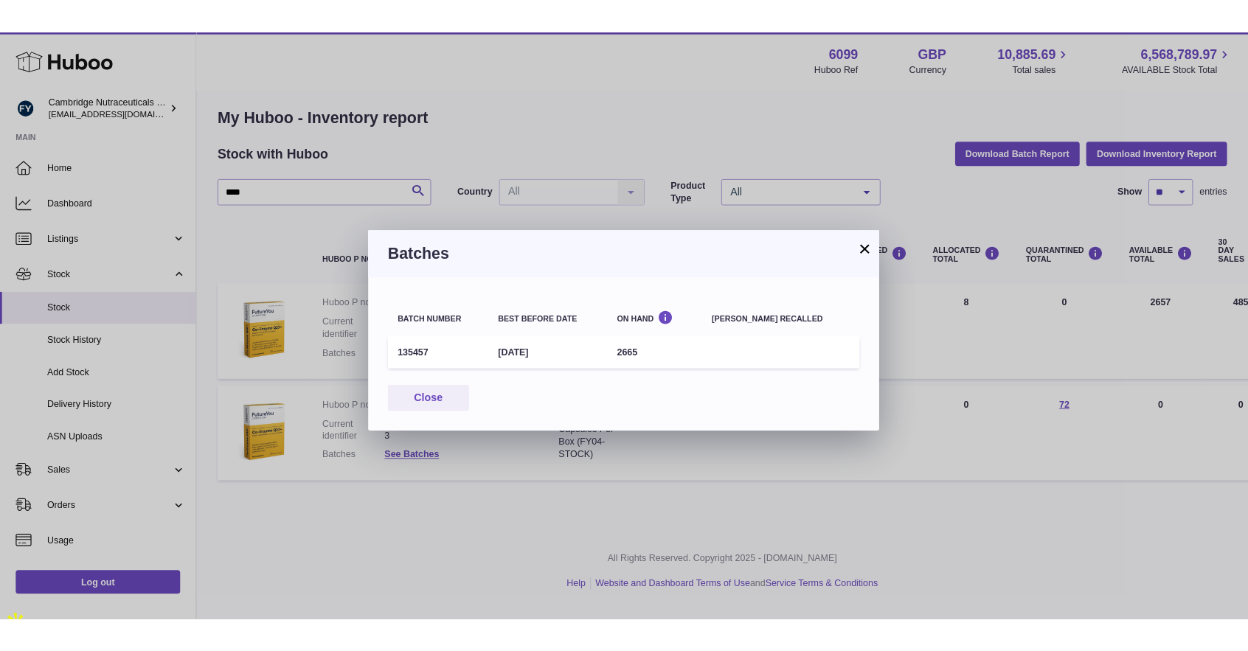
scroll to position [0, 0]
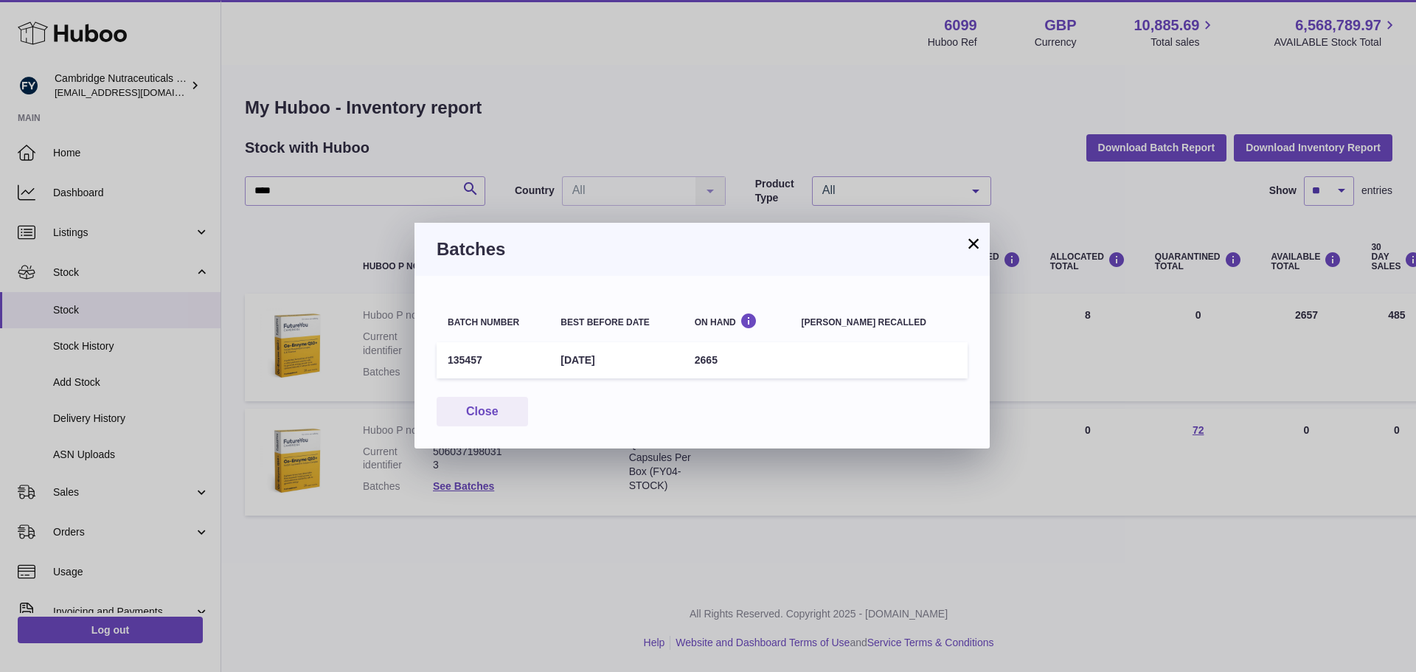
drag, startPoint x: 646, startPoint y: 360, endPoint x: 573, endPoint y: 361, distance: 73.0
click at [575, 360] on td "31st Aug 2026" at bounding box center [616, 360] width 134 height 36
drag, startPoint x: 428, startPoint y: 369, endPoint x: 443, endPoint y: 363, distance: 16.6
click at [444, 363] on td "135457" at bounding box center [493, 360] width 113 height 36
click at [964, 247] on h3 "Batches" at bounding box center [702, 249] width 531 height 24
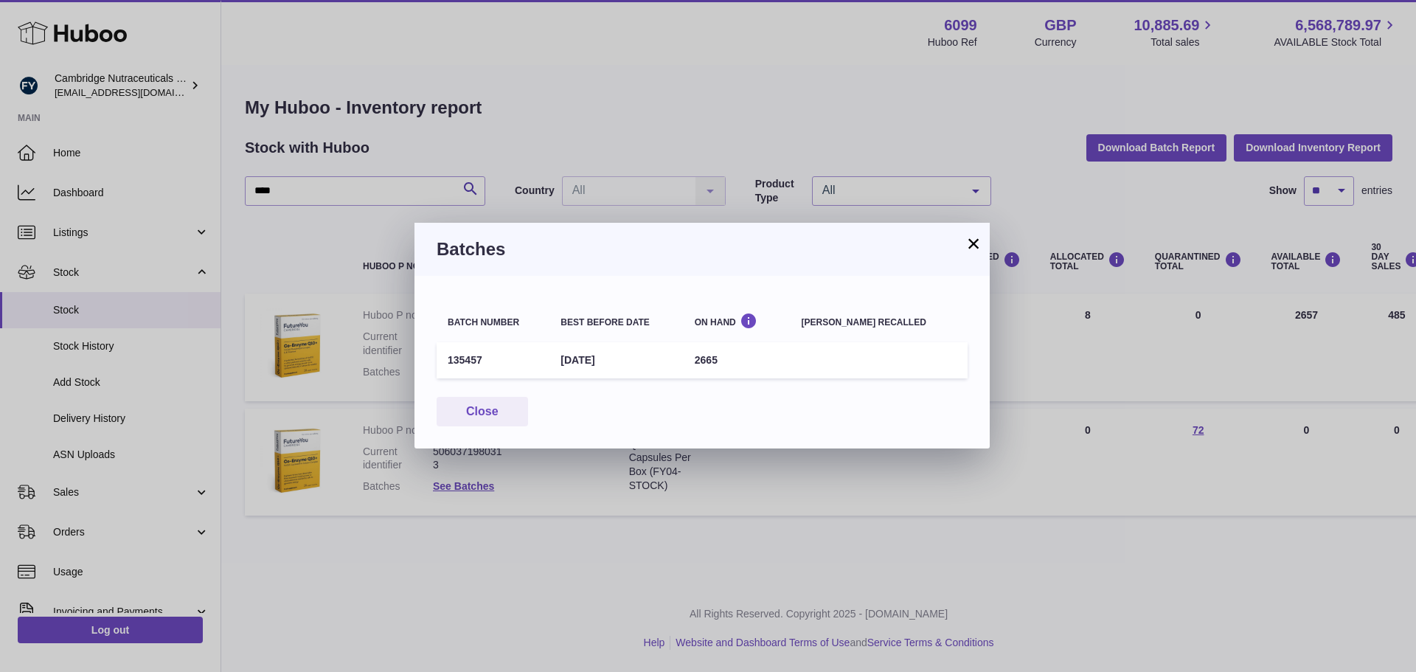
click at [980, 245] on button "×" at bounding box center [974, 244] width 18 height 18
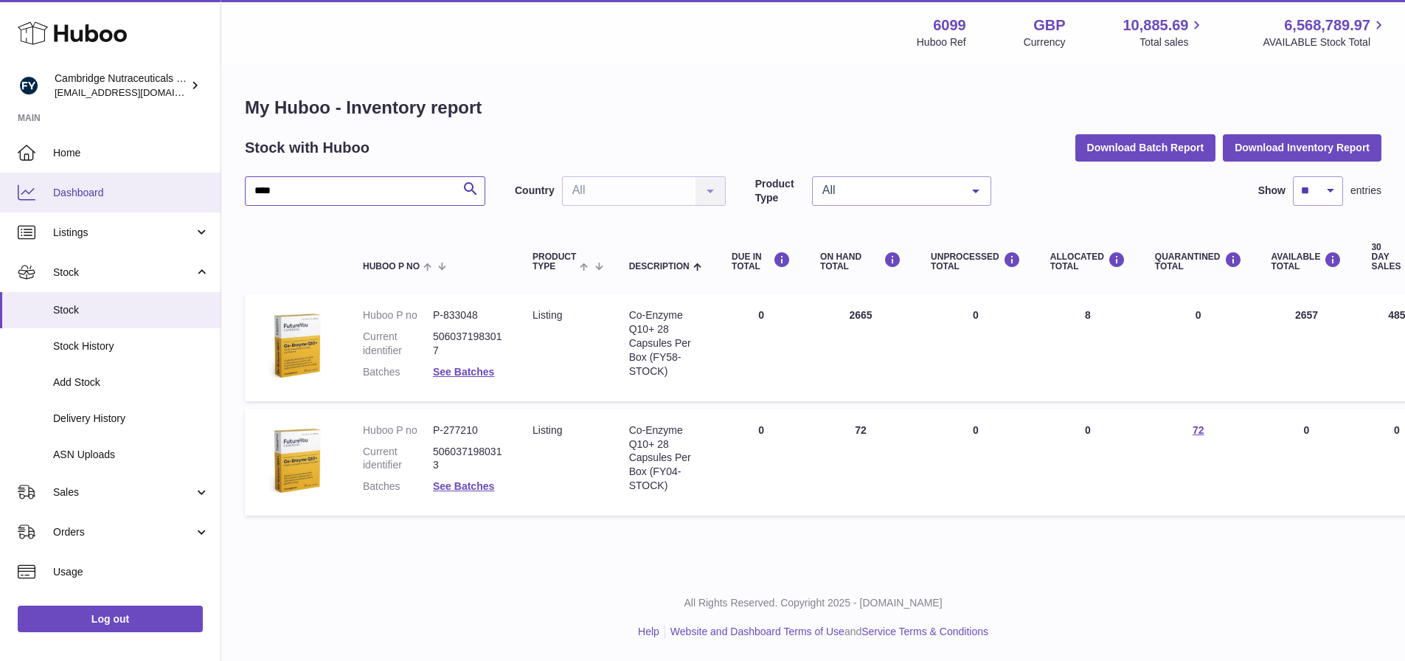
drag, startPoint x: 342, startPoint y: 186, endPoint x: 110, endPoint y: 173, distance: 232.7
click at [111, 173] on div "Huboo Cambridge Nutraceuticals Ltd huboo@camnutra.com Main Home Dashboard Listi…" at bounding box center [702, 330] width 1405 height 661
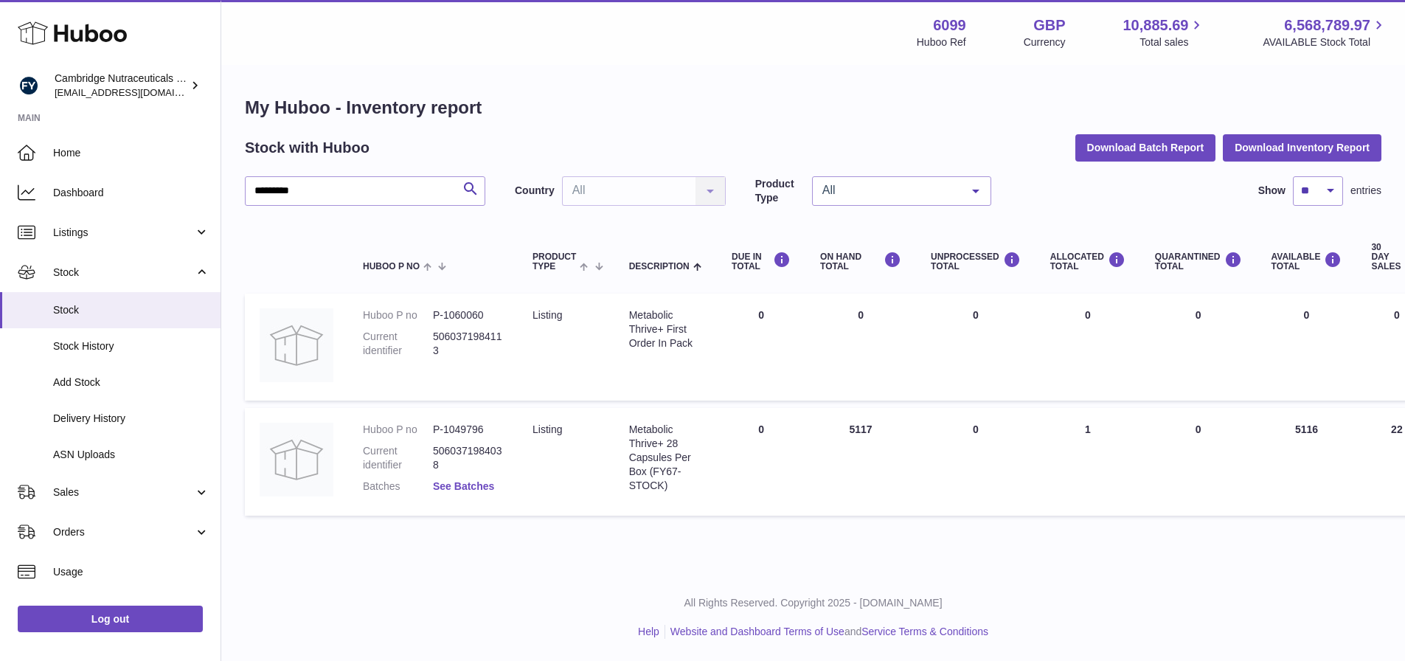
click at [474, 490] on link "See Batches" at bounding box center [463, 486] width 61 height 12
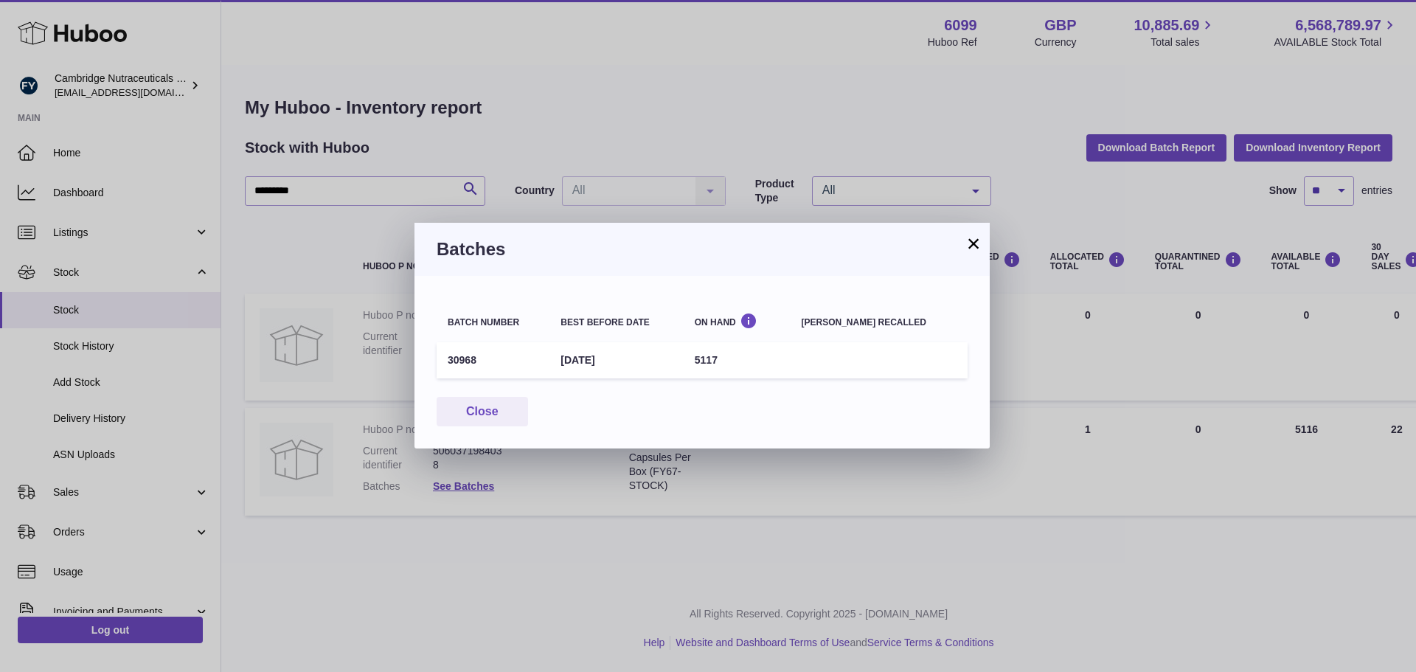
drag, startPoint x: 487, startPoint y: 362, endPoint x: 448, endPoint y: 367, distance: 38.6
click at [448, 367] on td "30968" at bounding box center [493, 360] width 113 height 36
drag, startPoint x: 978, startPoint y: 248, endPoint x: 929, endPoint y: 253, distance: 49.7
click at [978, 247] on button "×" at bounding box center [974, 244] width 18 height 18
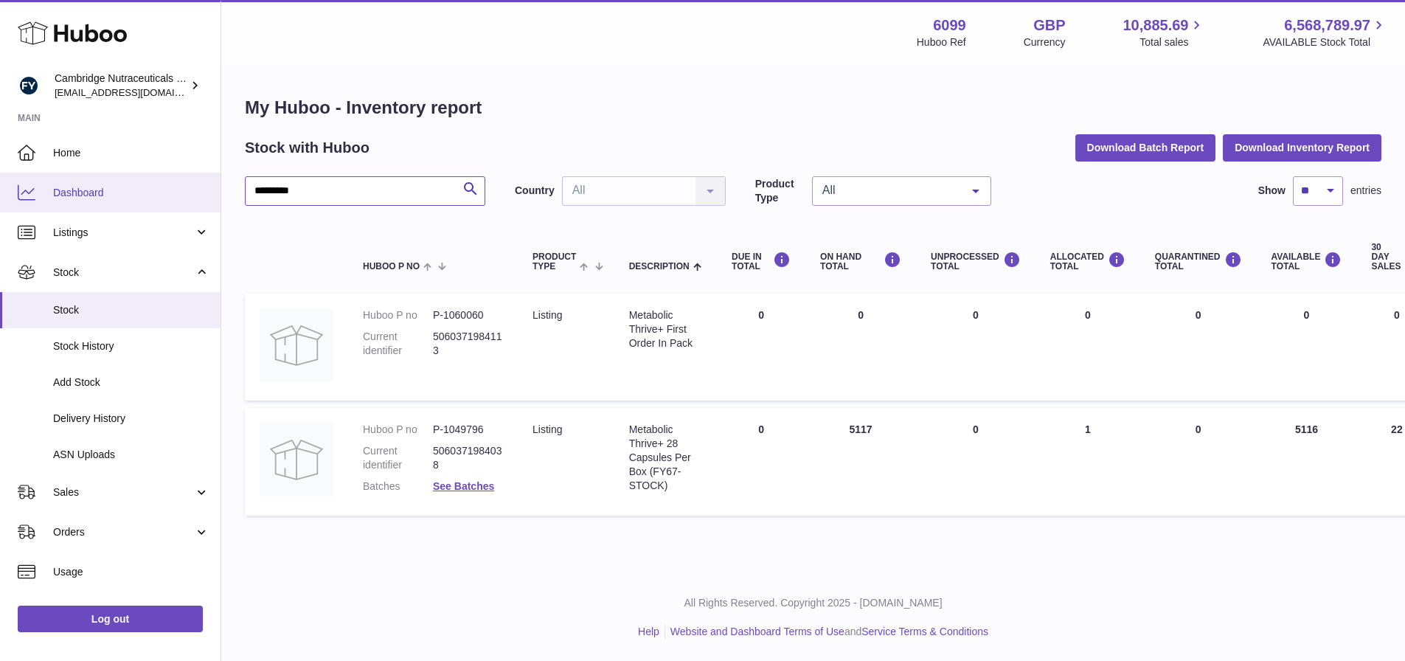
drag, startPoint x: 426, startPoint y: 193, endPoint x: 207, endPoint y: 197, distance: 219.1
click at [207, 197] on div "Huboo Cambridge Nutraceuticals Ltd huboo@camnutra.com Main Home Dashboard Listi…" at bounding box center [702, 330] width 1405 height 661
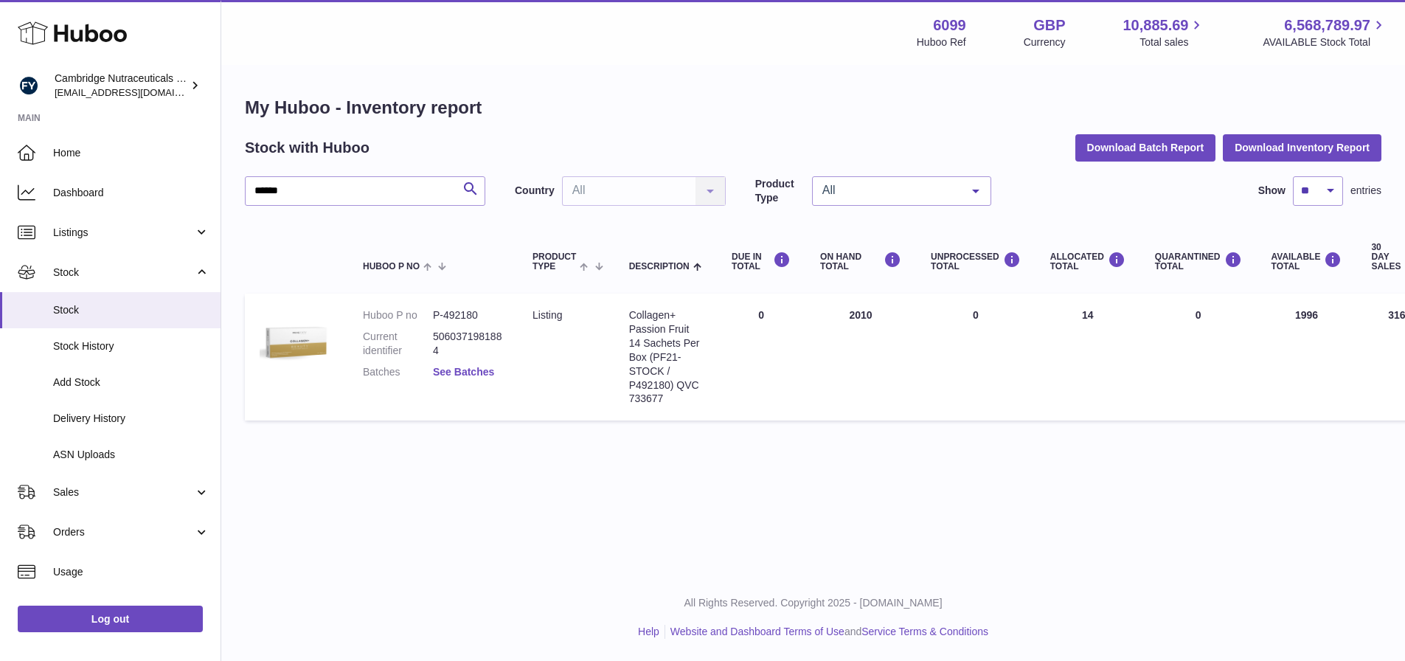
click at [483, 367] on link "See Batches" at bounding box center [463, 372] width 61 height 12
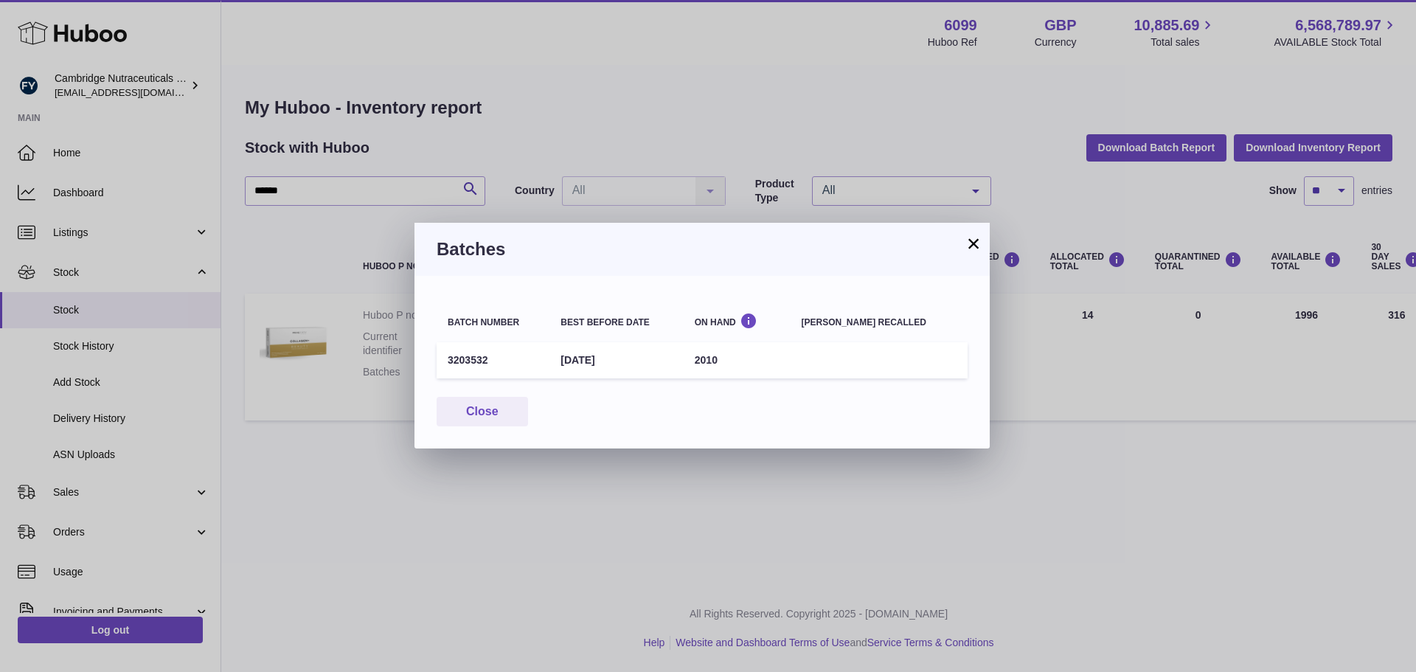
drag, startPoint x: 496, startPoint y: 358, endPoint x: 444, endPoint y: 364, distance: 52.1
click at [444, 364] on td "3203532" at bounding box center [493, 360] width 113 height 36
click at [981, 245] on button "×" at bounding box center [974, 244] width 18 height 18
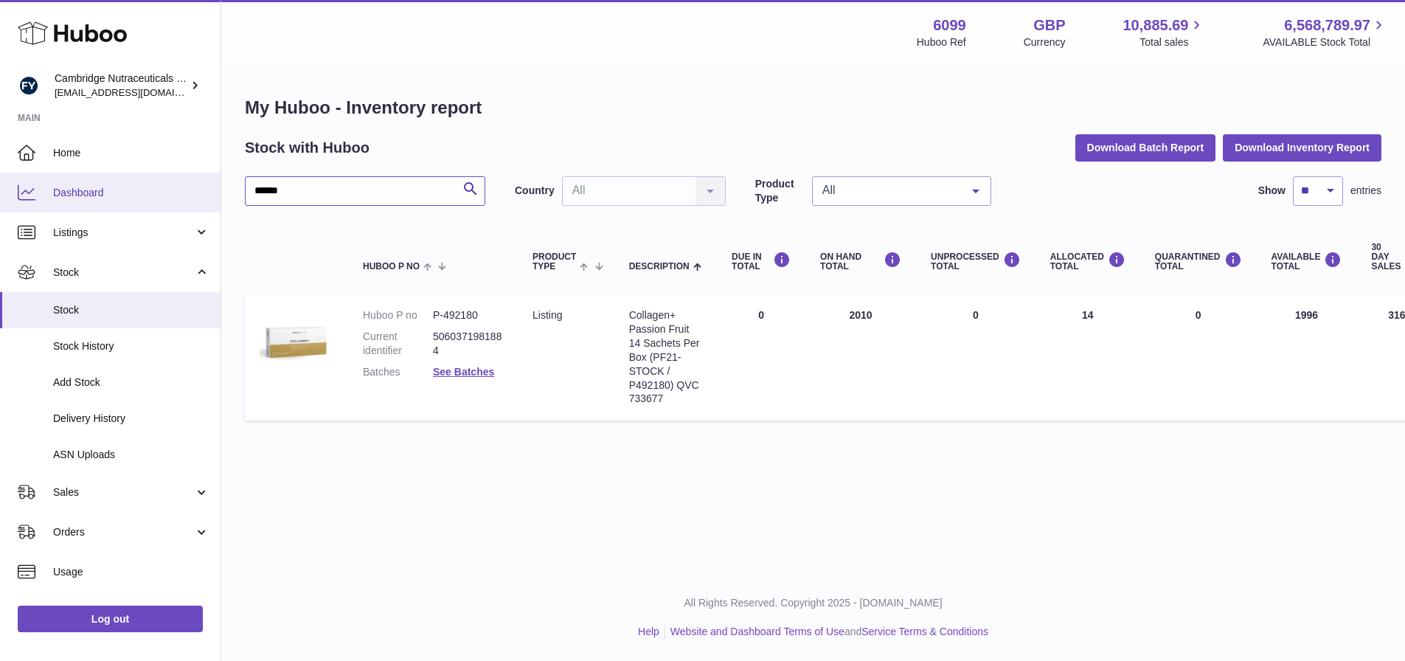
drag, startPoint x: 326, startPoint y: 196, endPoint x: 83, endPoint y: 204, distance: 242.8
click at [22, 224] on div "Huboo Cambridge Nutraceuticals Ltd huboo@camnutra.com Main Home Dashboard Listi…" at bounding box center [702, 330] width 1405 height 661
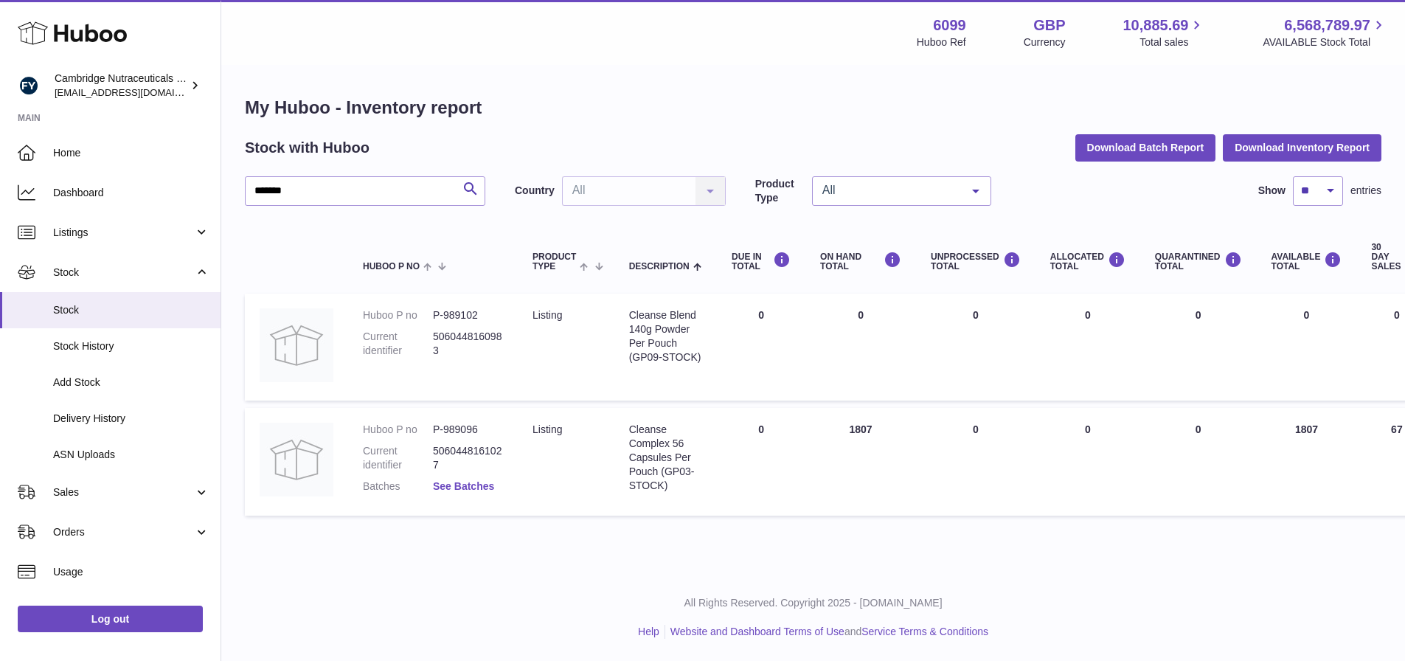
click at [463, 488] on link "See Batches" at bounding box center [463, 486] width 61 height 12
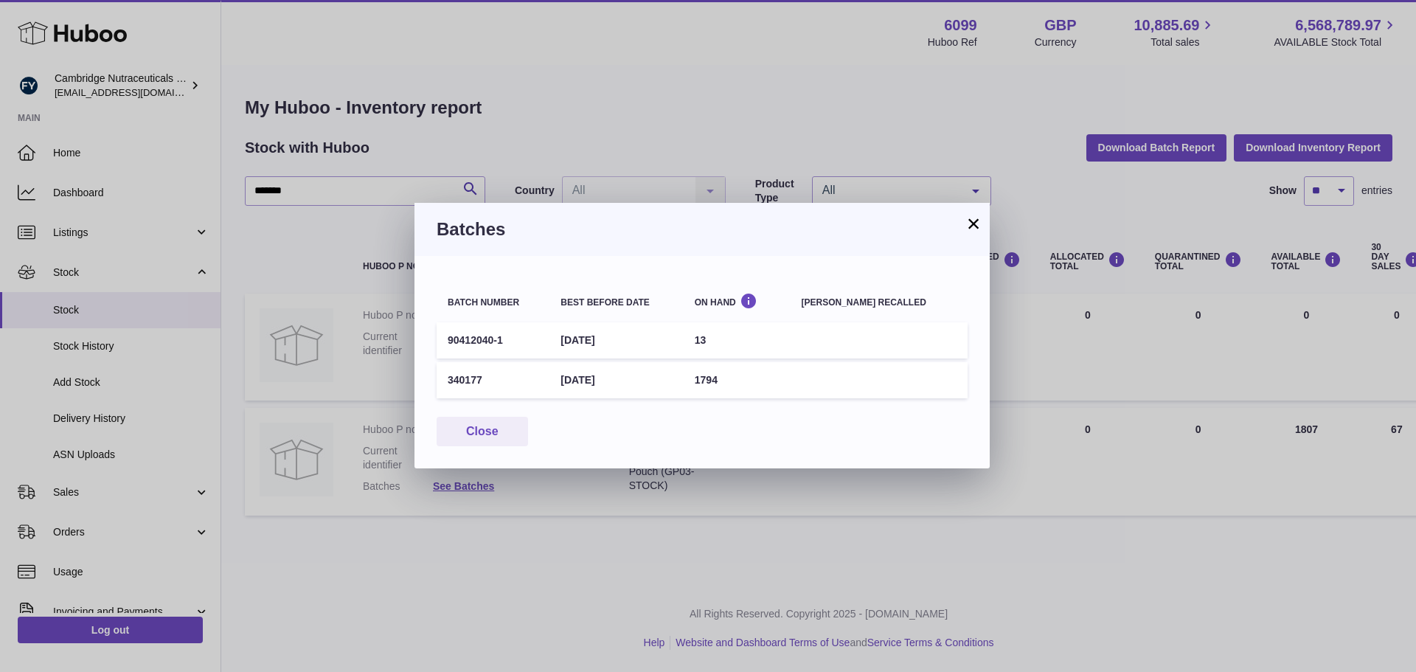
drag, startPoint x: 497, startPoint y: 378, endPoint x: 448, endPoint y: 386, distance: 50.1
click at [448, 386] on td "340177" at bounding box center [493, 380] width 113 height 36
drag, startPoint x: 976, startPoint y: 223, endPoint x: 969, endPoint y: 218, distance: 8.4
click at [976, 223] on button "×" at bounding box center [974, 224] width 18 height 18
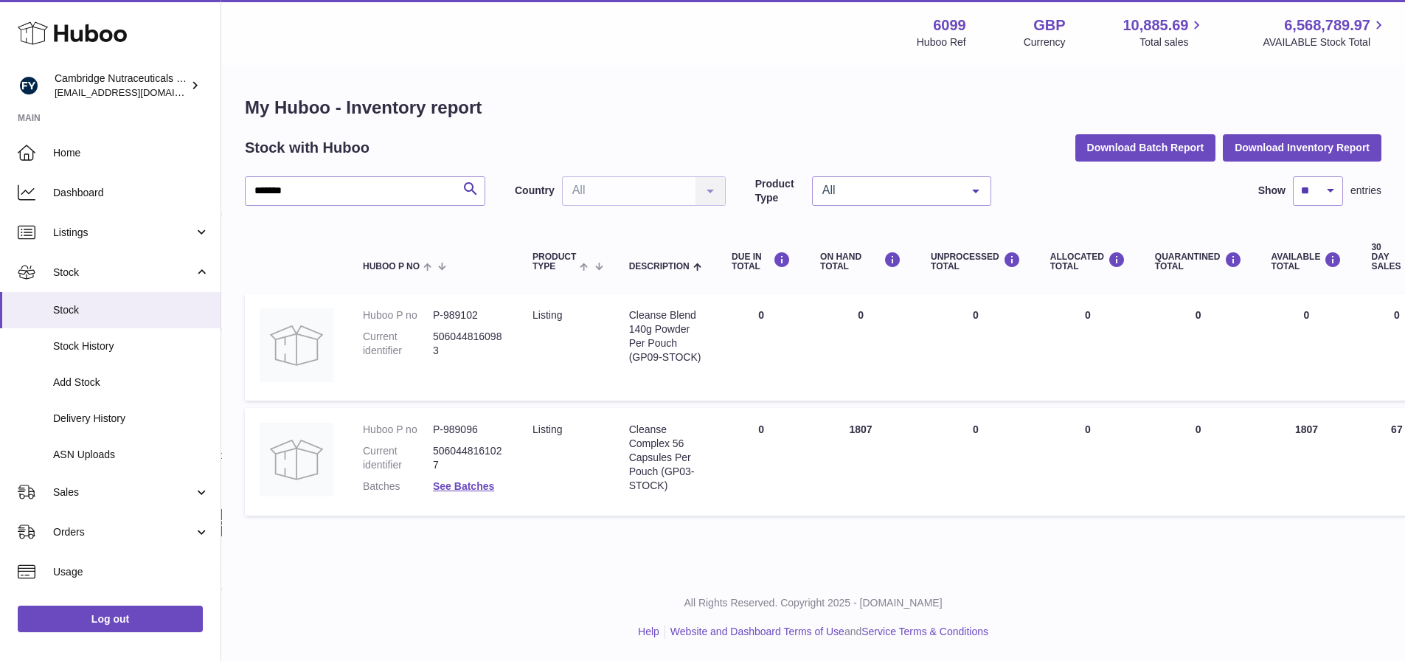
click at [734, 97] on h1 "My Huboo - Inventory report" at bounding box center [813, 108] width 1137 height 24
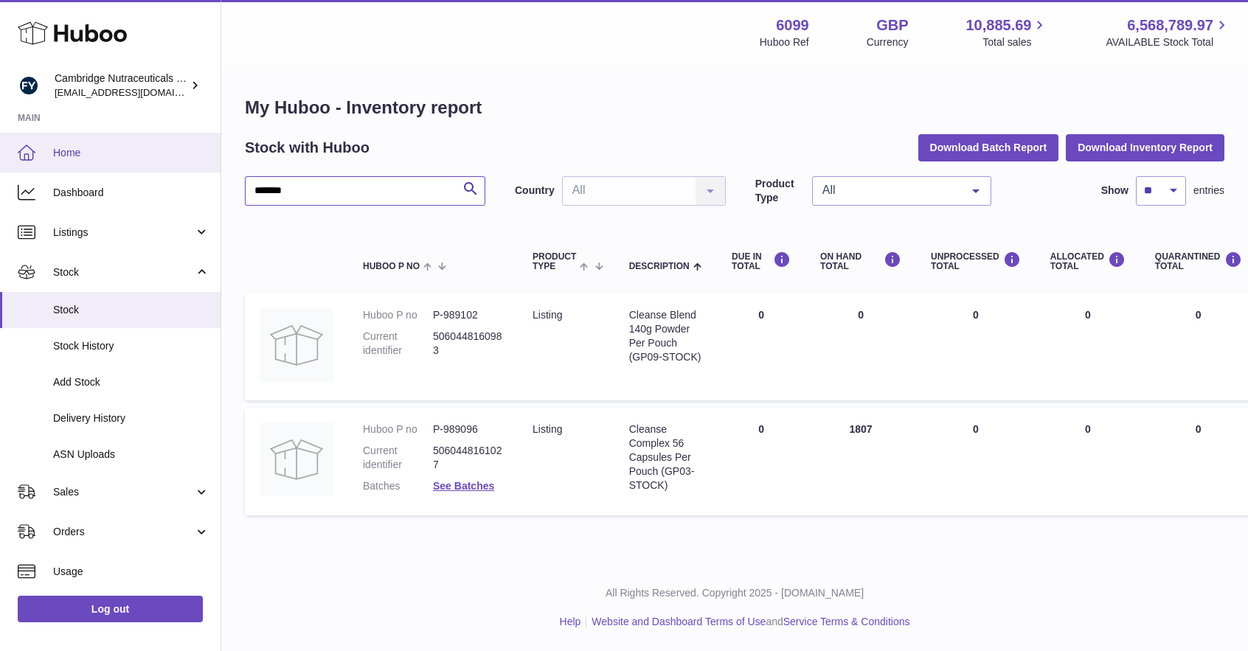
drag, startPoint x: 347, startPoint y: 192, endPoint x: 7, endPoint y: 134, distance: 345.0
click at [0, 153] on div "Huboo Cambridge Nutraceuticals Ltd huboo@camnutra.com Main Home Dashboard Listi…" at bounding box center [624, 325] width 1248 height 651
type input "********"
